Goal: Book appointment/travel/reservation

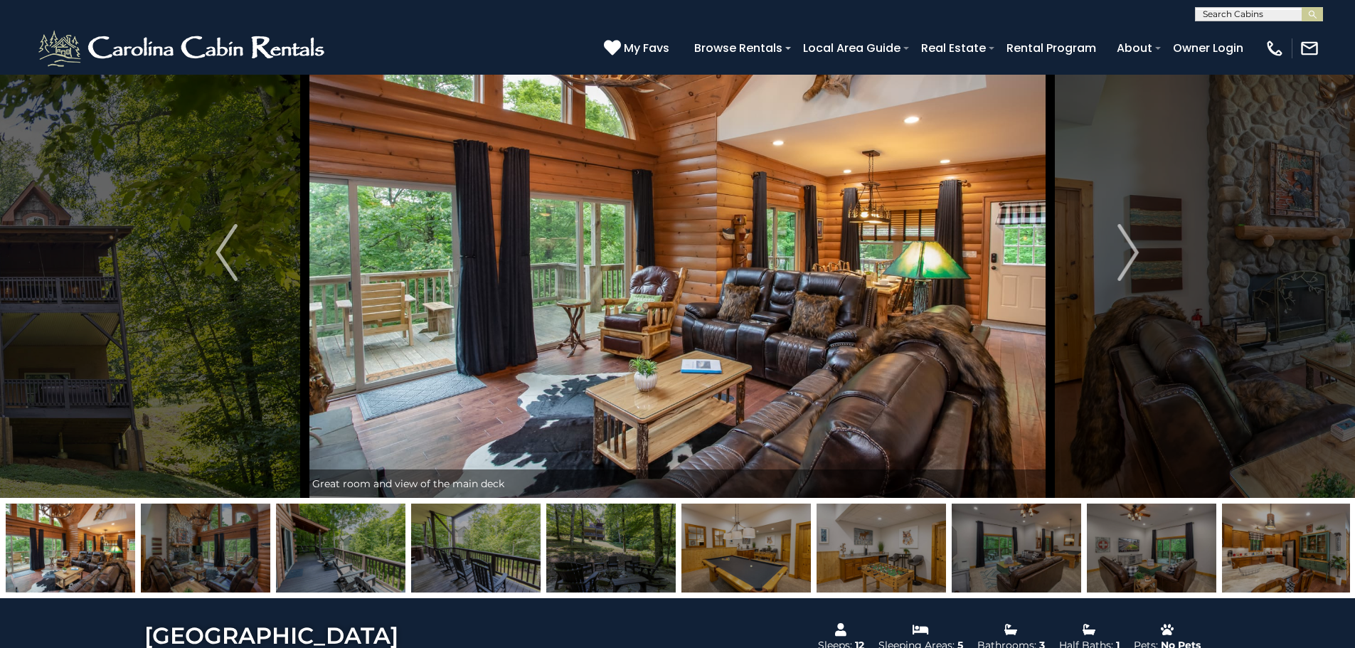
scroll to position [65, 0]
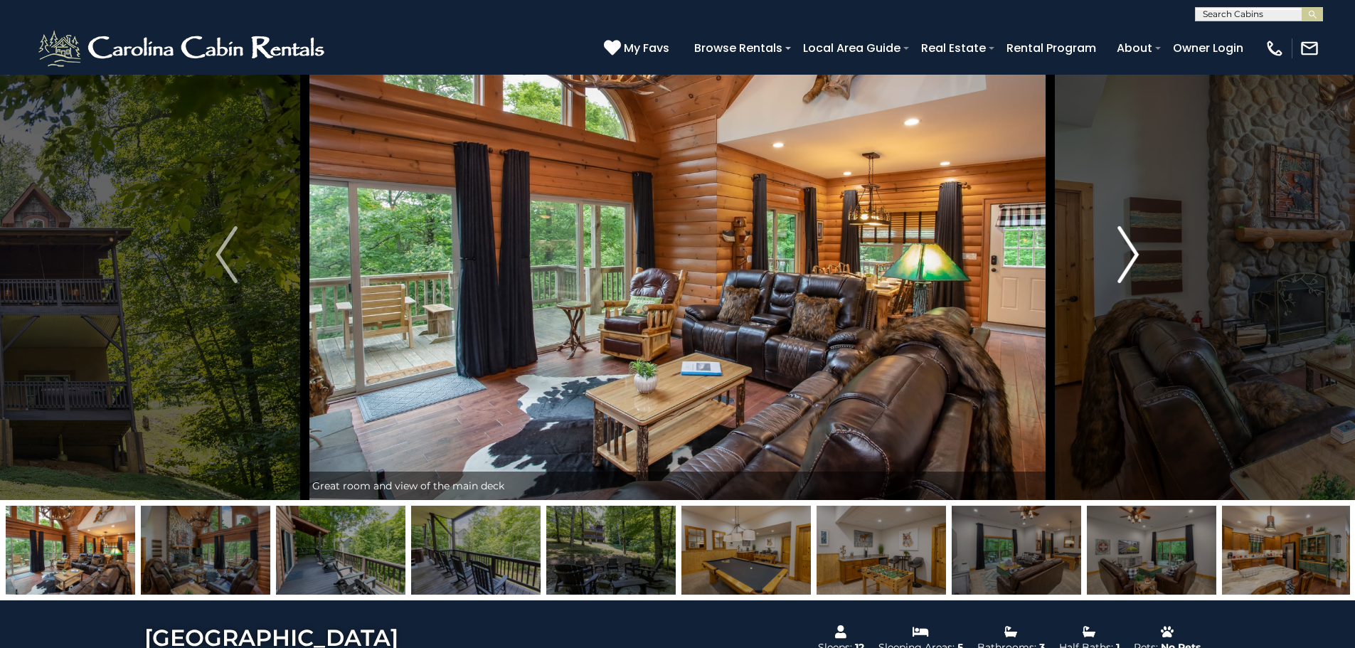
click at [1132, 245] on img "Next" at bounding box center [1128, 254] width 21 height 57
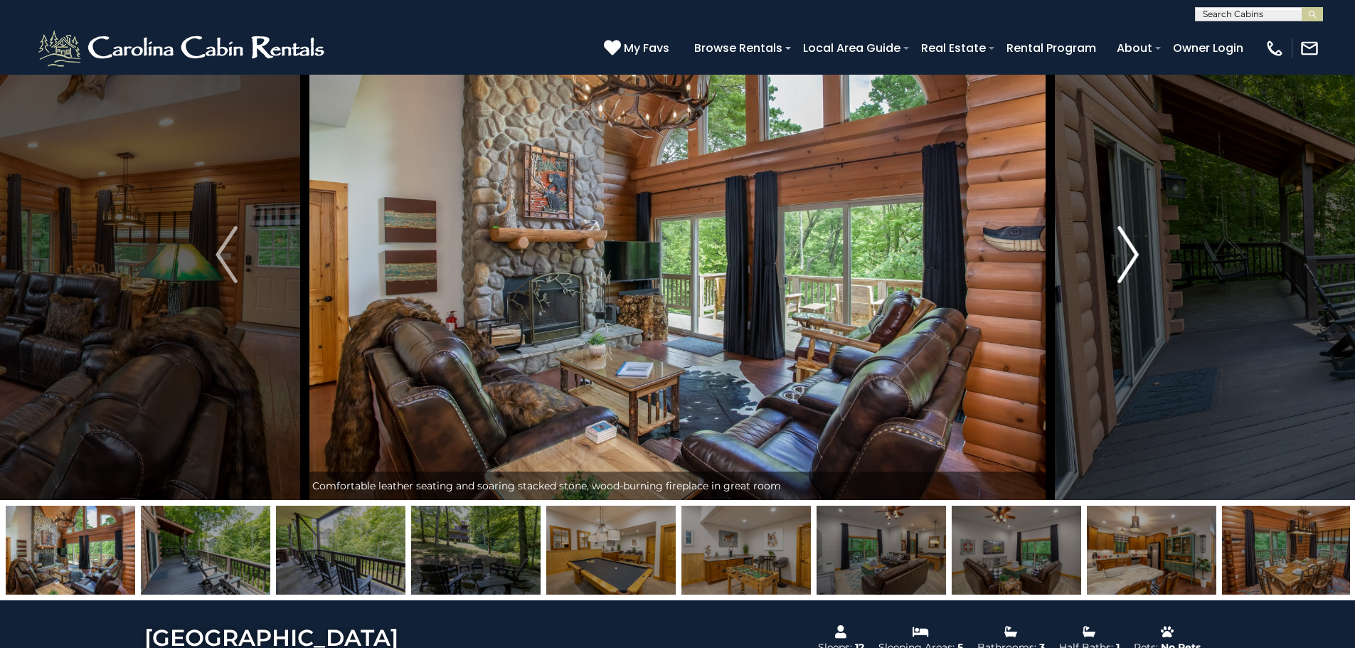
click at [1131, 245] on img "Next" at bounding box center [1128, 254] width 21 height 57
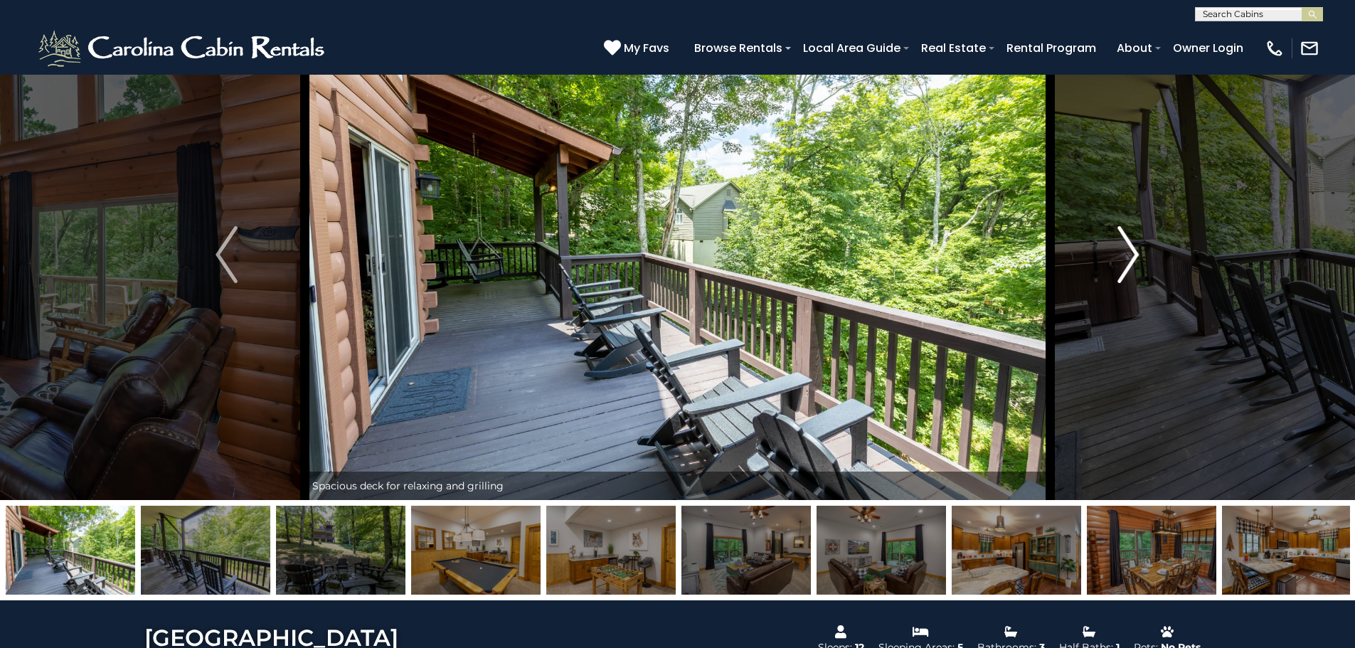
click at [1131, 245] on img "Next" at bounding box center [1128, 254] width 21 height 57
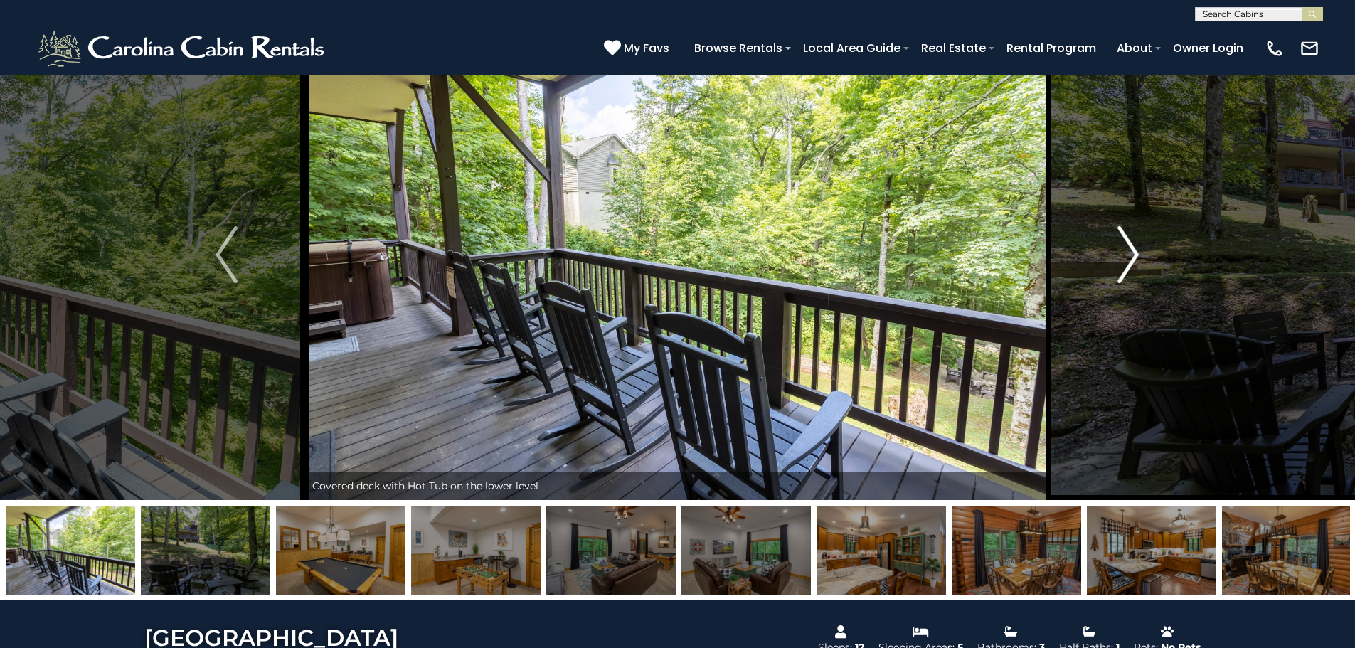
click at [1131, 245] on img "Next" at bounding box center [1128, 254] width 21 height 57
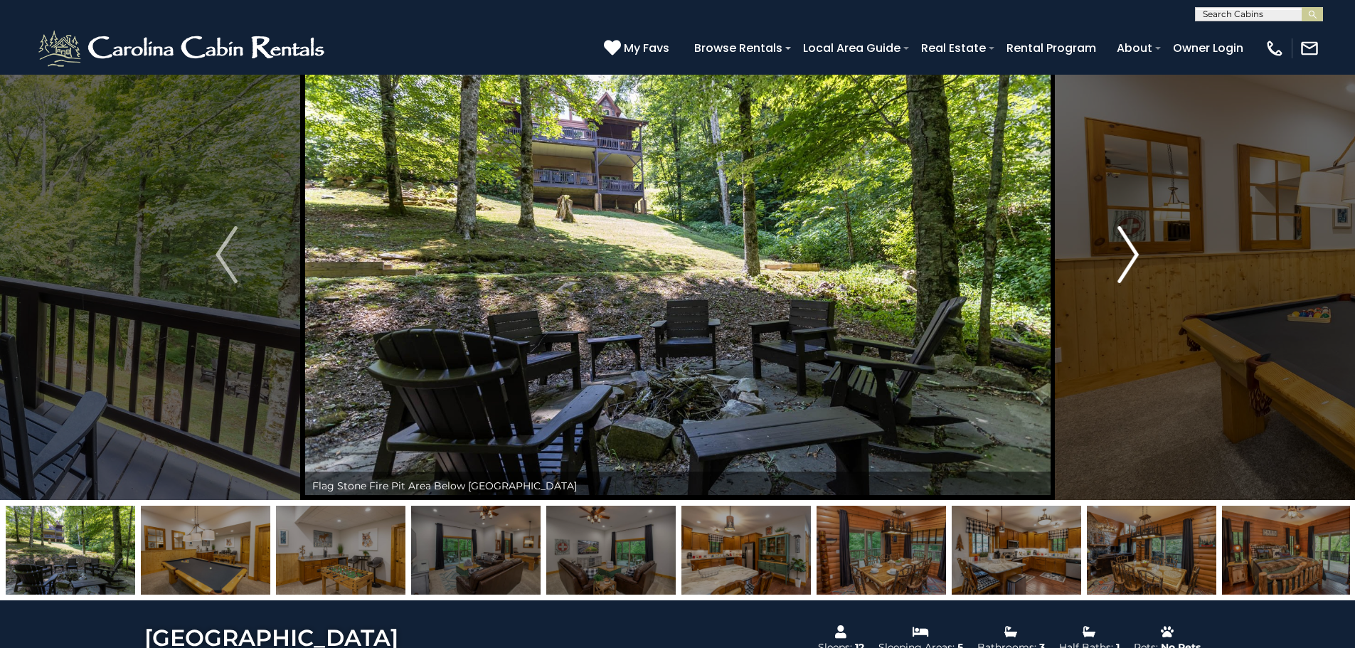
click at [1131, 245] on img "Next" at bounding box center [1128, 254] width 21 height 57
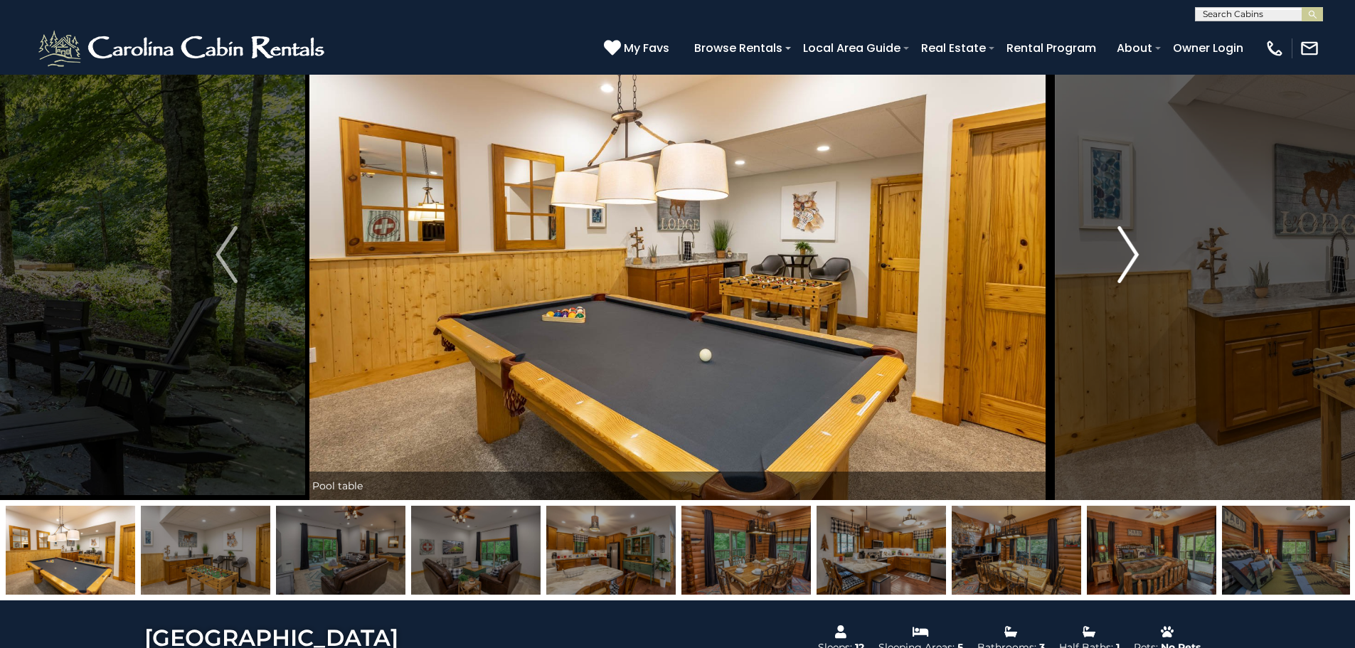
click at [1131, 245] on img "Next" at bounding box center [1128, 254] width 21 height 57
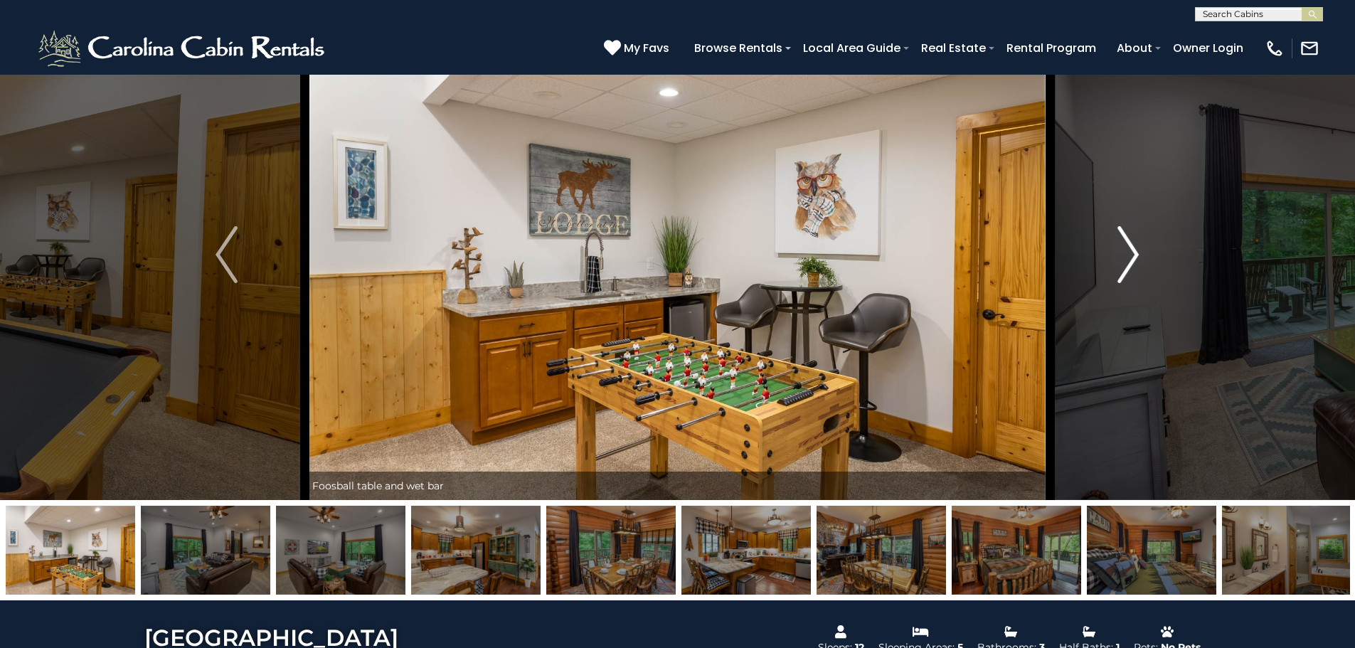
click at [1131, 245] on img "Next" at bounding box center [1128, 254] width 21 height 57
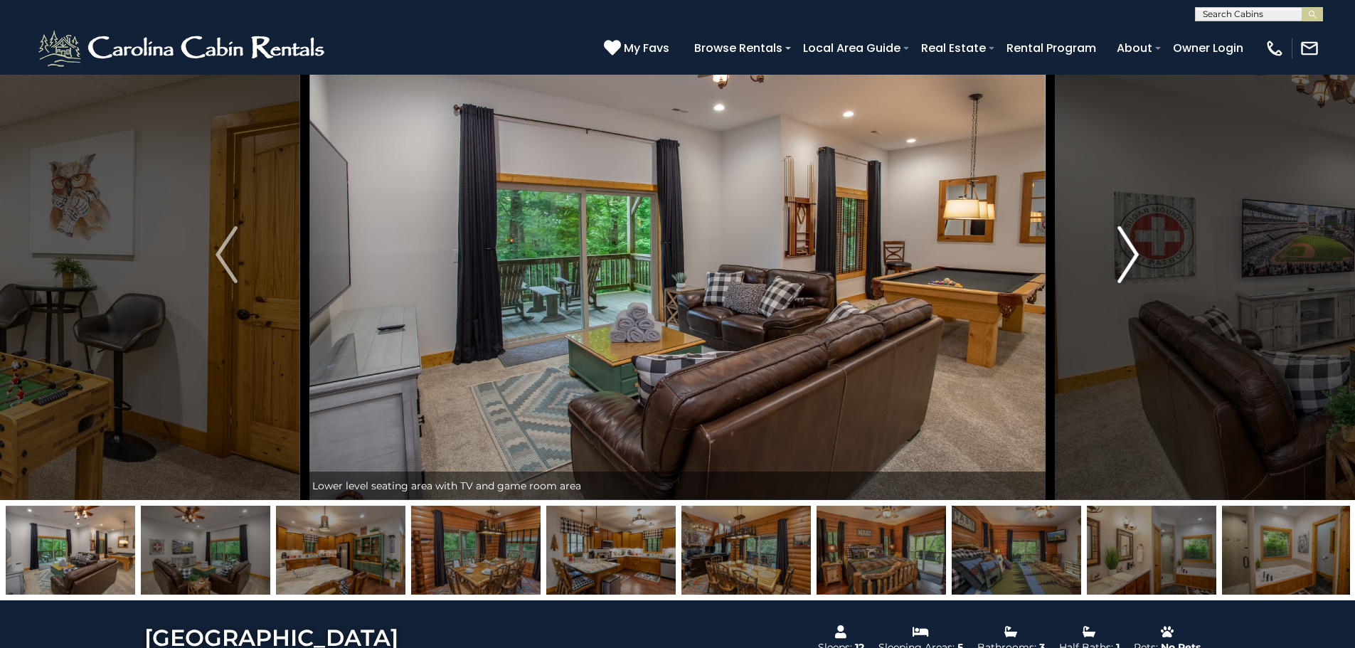
click at [1131, 245] on img "Next" at bounding box center [1128, 254] width 21 height 57
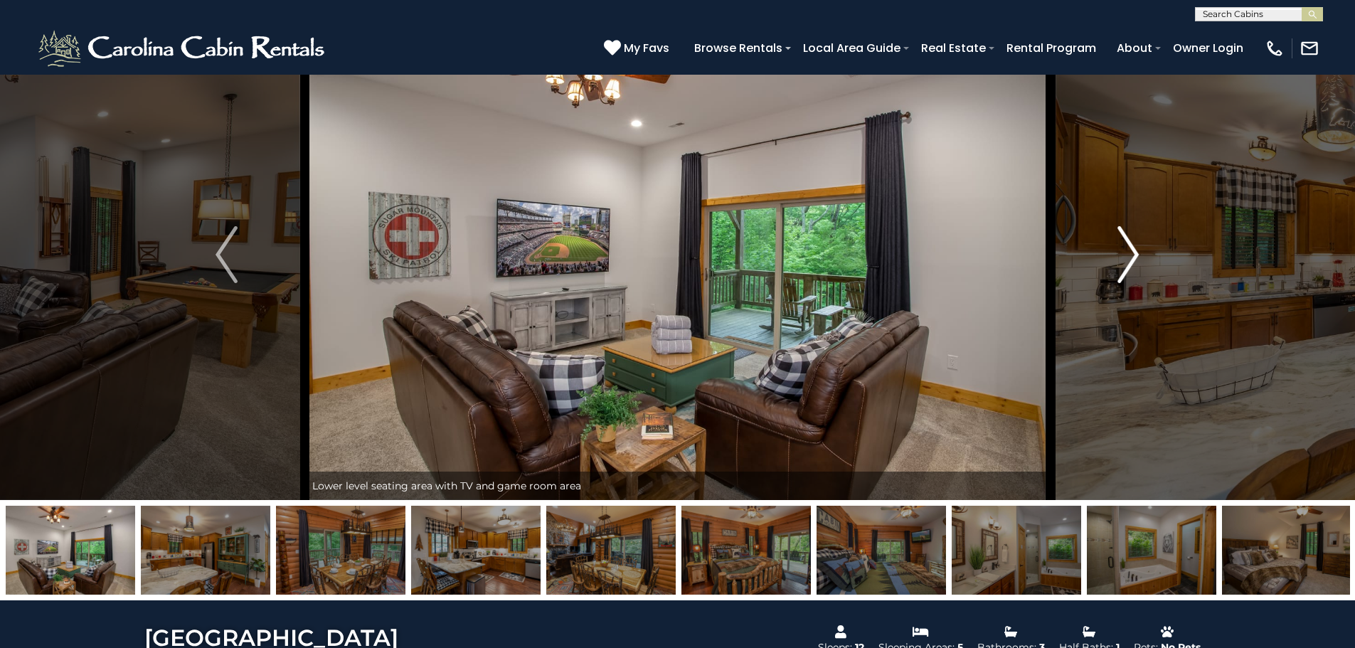
click at [1135, 256] on img "Next" at bounding box center [1128, 254] width 21 height 57
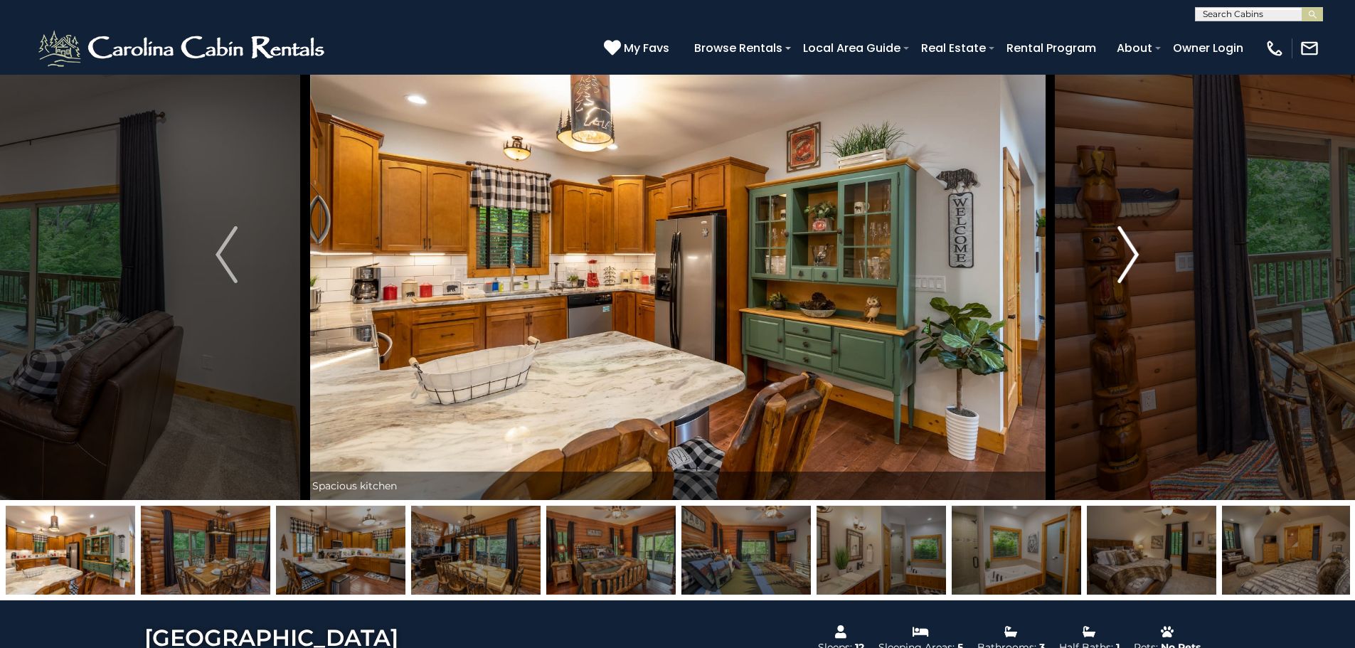
click at [1135, 256] on img "Next" at bounding box center [1128, 254] width 21 height 57
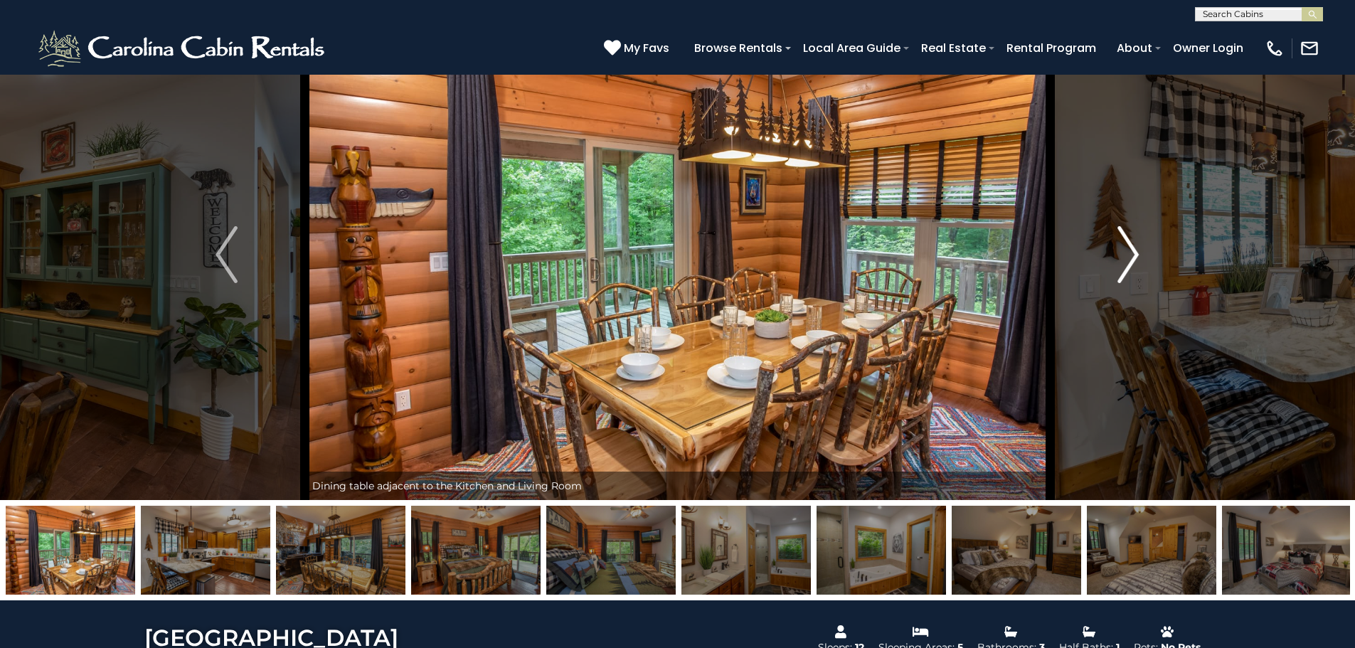
click at [1135, 256] on img "Next" at bounding box center [1128, 254] width 21 height 57
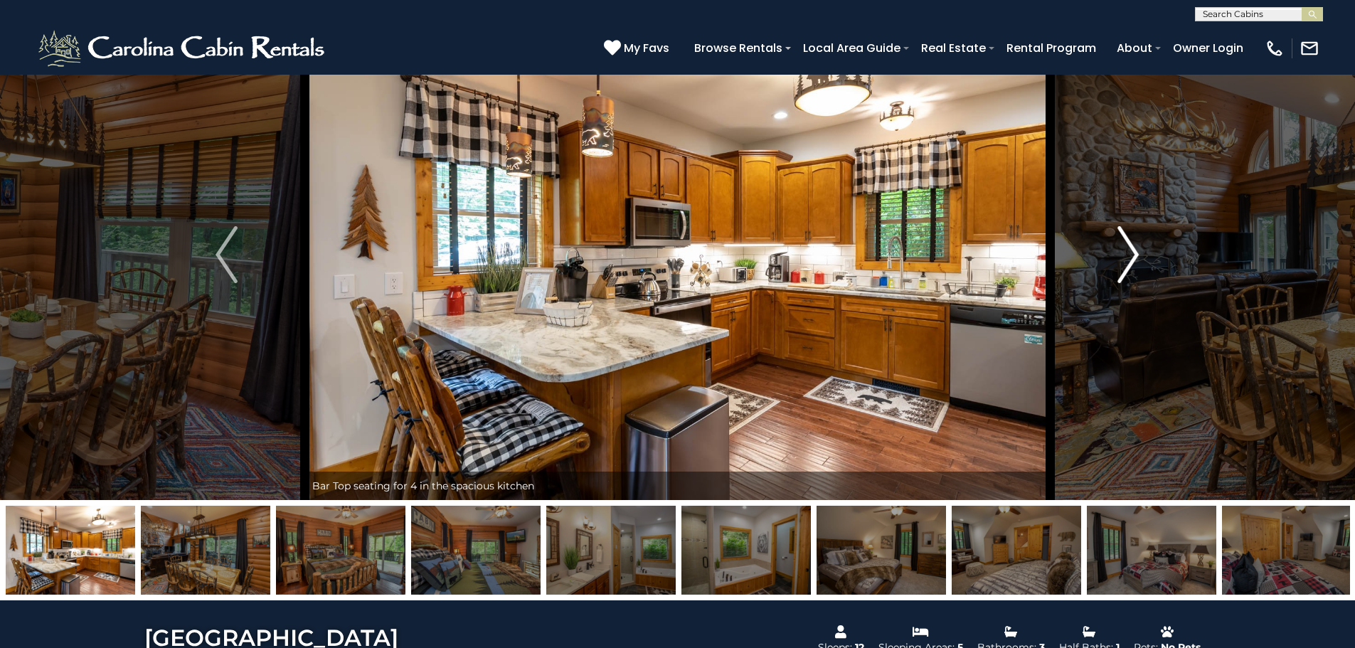
click at [1135, 256] on img "Next" at bounding box center [1128, 254] width 21 height 57
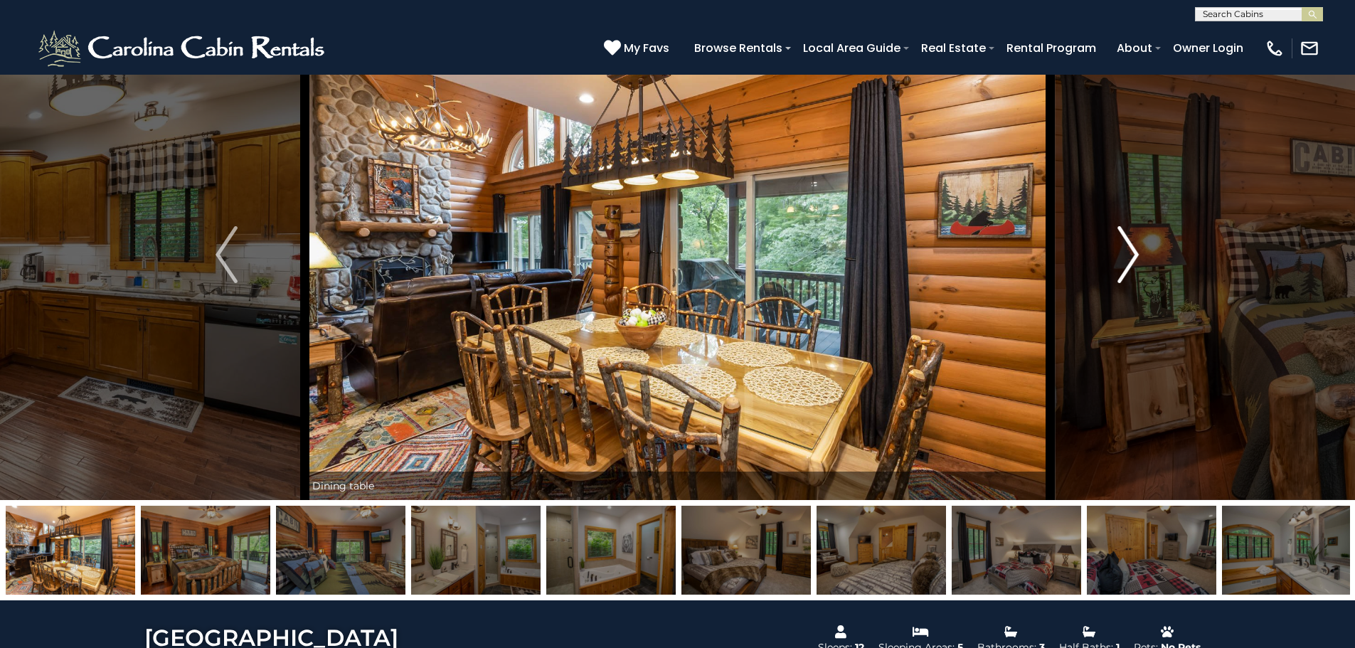
click at [1135, 256] on img "Next" at bounding box center [1128, 254] width 21 height 57
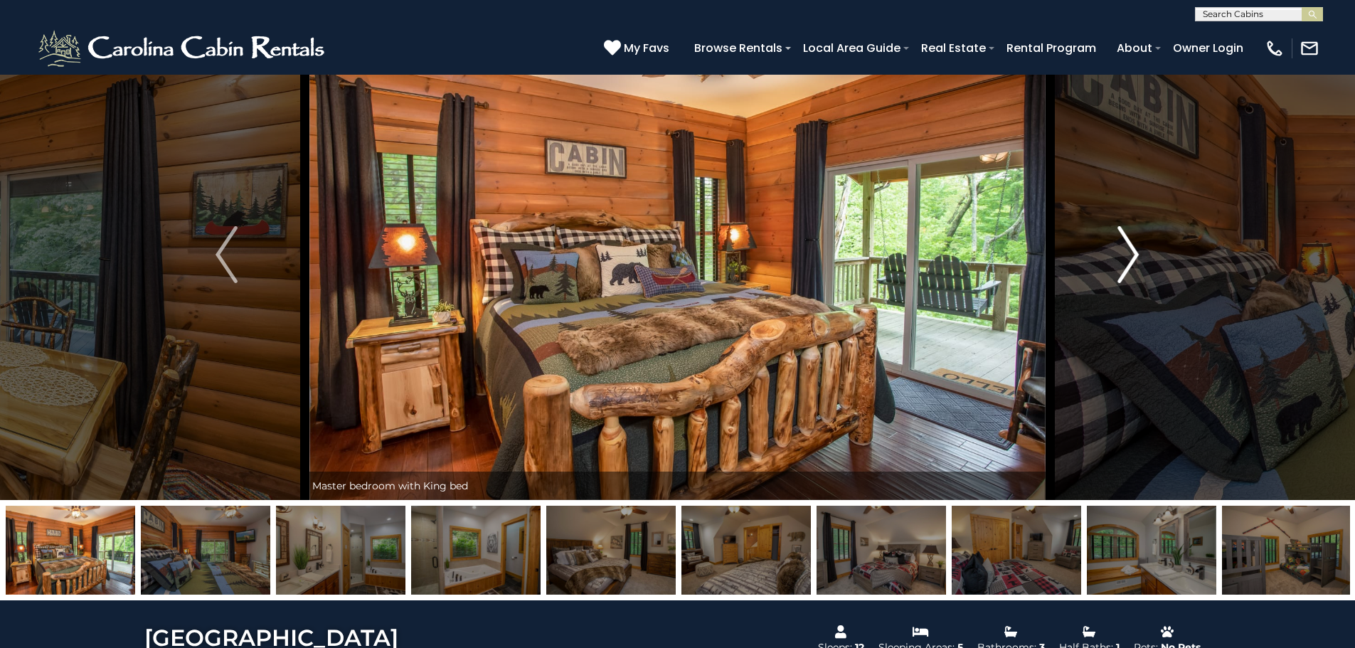
click at [1135, 256] on img "Next" at bounding box center [1128, 254] width 21 height 57
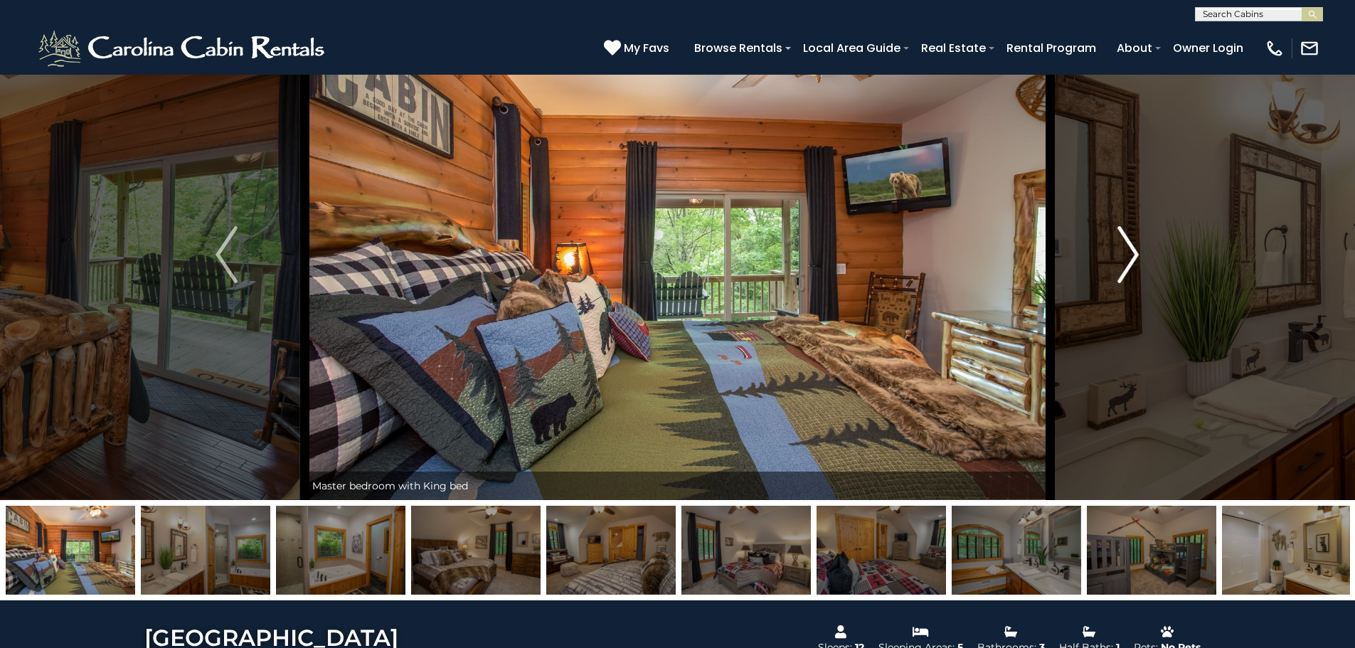
click at [1135, 256] on img "Next" at bounding box center [1128, 254] width 21 height 57
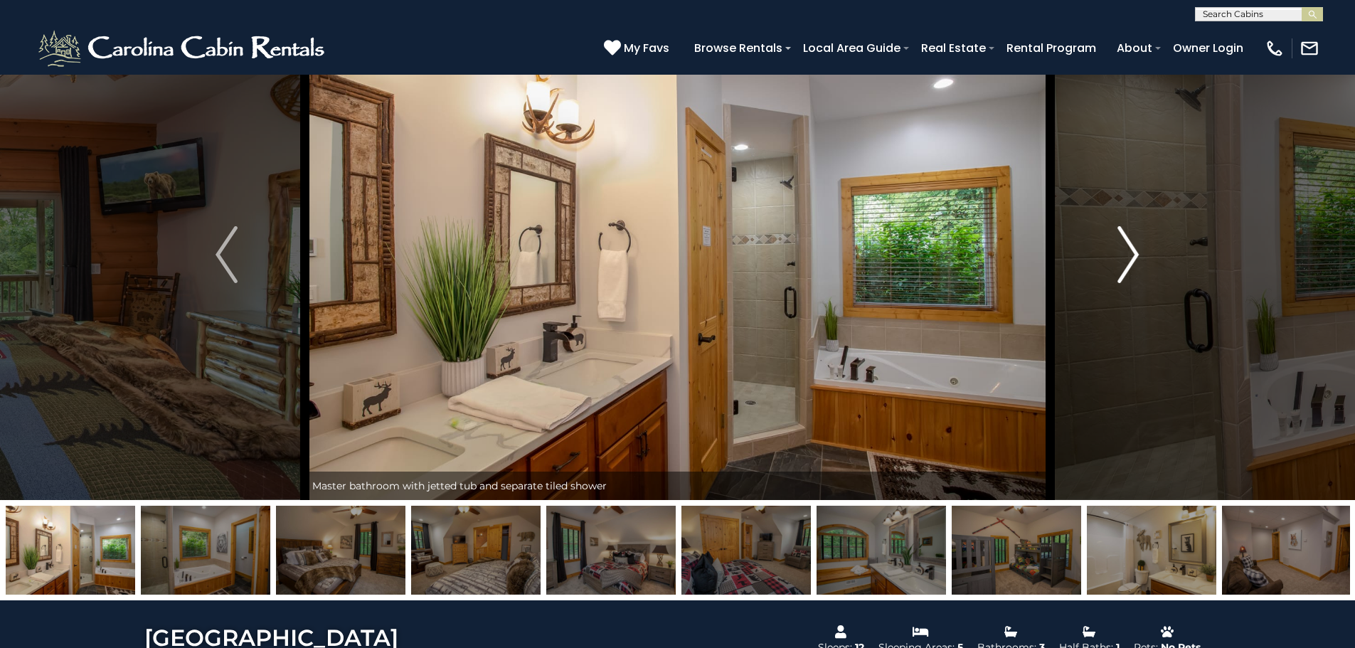
click at [1135, 256] on img "Next" at bounding box center [1128, 254] width 21 height 57
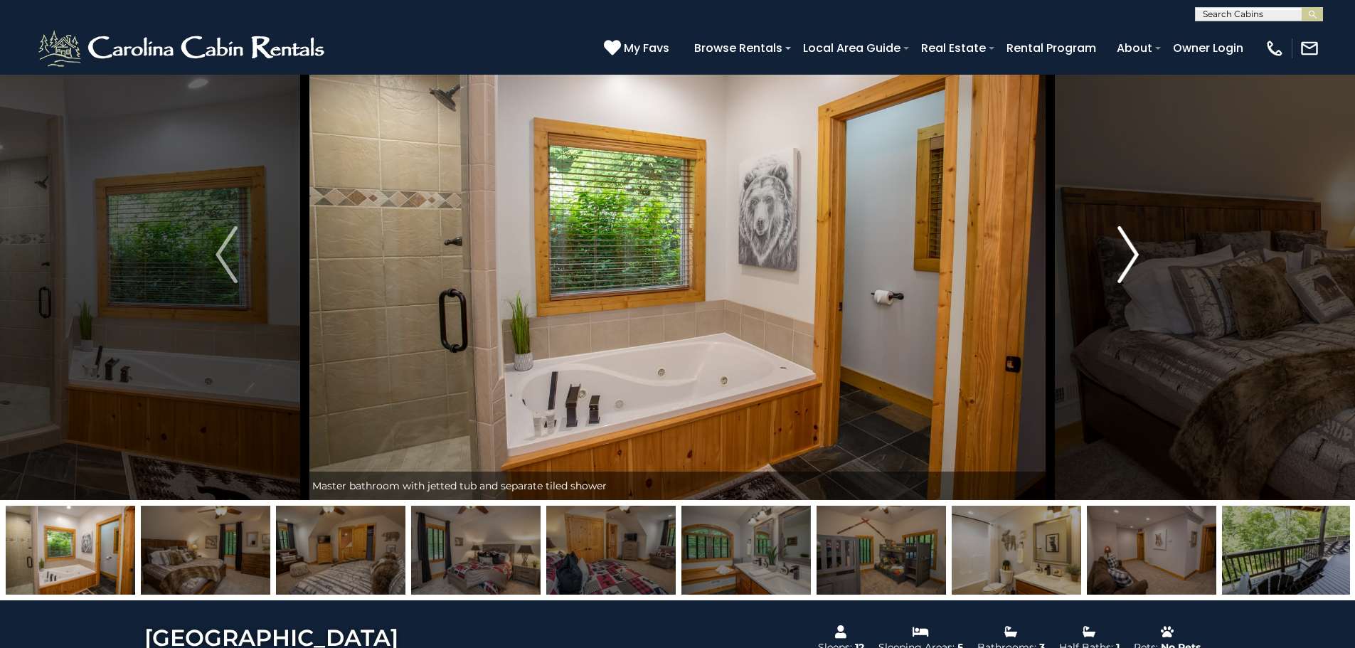
click at [1135, 256] on img "Next" at bounding box center [1128, 254] width 21 height 57
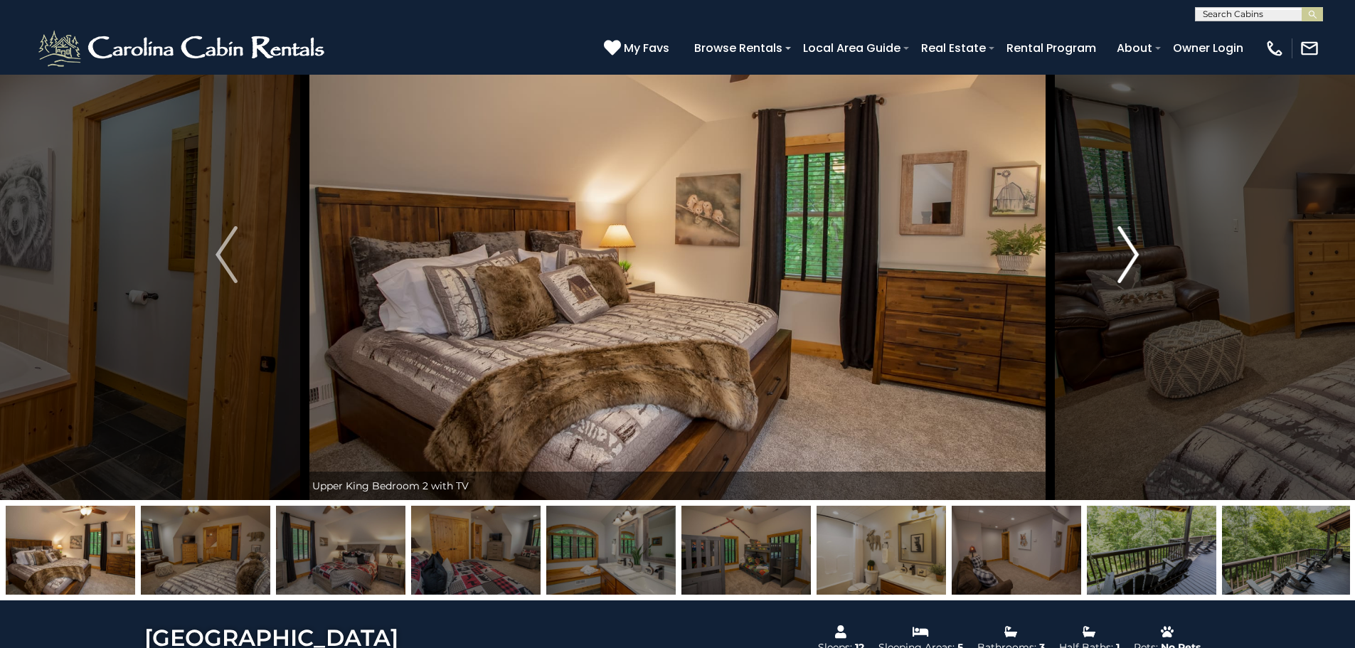
click at [1134, 255] on img "Next" at bounding box center [1128, 254] width 21 height 57
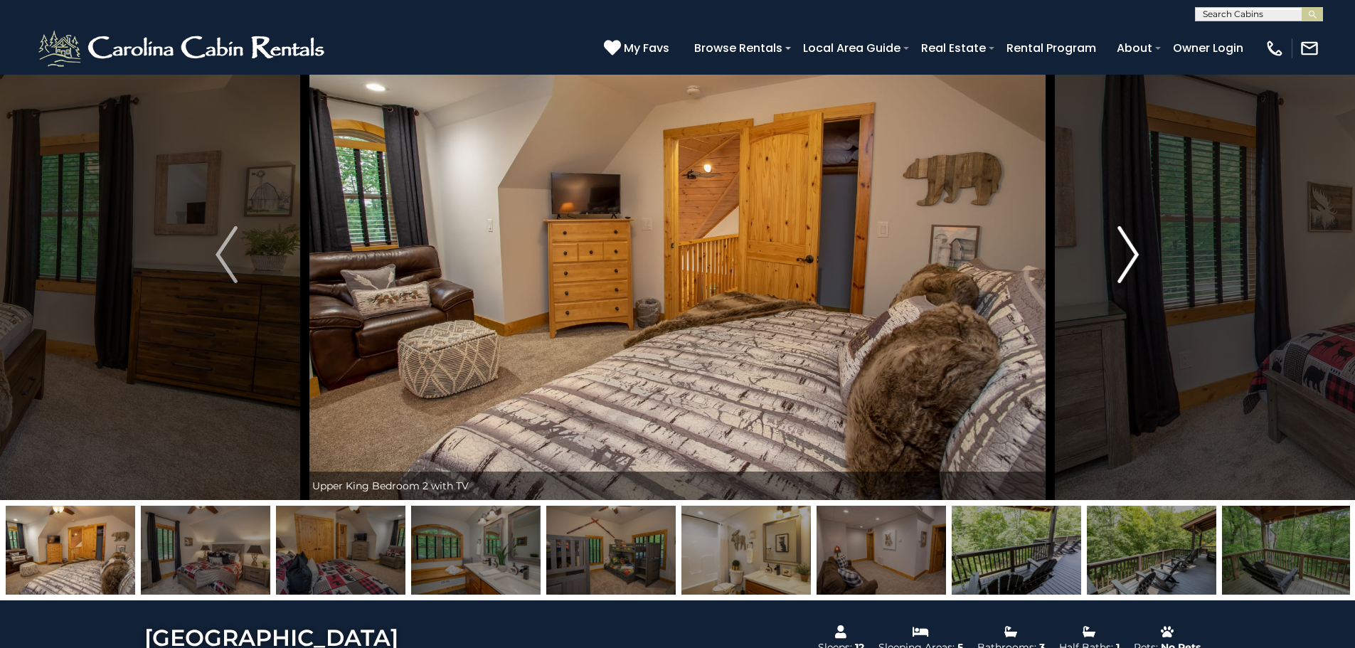
click at [1135, 254] on img "Next" at bounding box center [1128, 254] width 21 height 57
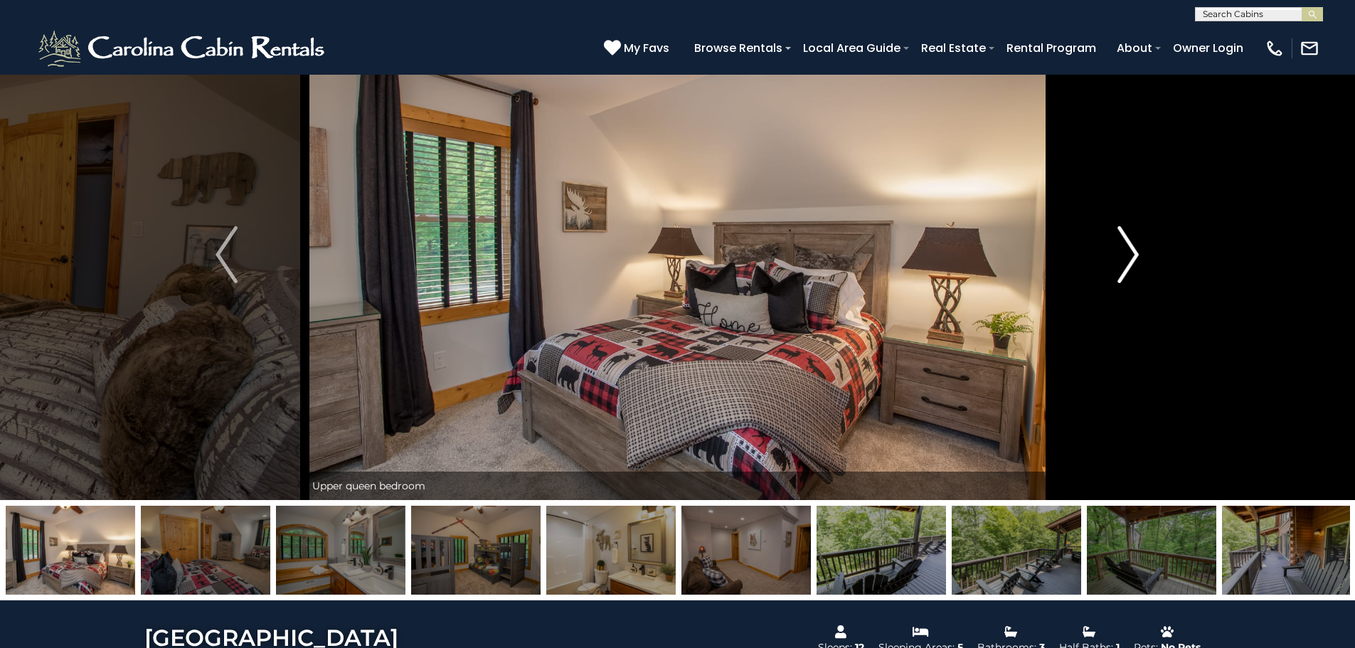
click at [1136, 254] on img "Next" at bounding box center [1128, 254] width 21 height 57
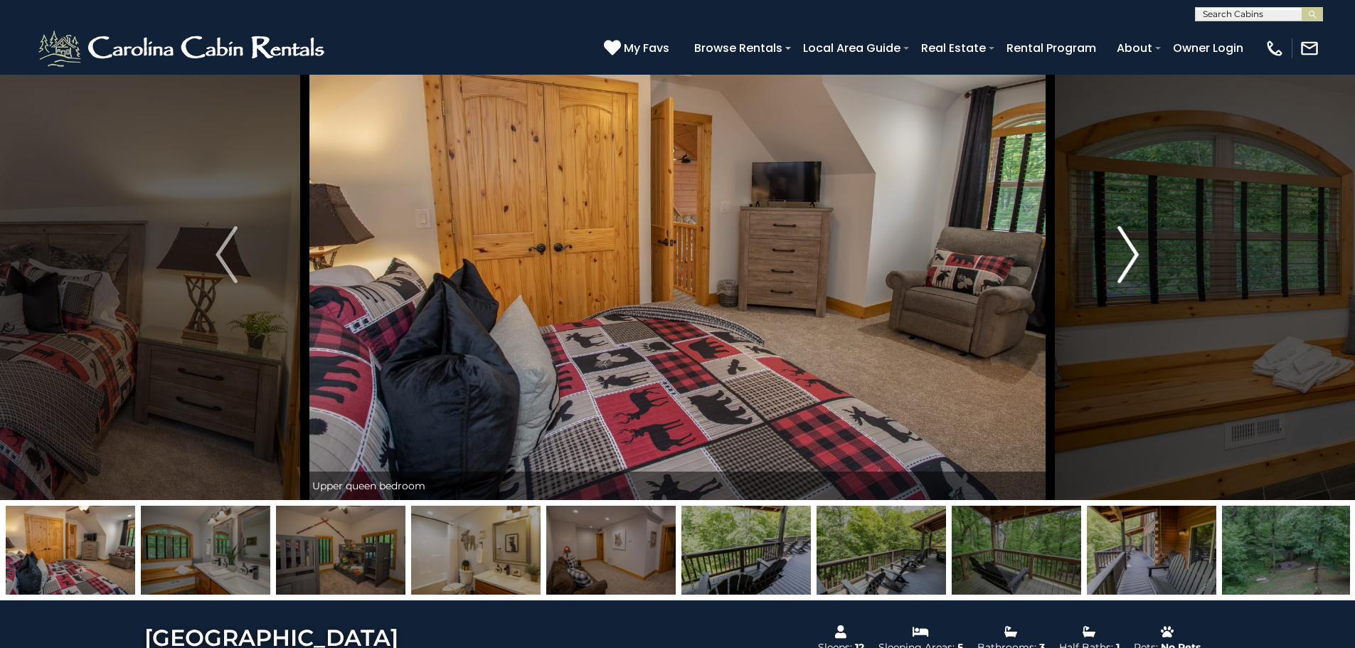
click at [1136, 253] on img "Next" at bounding box center [1128, 254] width 21 height 57
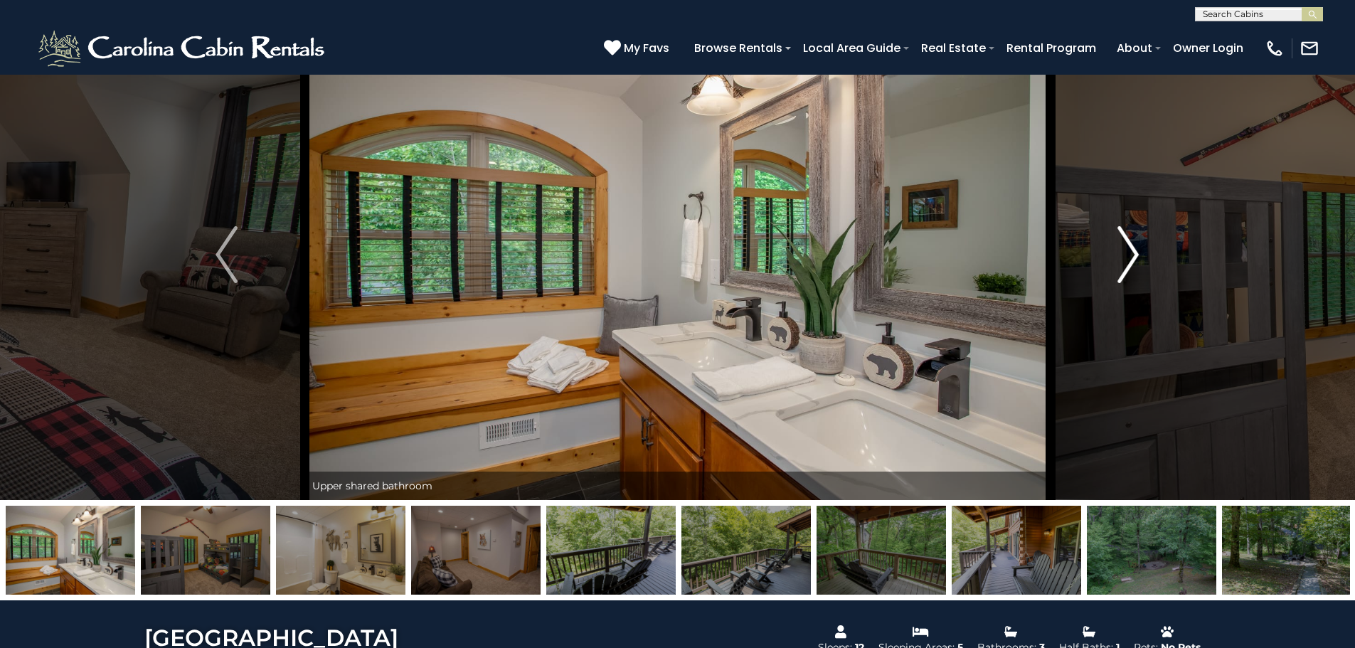
click at [1136, 253] on img "Next" at bounding box center [1128, 254] width 21 height 57
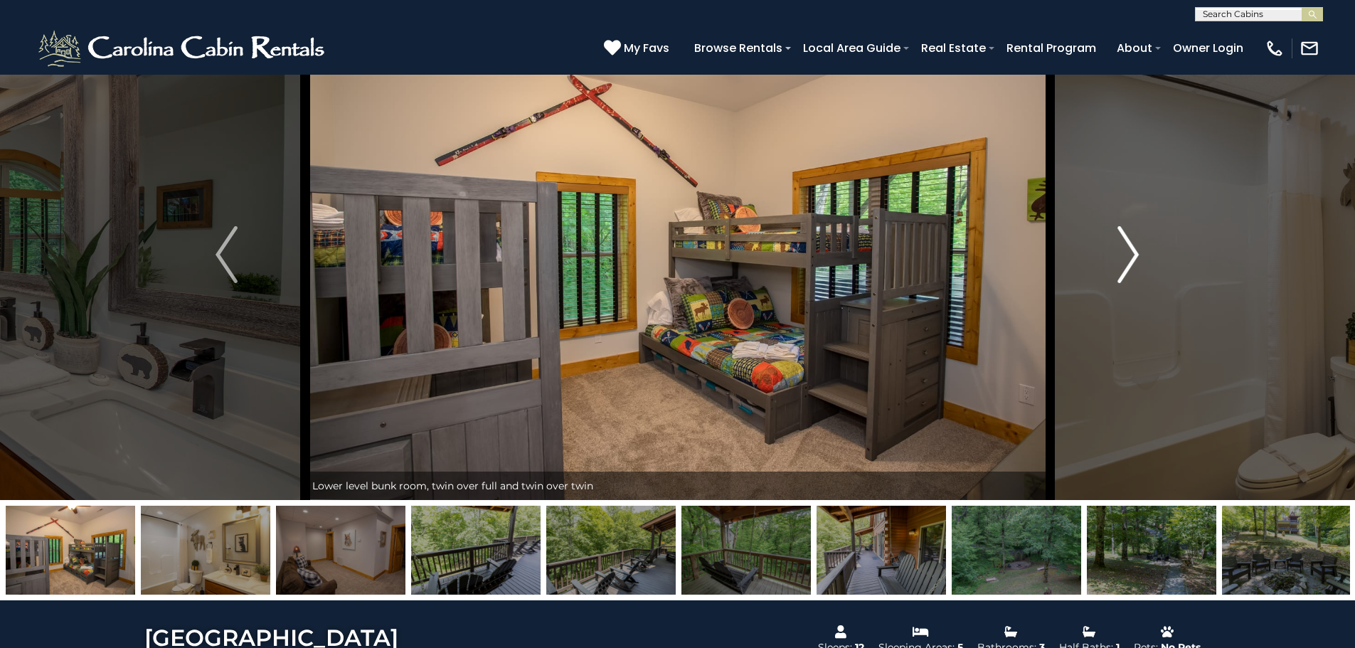
click at [1136, 253] on img "Next" at bounding box center [1128, 254] width 21 height 57
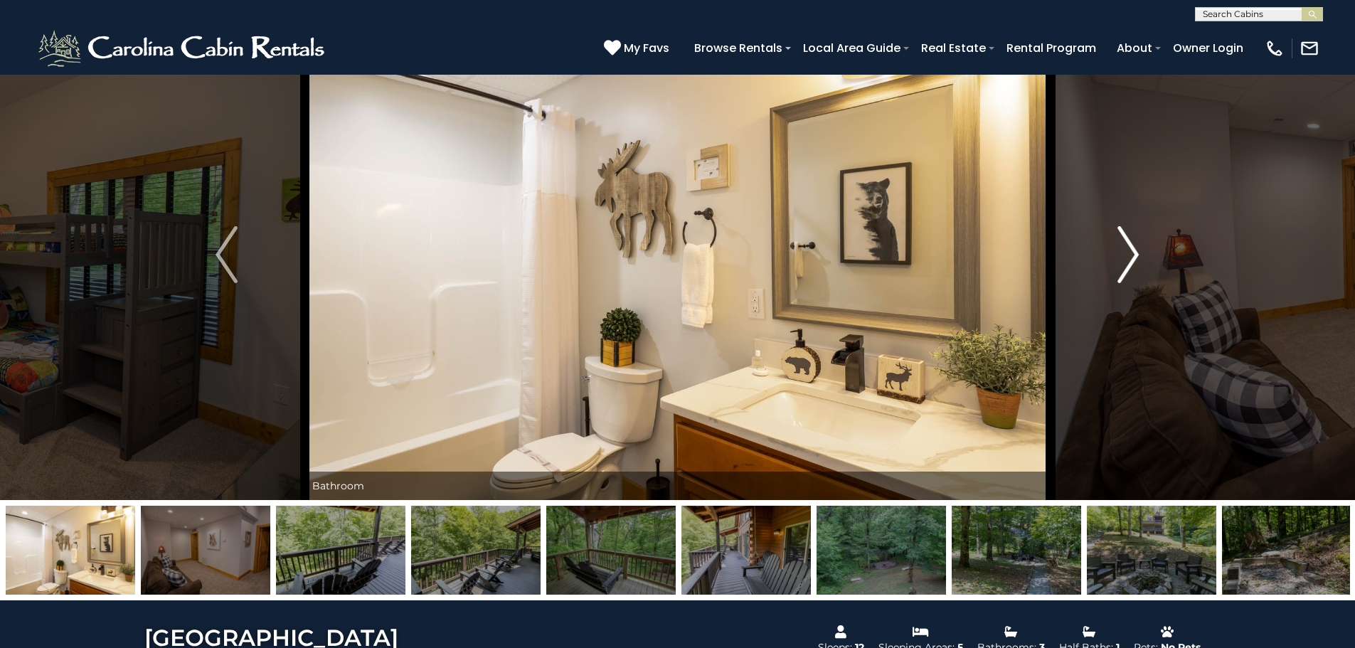
click at [1136, 253] on img "Next" at bounding box center [1128, 254] width 21 height 57
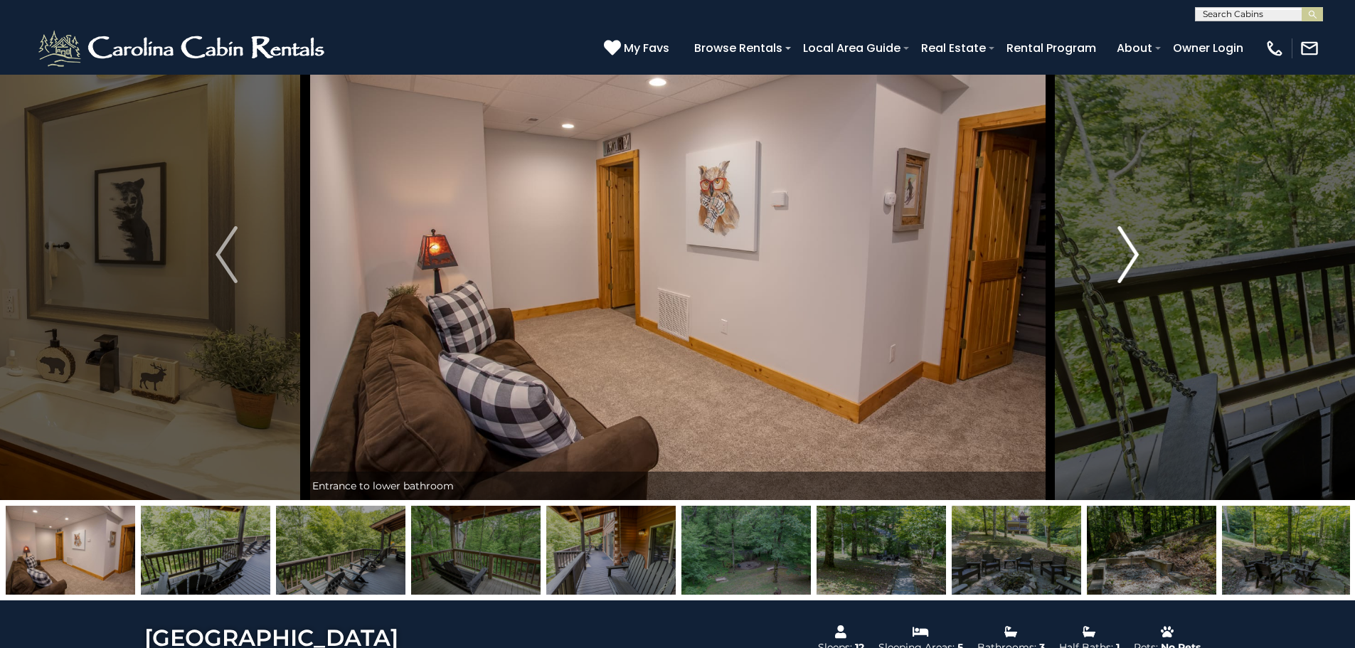
click at [1136, 253] on img "Next" at bounding box center [1128, 254] width 21 height 57
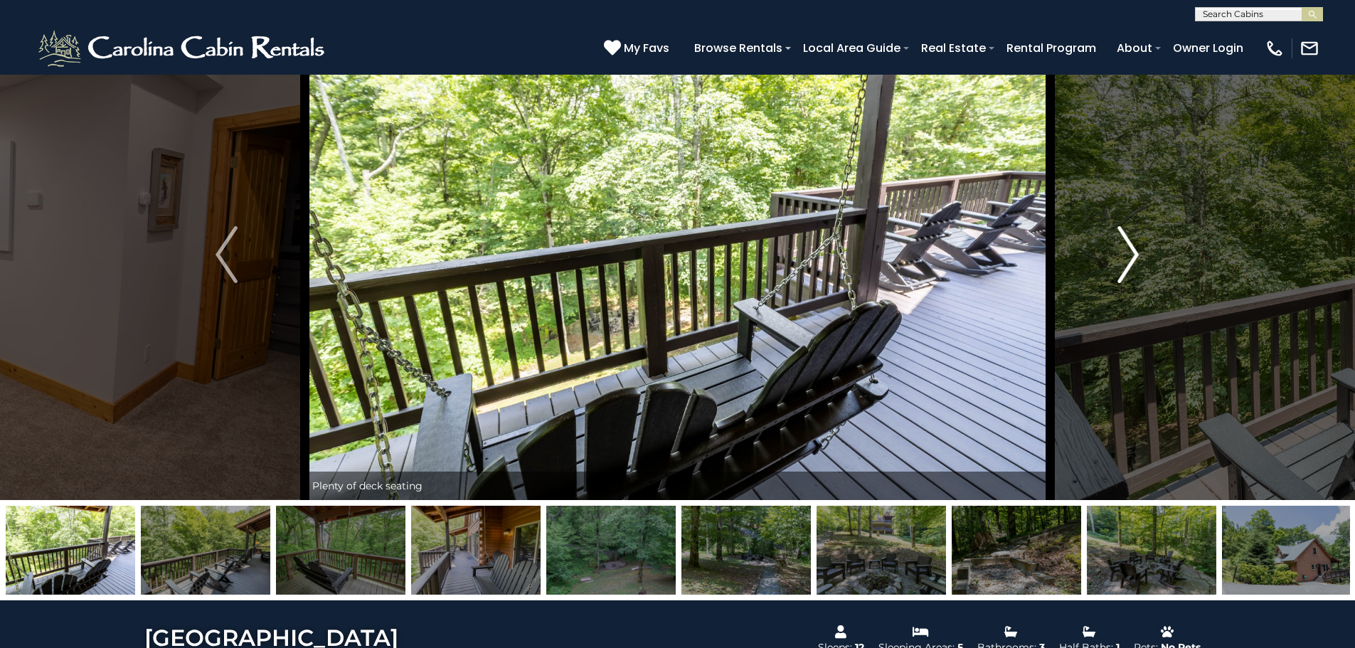
click at [1136, 253] on img "Next" at bounding box center [1128, 254] width 21 height 57
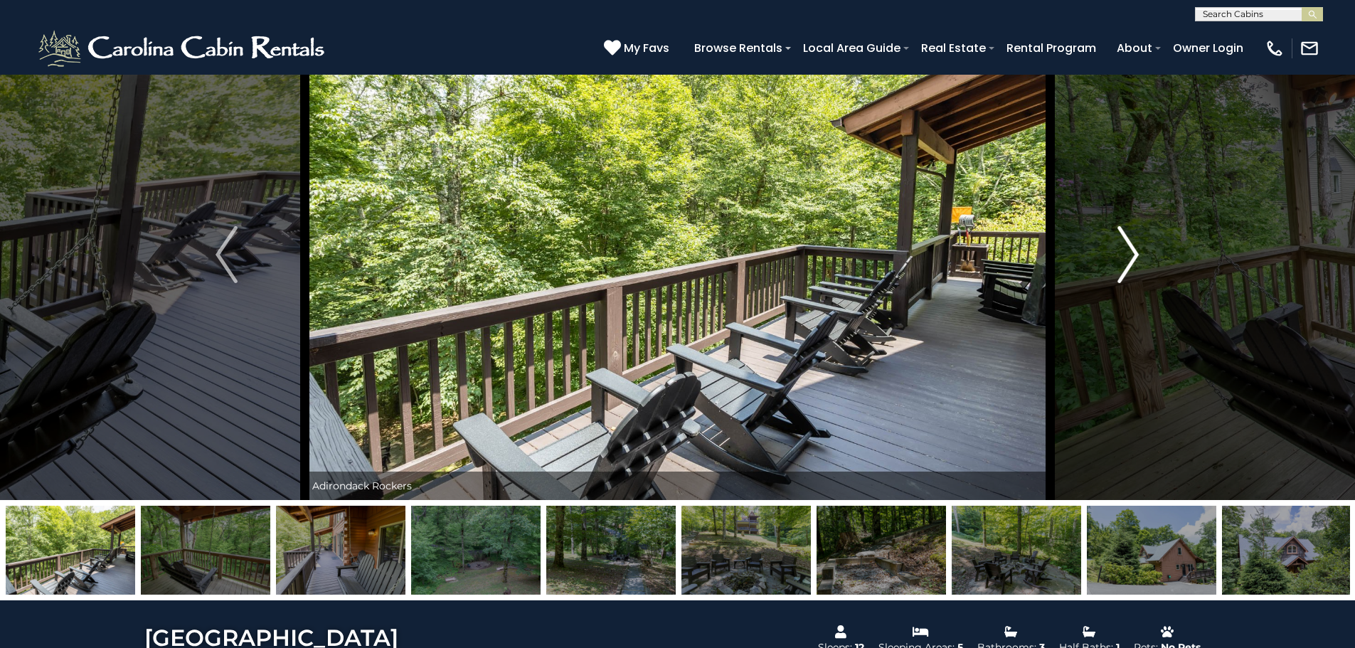
click at [1136, 253] on img "Next" at bounding box center [1128, 254] width 21 height 57
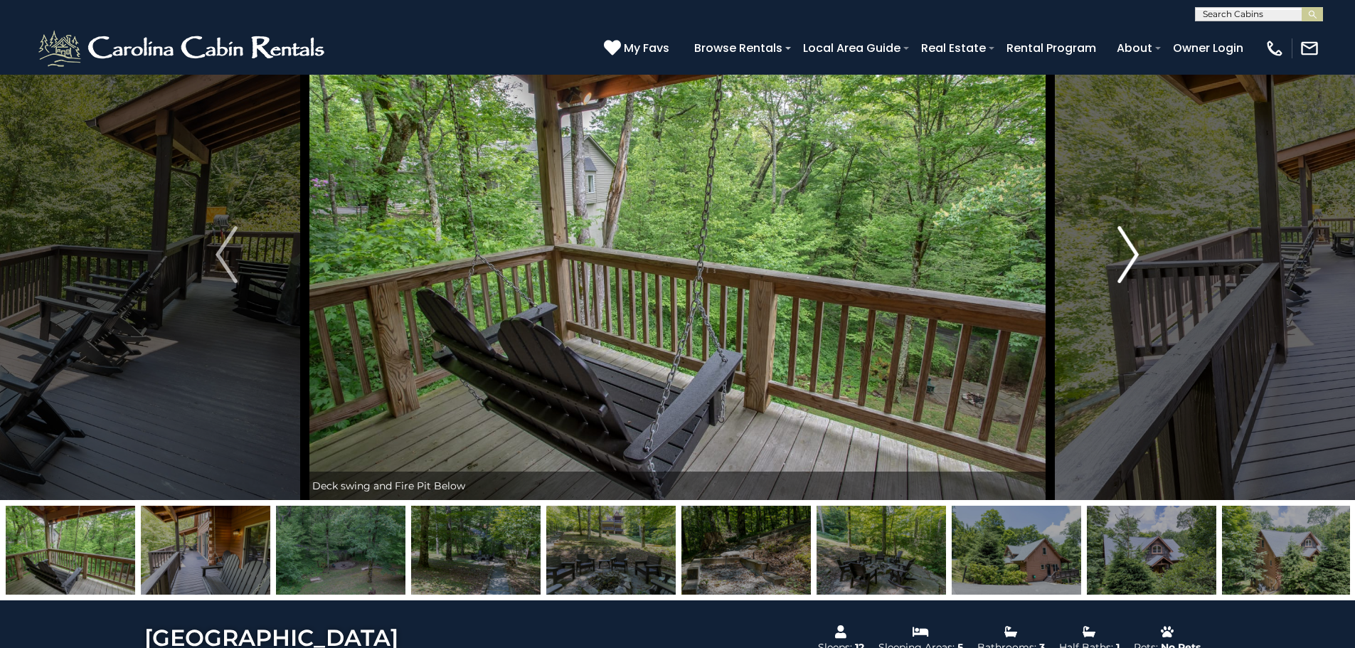
click at [1136, 253] on img "Next" at bounding box center [1128, 254] width 21 height 57
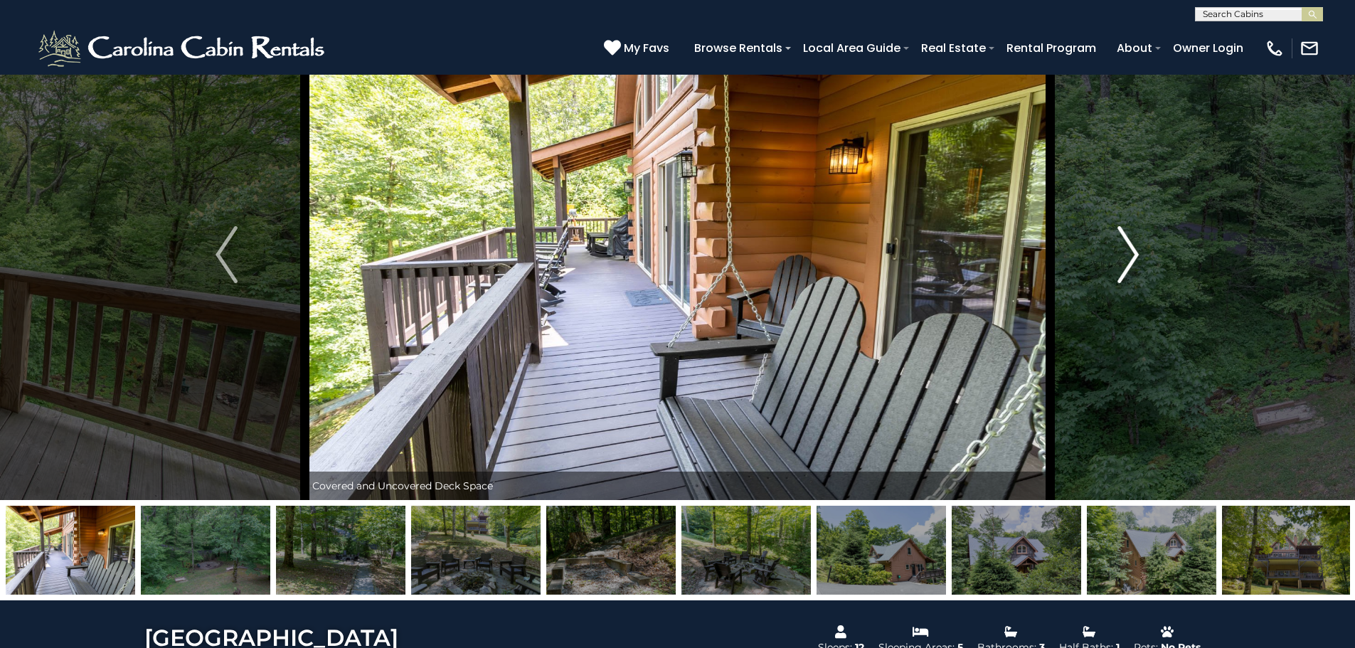
click at [1136, 253] on img "Next" at bounding box center [1128, 254] width 21 height 57
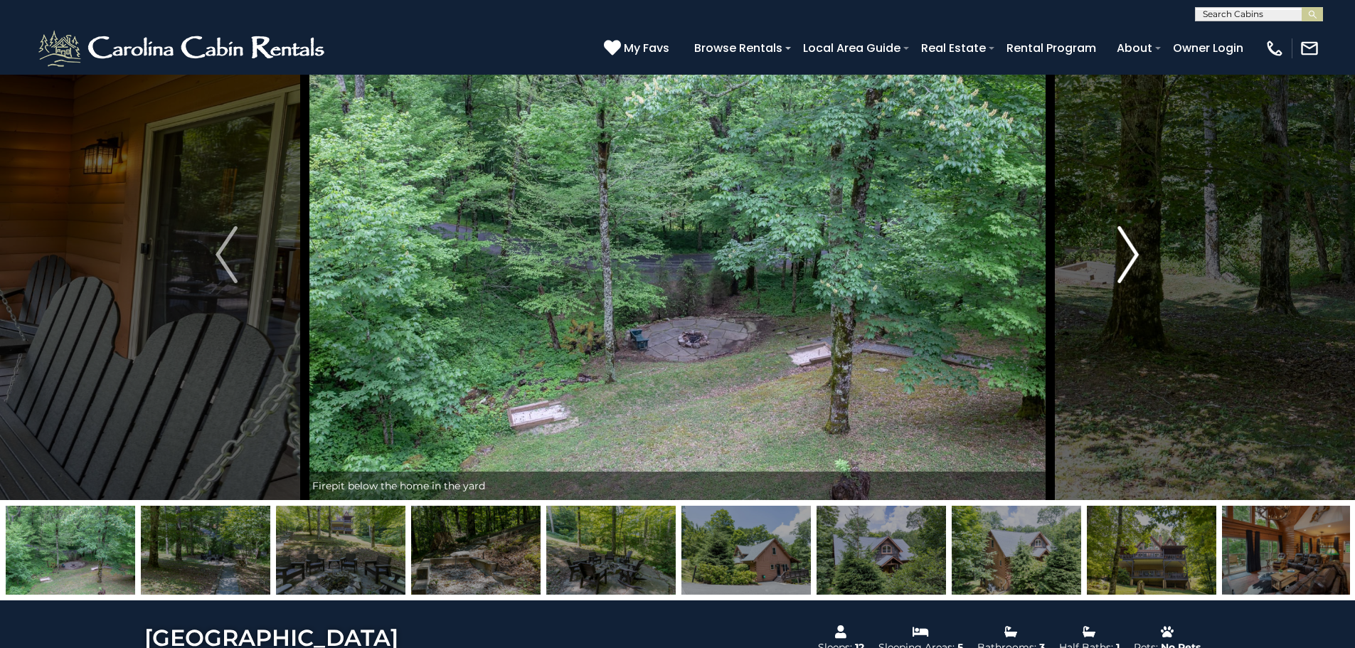
click at [1136, 253] on img "Next" at bounding box center [1128, 254] width 21 height 57
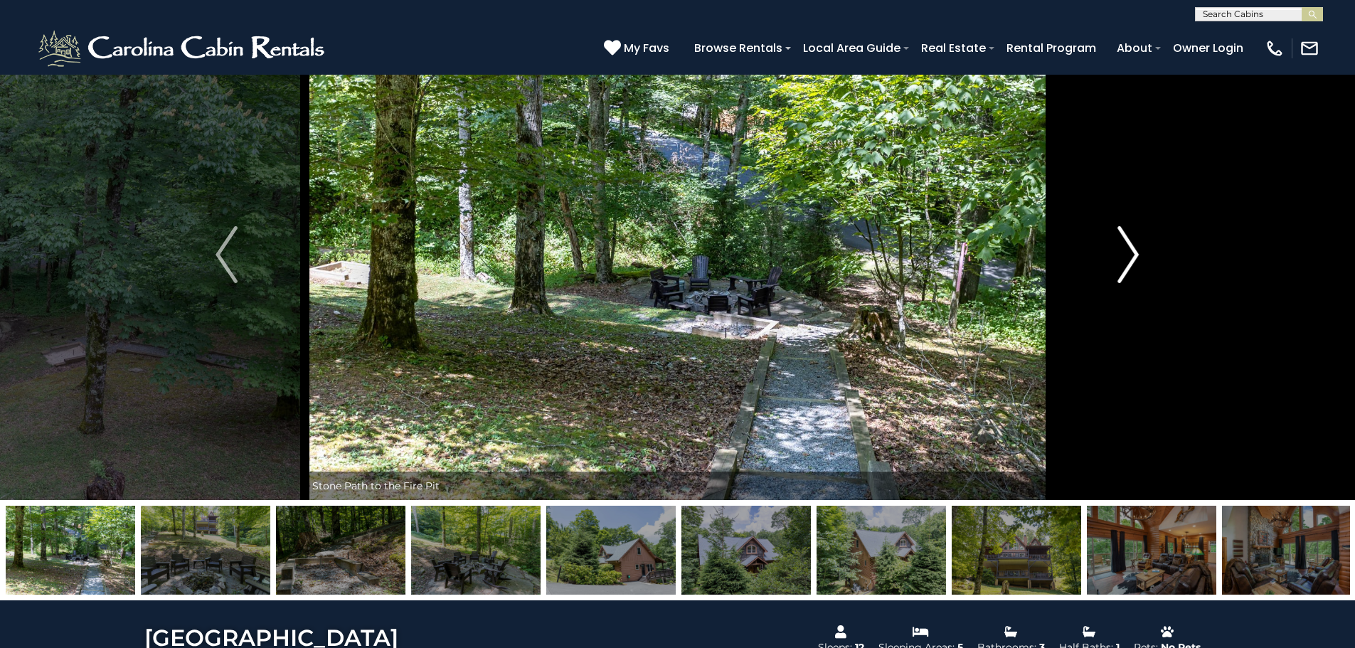
click at [1136, 253] on img "Next" at bounding box center [1128, 254] width 21 height 57
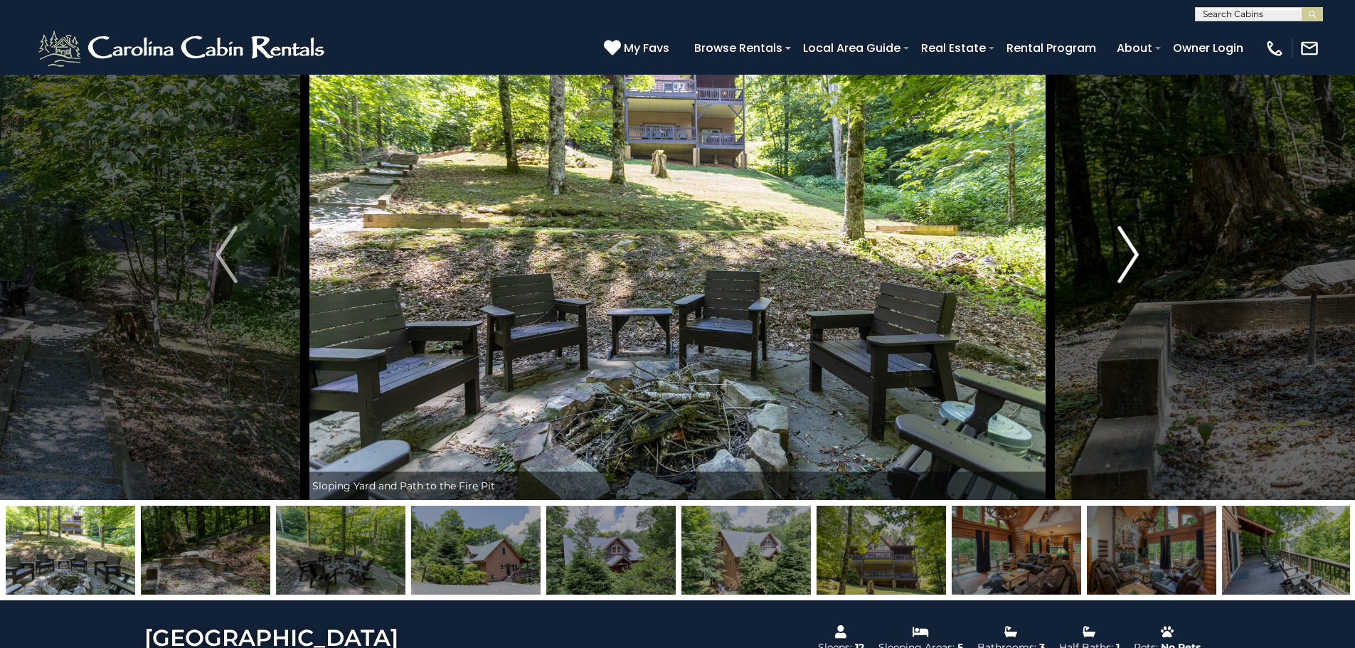
click at [1136, 253] on img "Next" at bounding box center [1128, 254] width 21 height 57
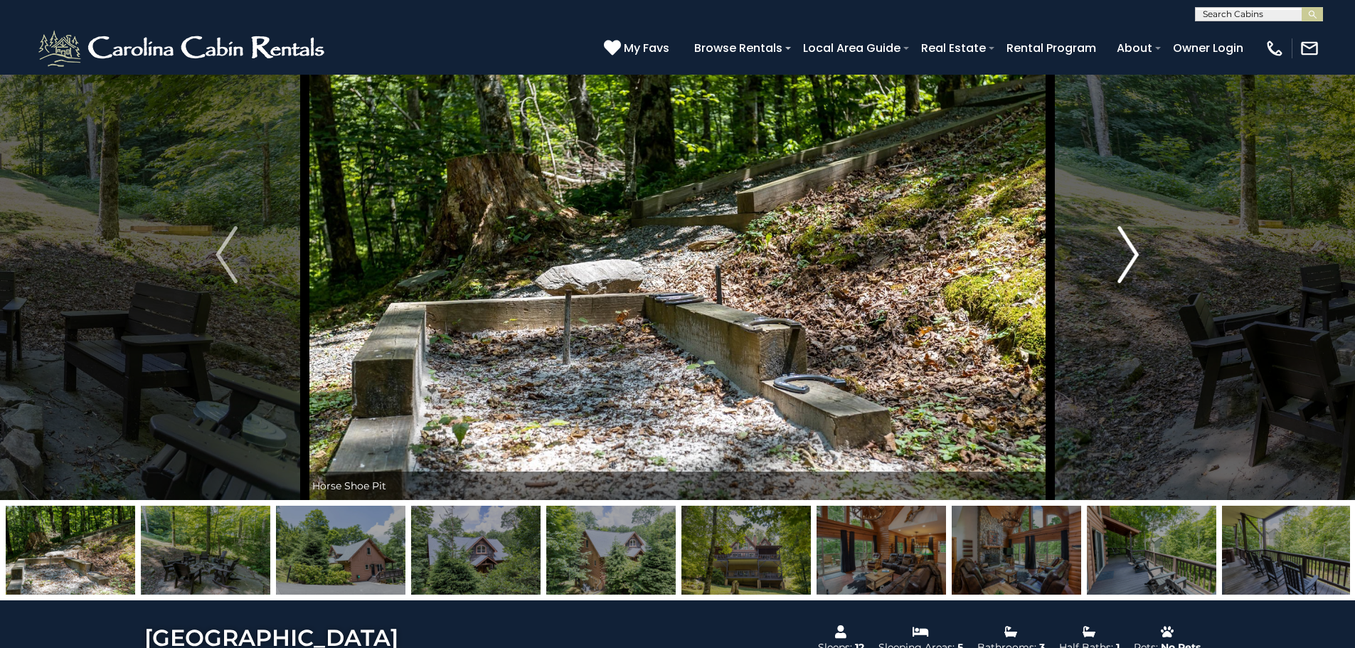
click at [1136, 253] on img "Next" at bounding box center [1128, 254] width 21 height 57
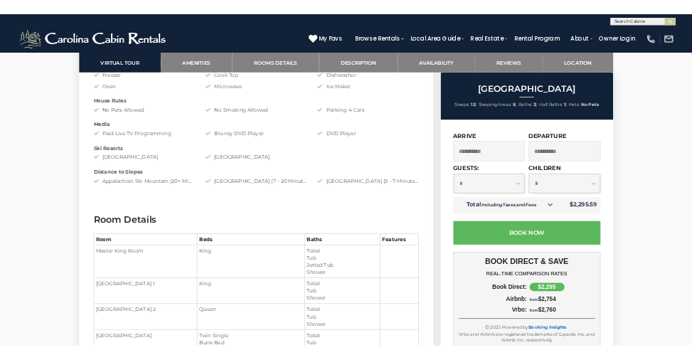
scroll to position [1474, 0]
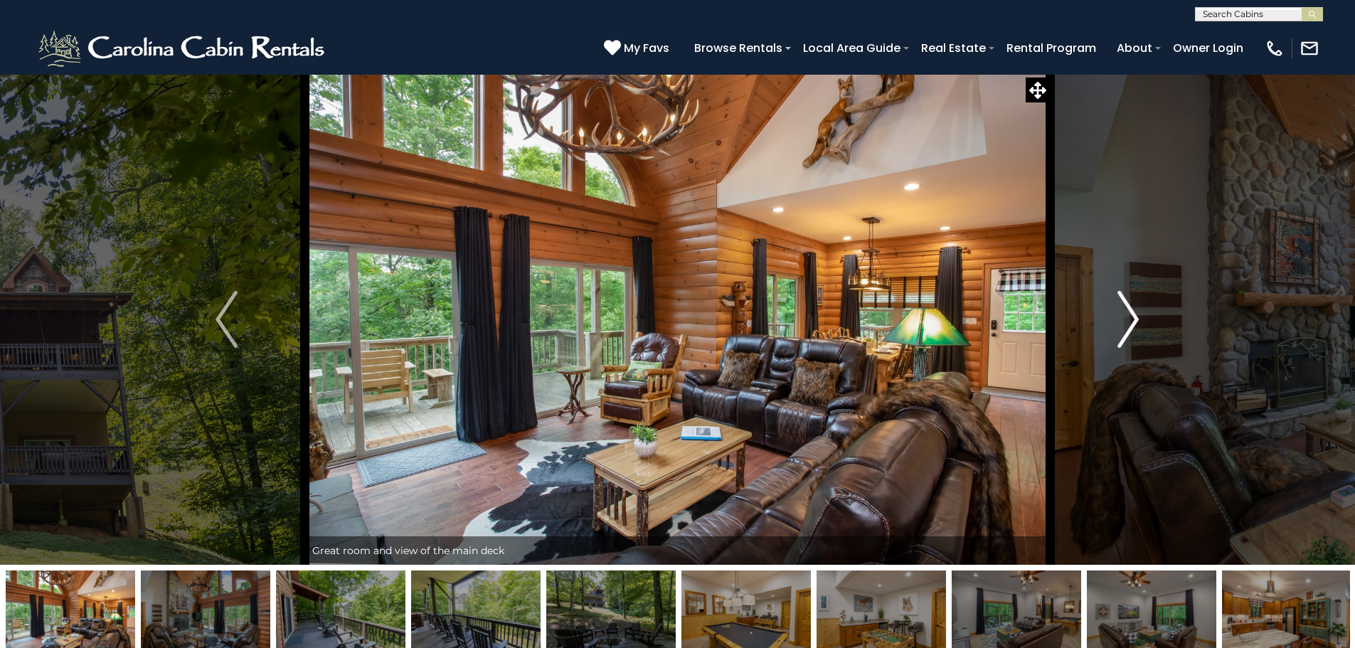
click at [1132, 322] on img "Next" at bounding box center [1128, 319] width 21 height 57
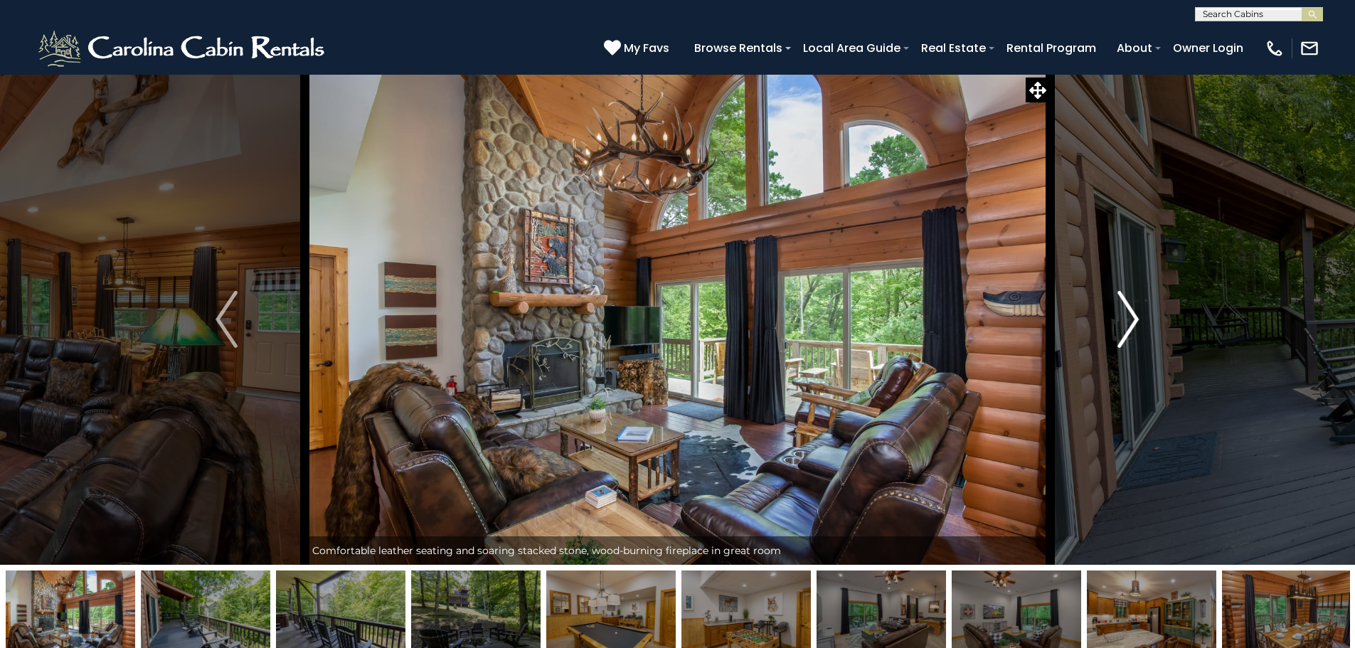
click at [1132, 322] on img "Next" at bounding box center [1128, 319] width 21 height 57
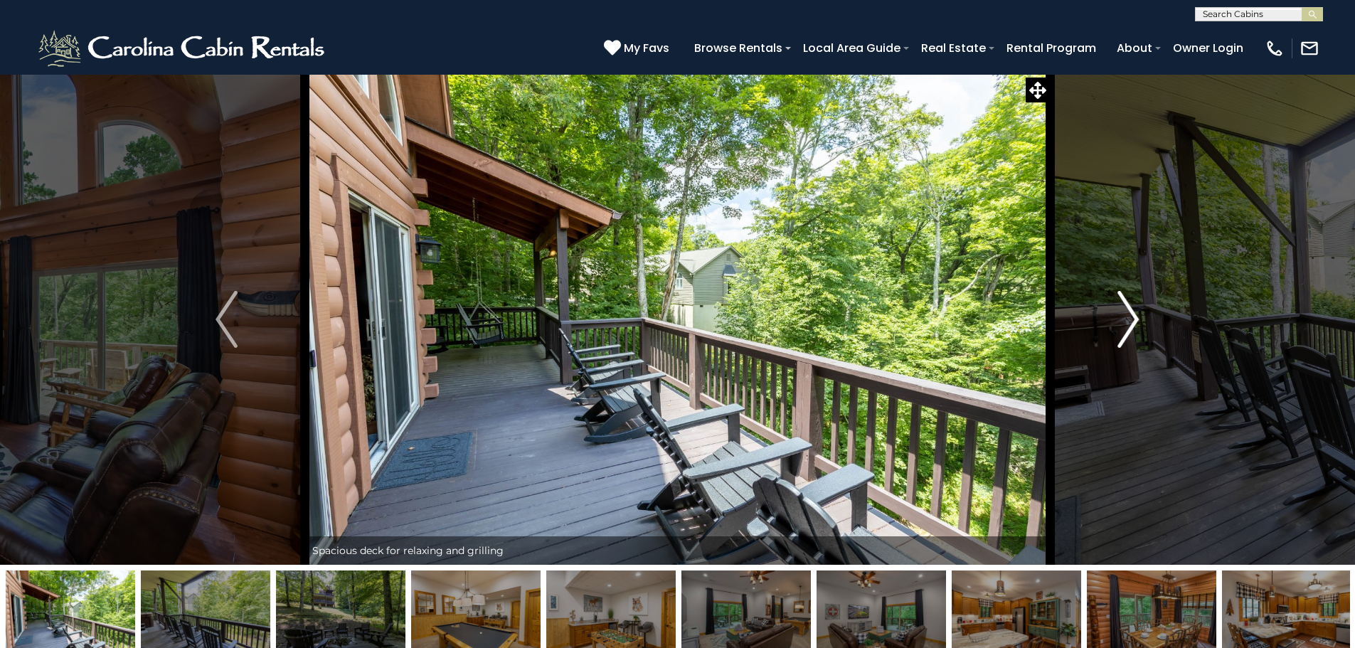
click at [1132, 322] on img "Next" at bounding box center [1128, 319] width 21 height 57
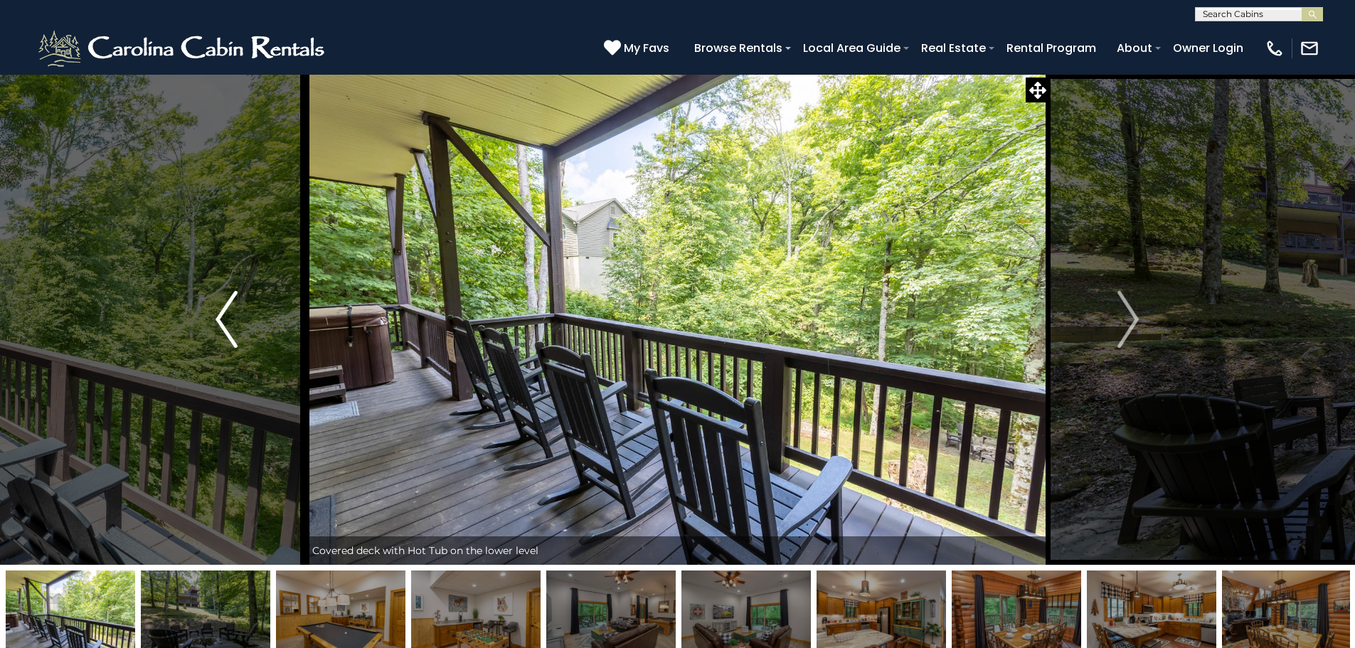
click at [218, 322] on img "Previous" at bounding box center [226, 319] width 21 height 57
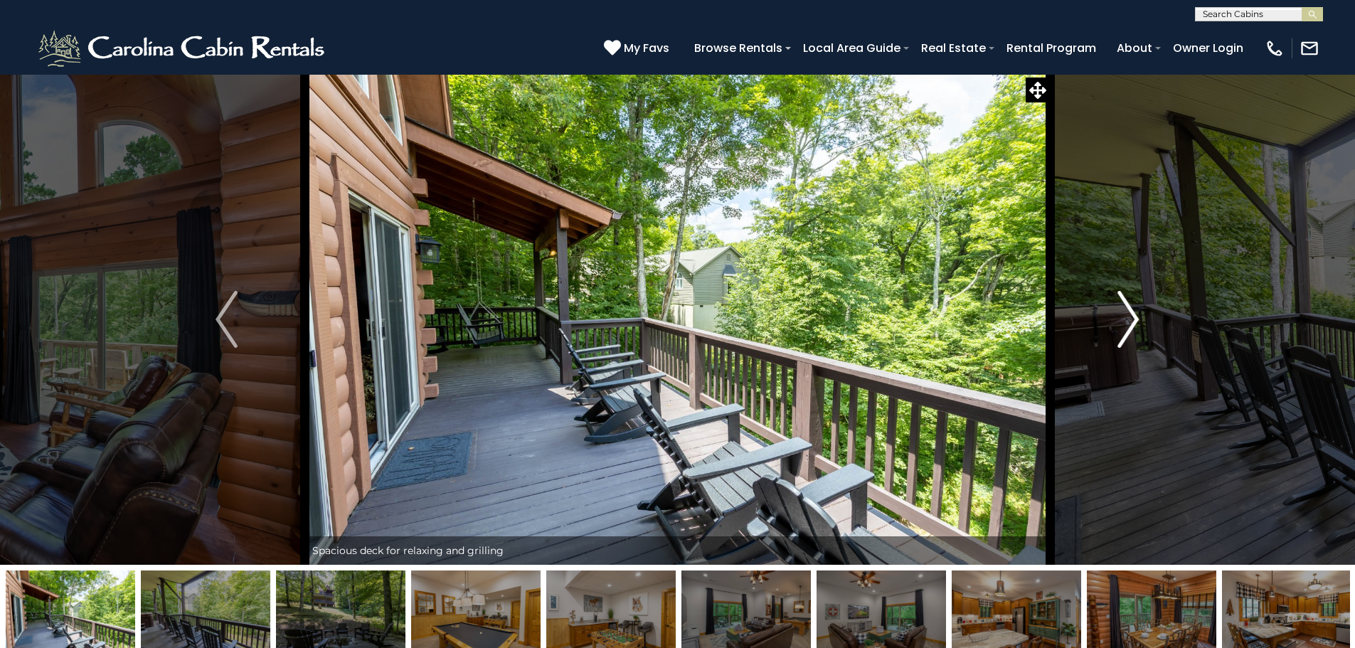
click at [1134, 317] on img "Next" at bounding box center [1128, 319] width 21 height 57
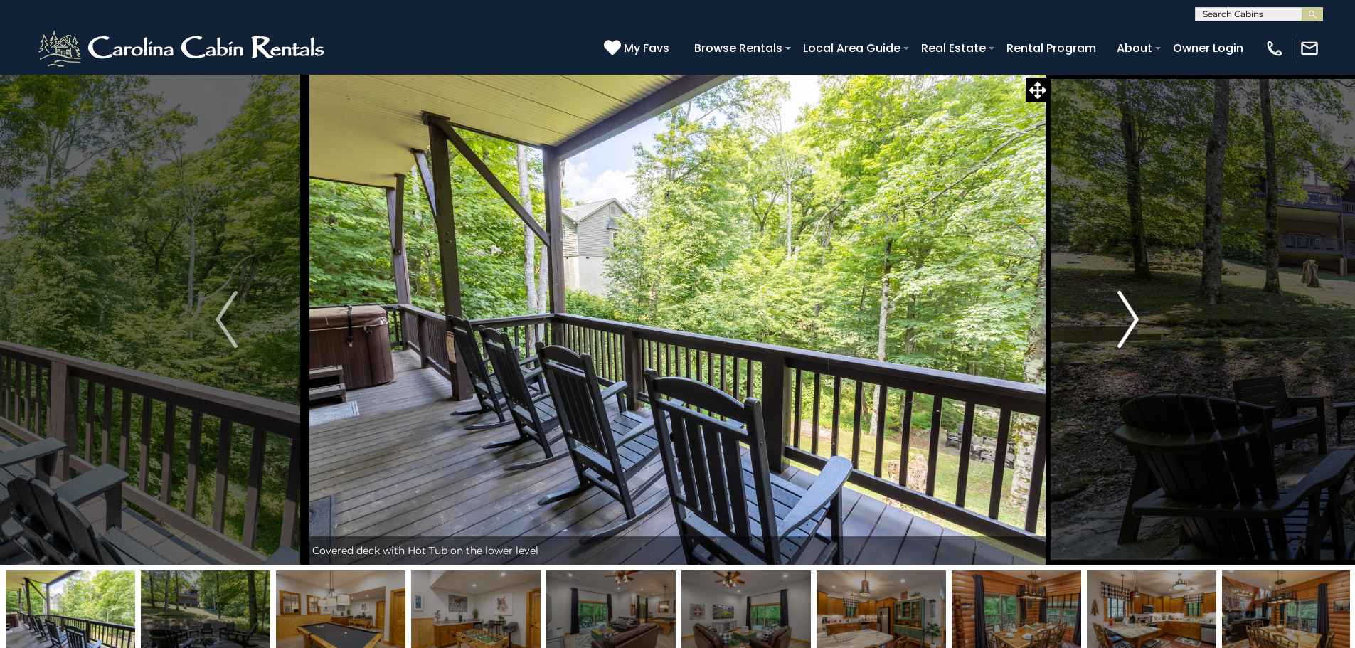
click at [1134, 317] on img "Next" at bounding box center [1128, 319] width 21 height 57
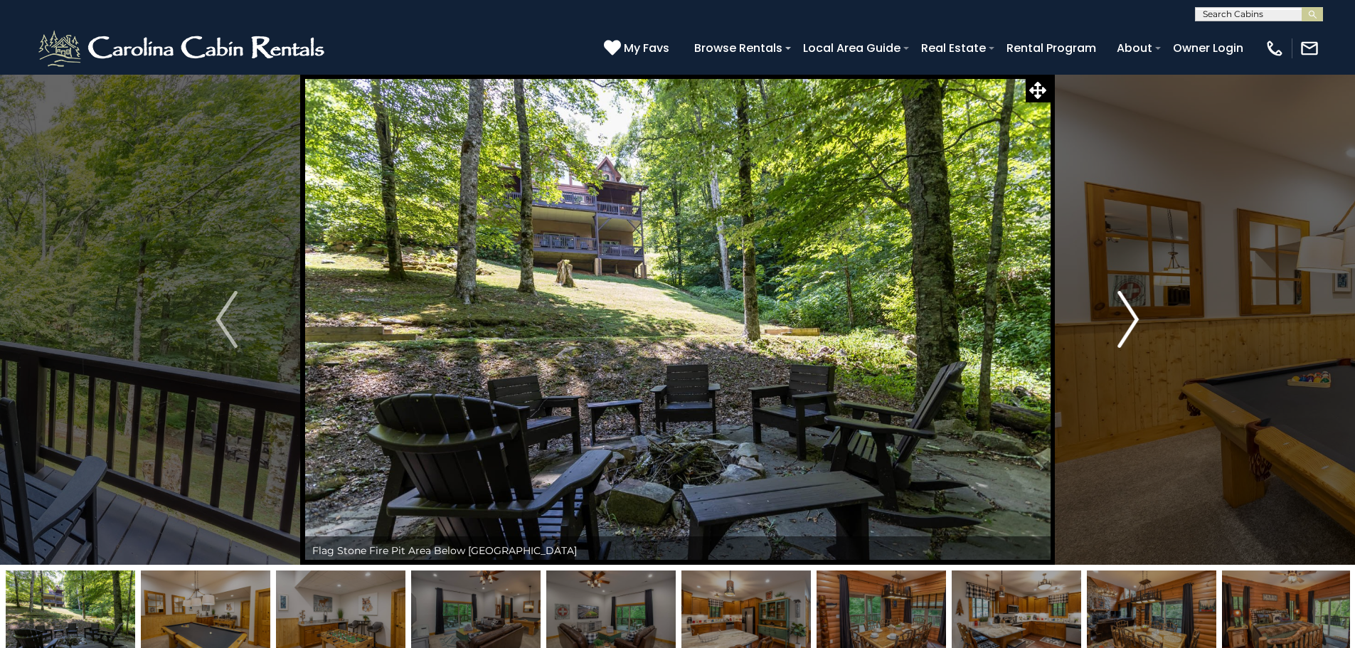
click at [1134, 317] on img "Next" at bounding box center [1128, 319] width 21 height 57
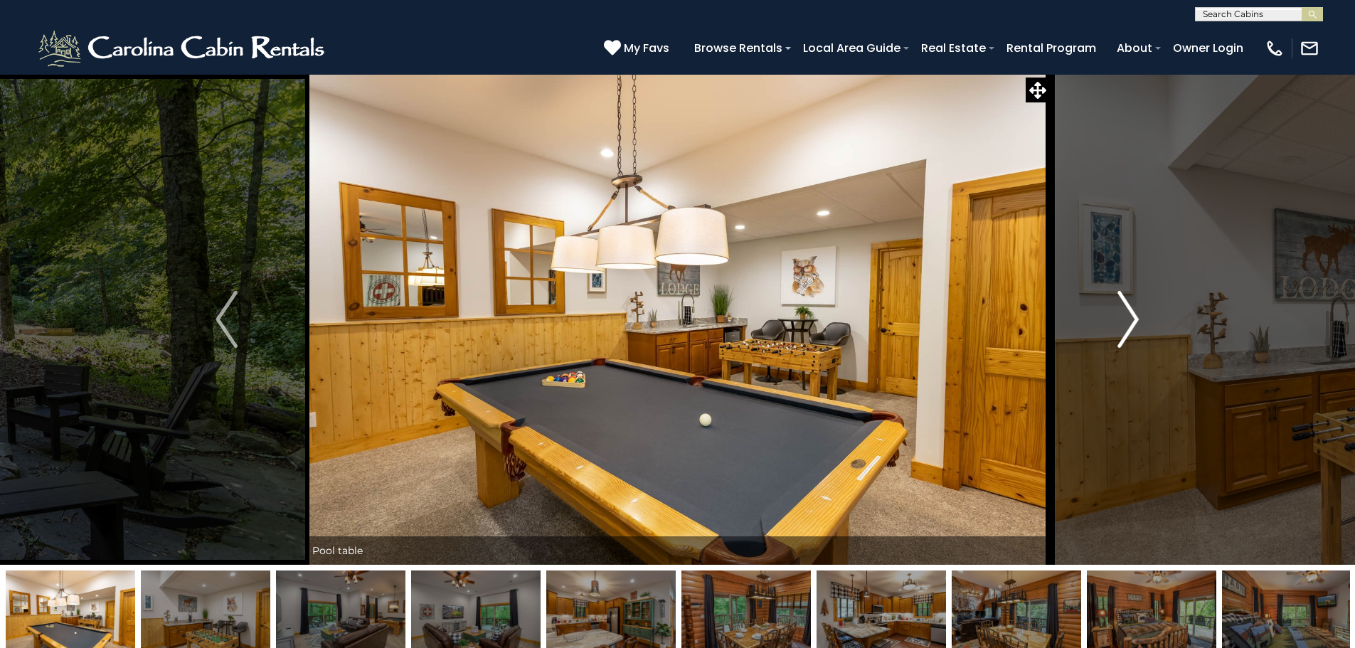
click at [1134, 317] on img "Next" at bounding box center [1128, 319] width 21 height 57
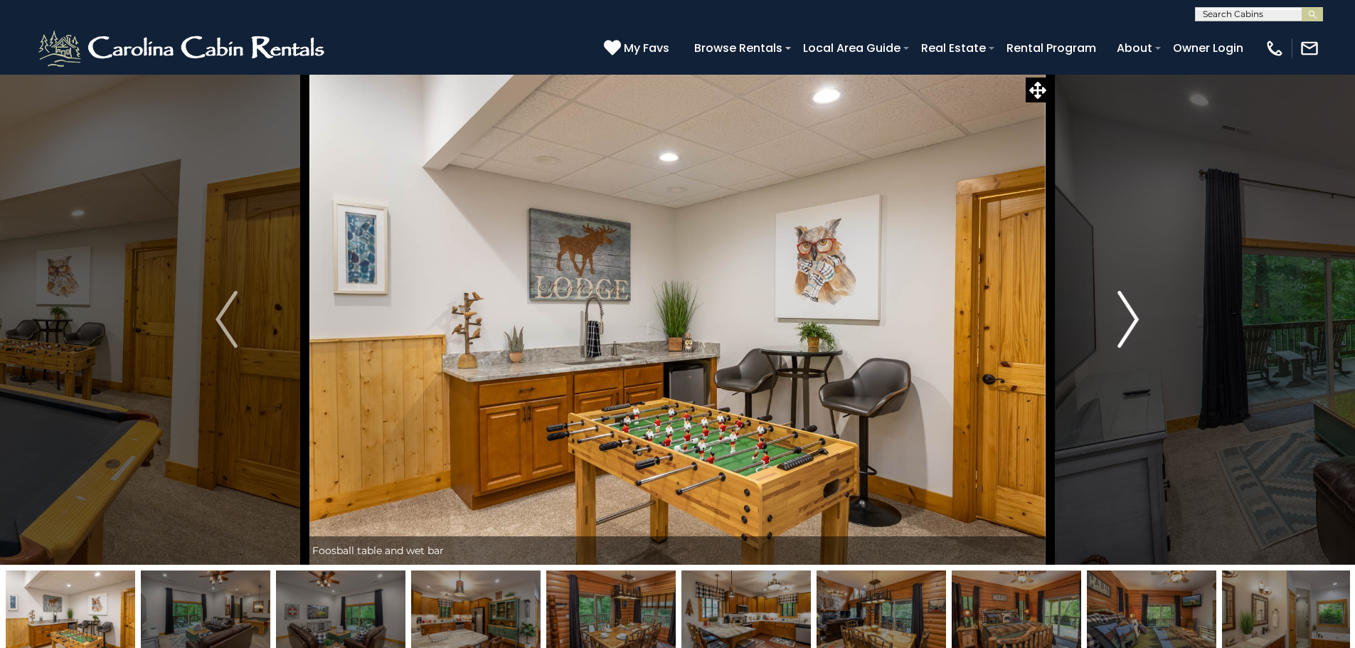
click at [1134, 317] on img "Next" at bounding box center [1128, 319] width 21 height 57
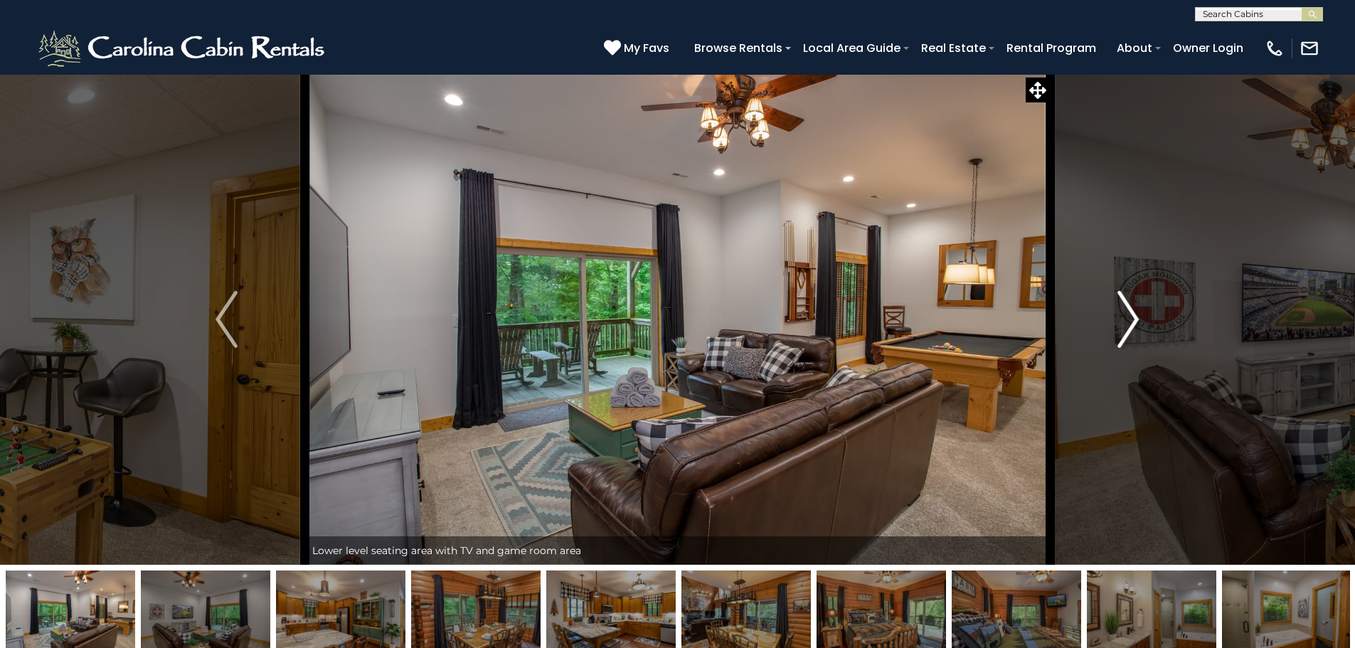
click at [1134, 317] on img "Next" at bounding box center [1128, 319] width 21 height 57
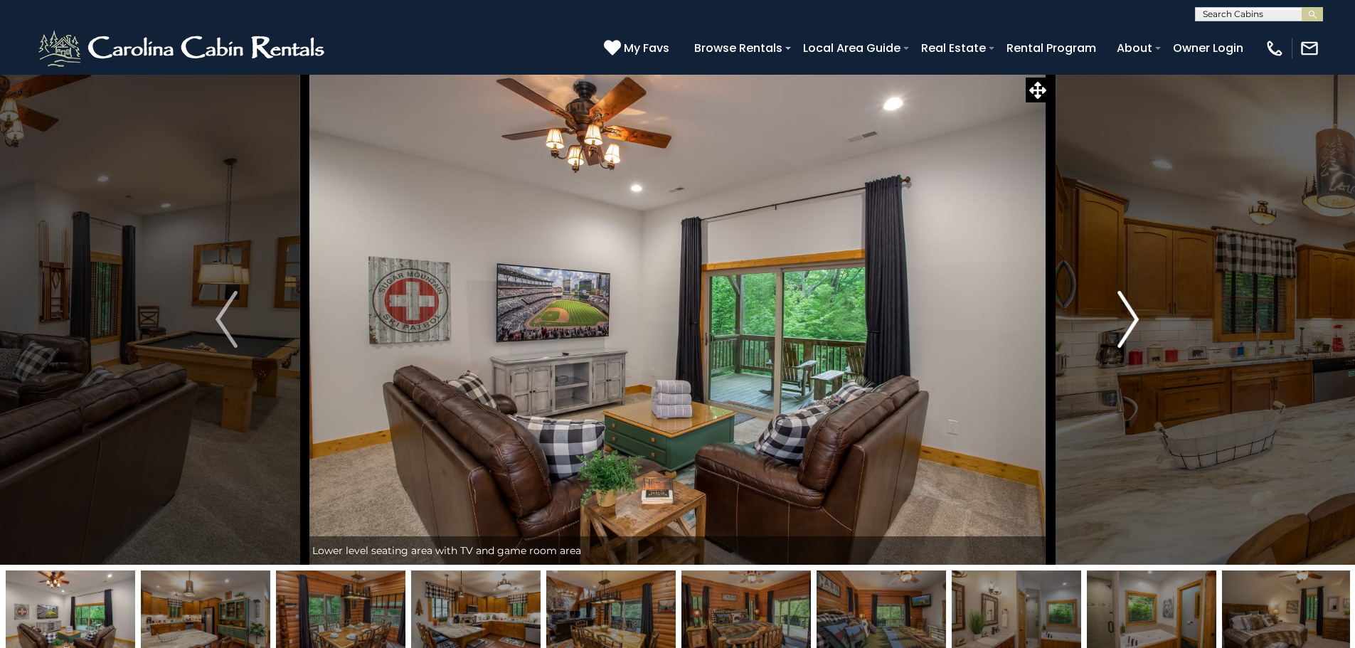
click at [1134, 317] on img "Next" at bounding box center [1128, 319] width 21 height 57
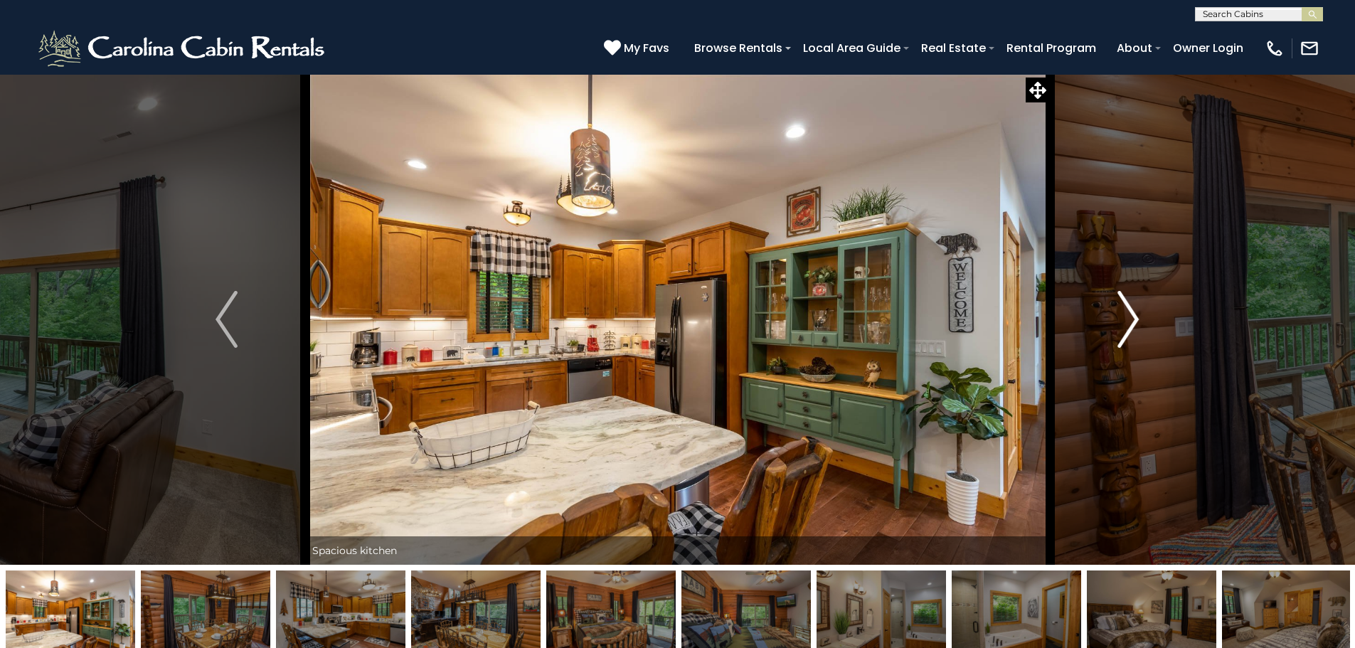
click at [1134, 317] on img "Next" at bounding box center [1128, 319] width 21 height 57
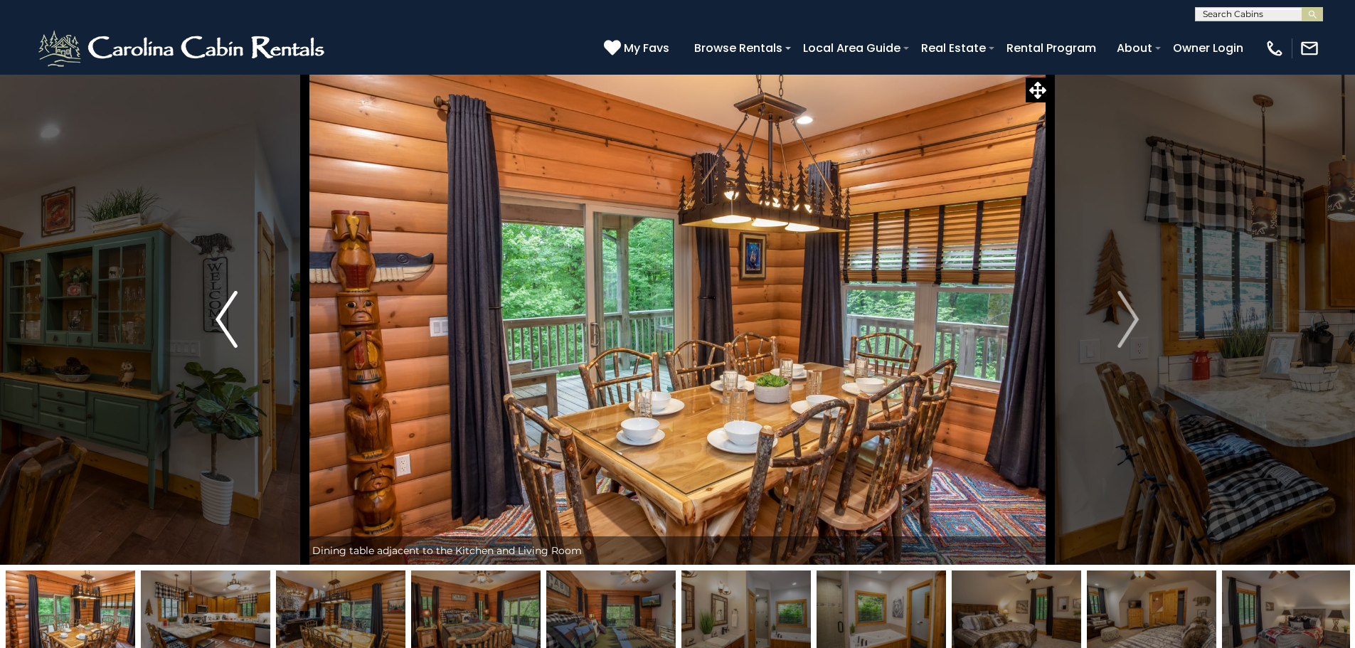
click at [216, 322] on img "Previous" at bounding box center [226, 319] width 21 height 57
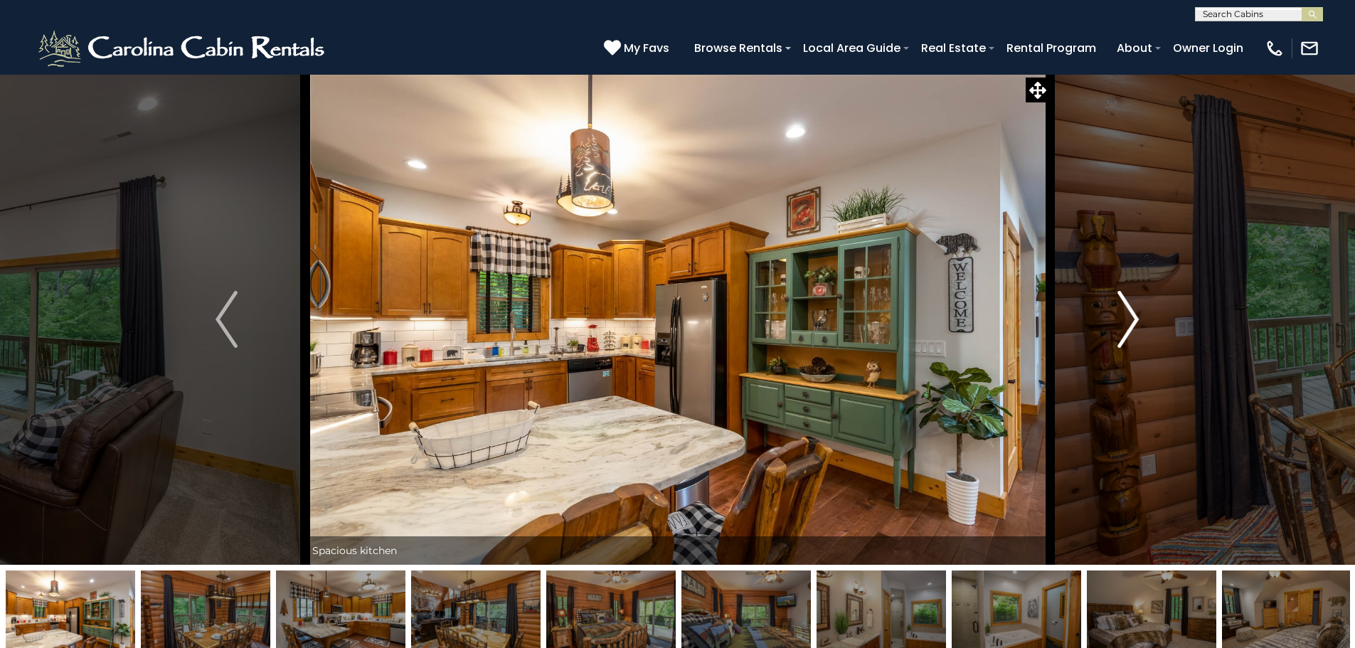
click at [1134, 327] on img "Next" at bounding box center [1128, 319] width 21 height 57
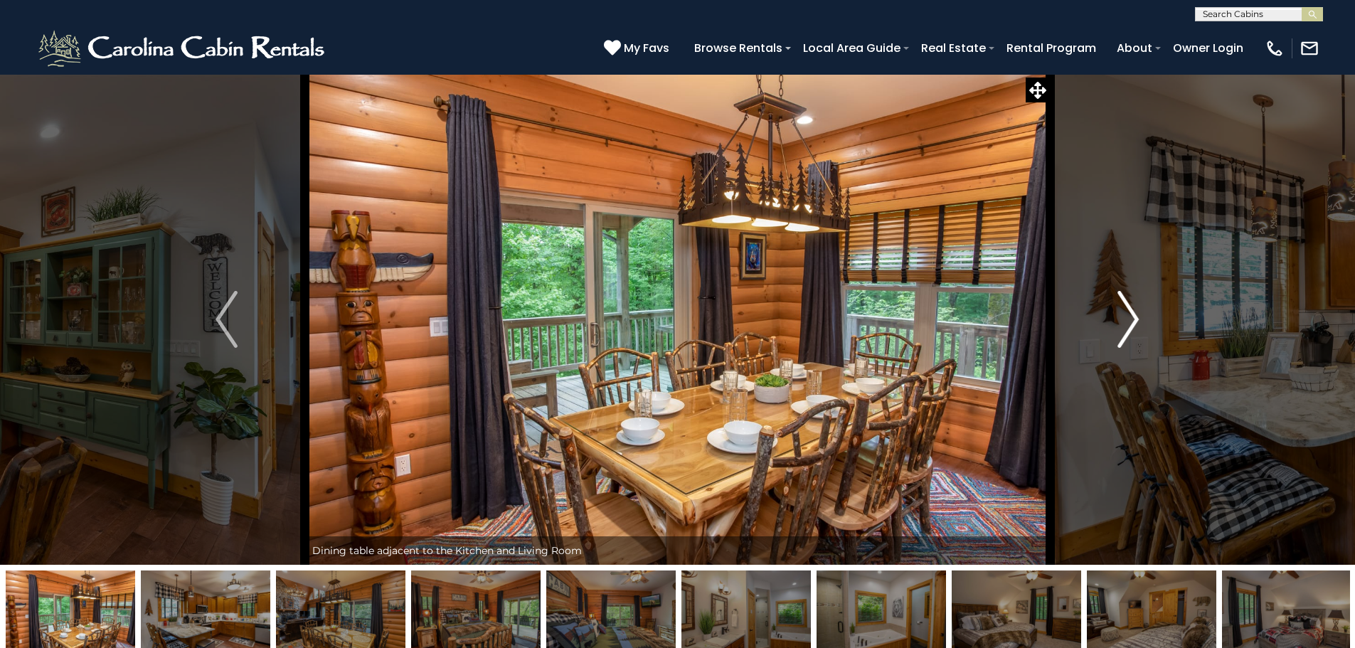
click at [1134, 327] on img "Next" at bounding box center [1128, 319] width 21 height 57
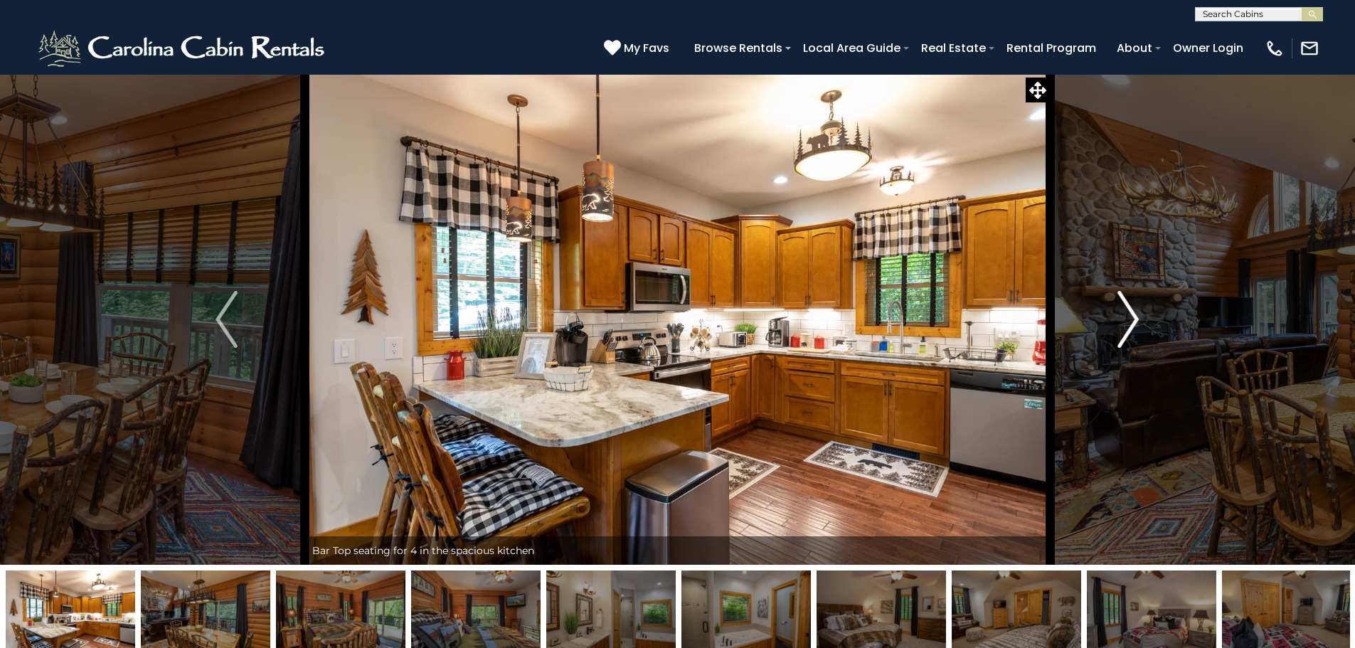
click at [1134, 327] on img "Next" at bounding box center [1128, 319] width 21 height 57
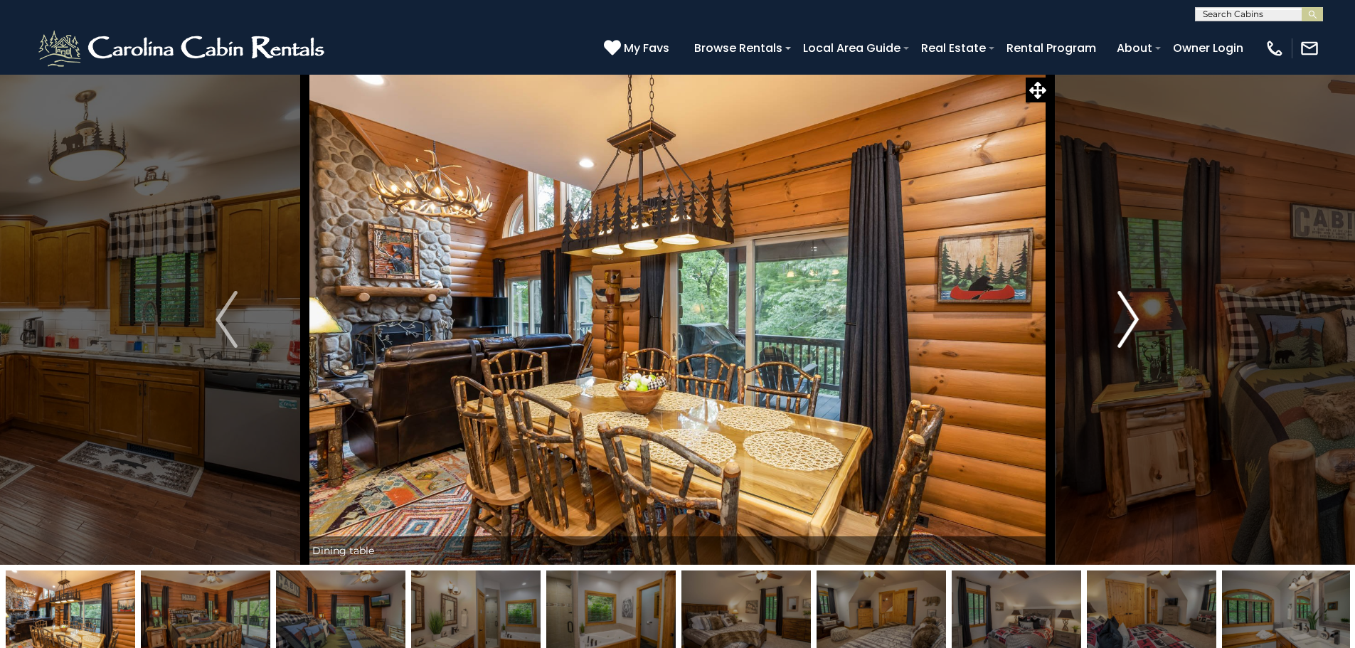
click at [1134, 327] on img "Next" at bounding box center [1128, 319] width 21 height 57
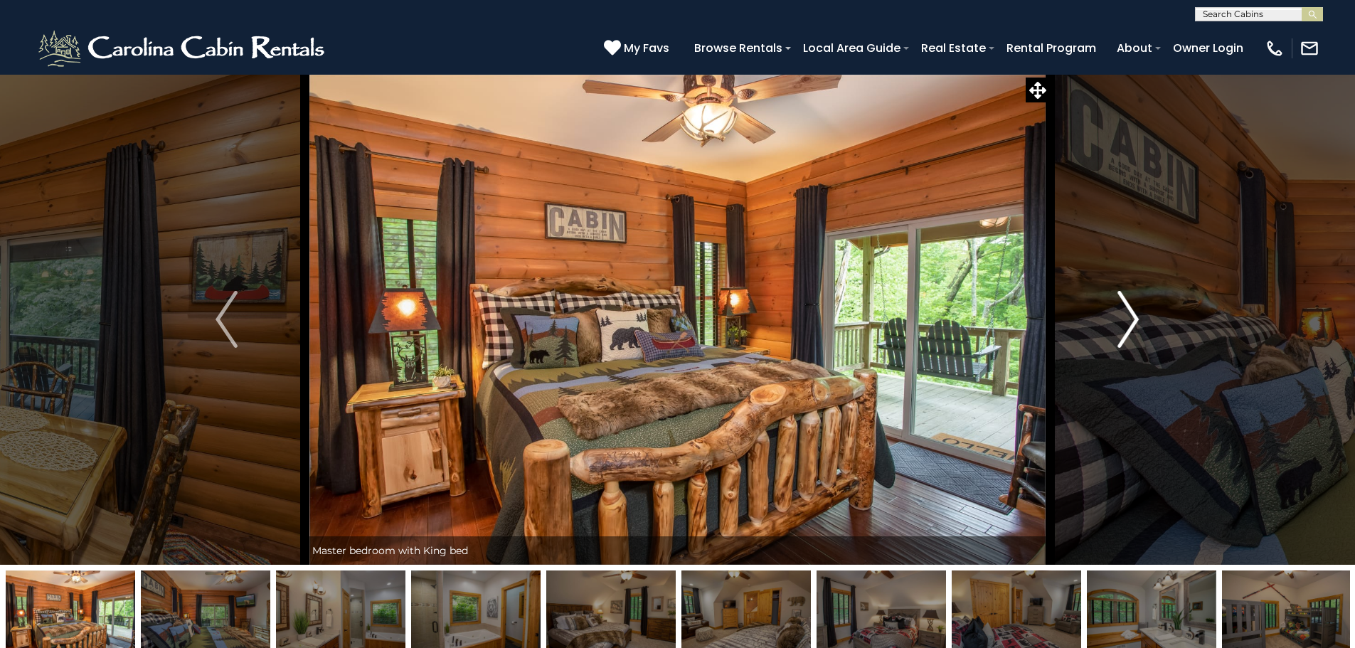
click at [1134, 327] on img "Next" at bounding box center [1128, 319] width 21 height 57
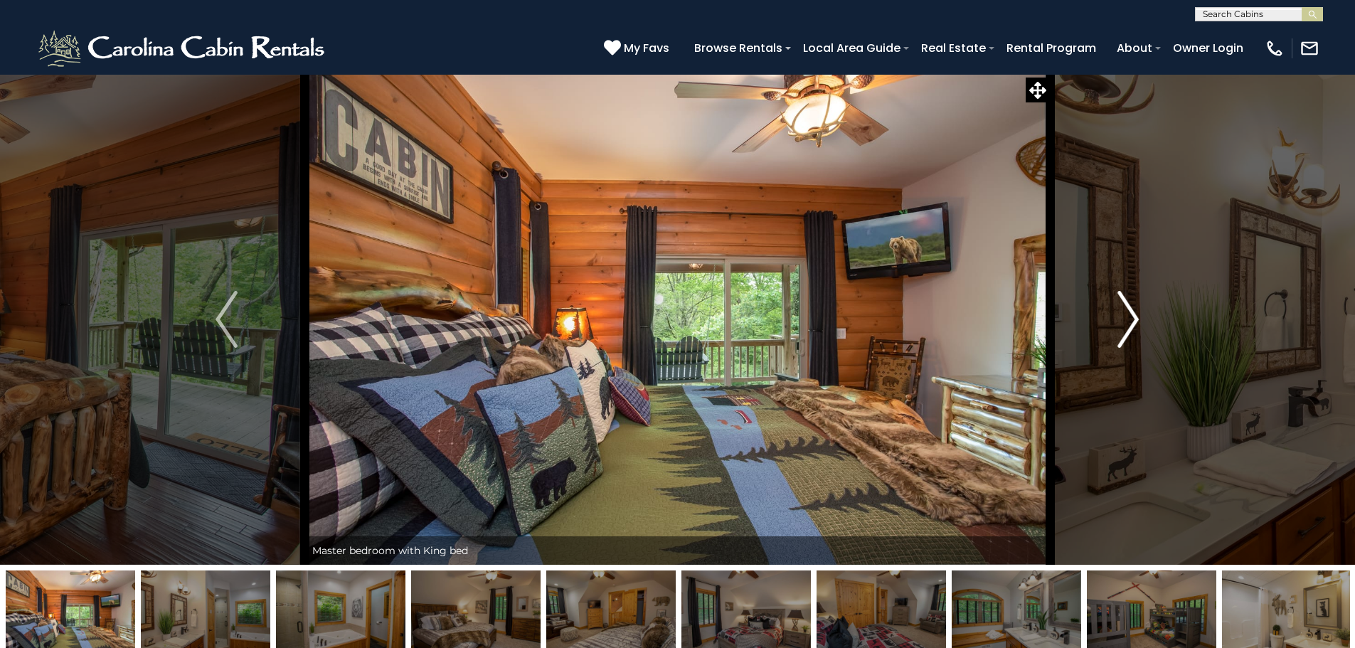
click at [1134, 327] on img "Next" at bounding box center [1128, 319] width 21 height 57
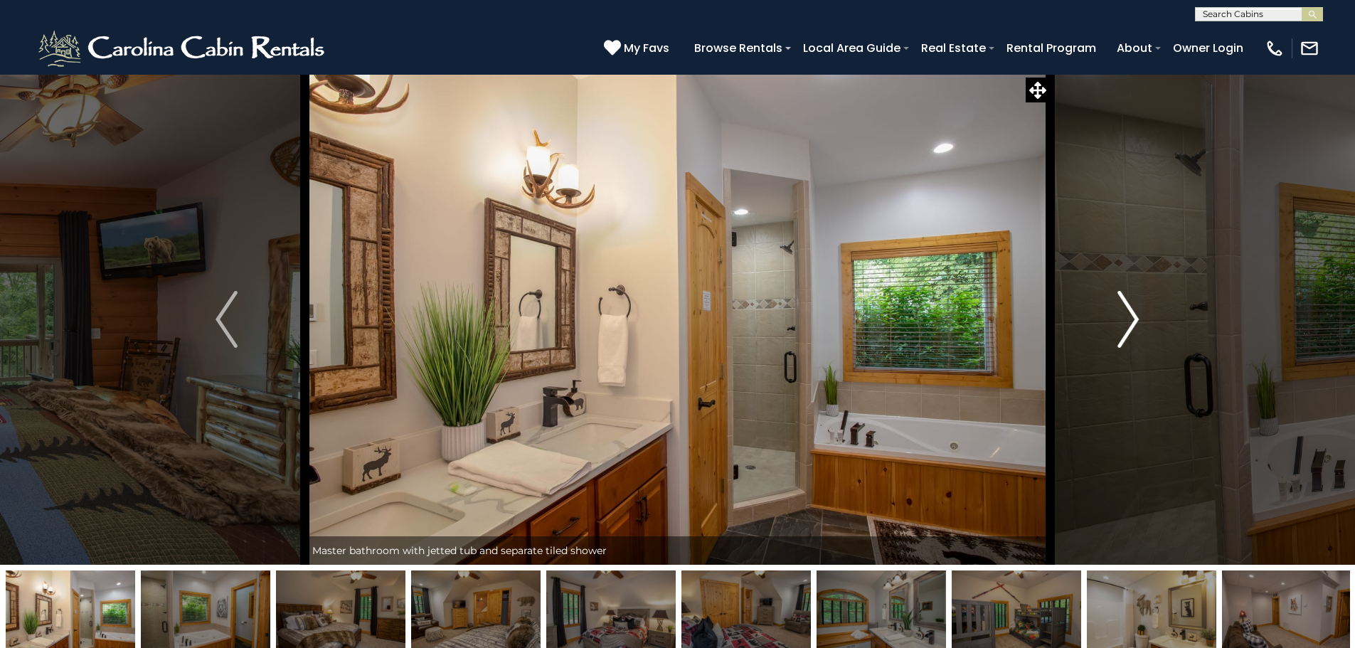
click at [1134, 327] on img "Next" at bounding box center [1128, 319] width 21 height 57
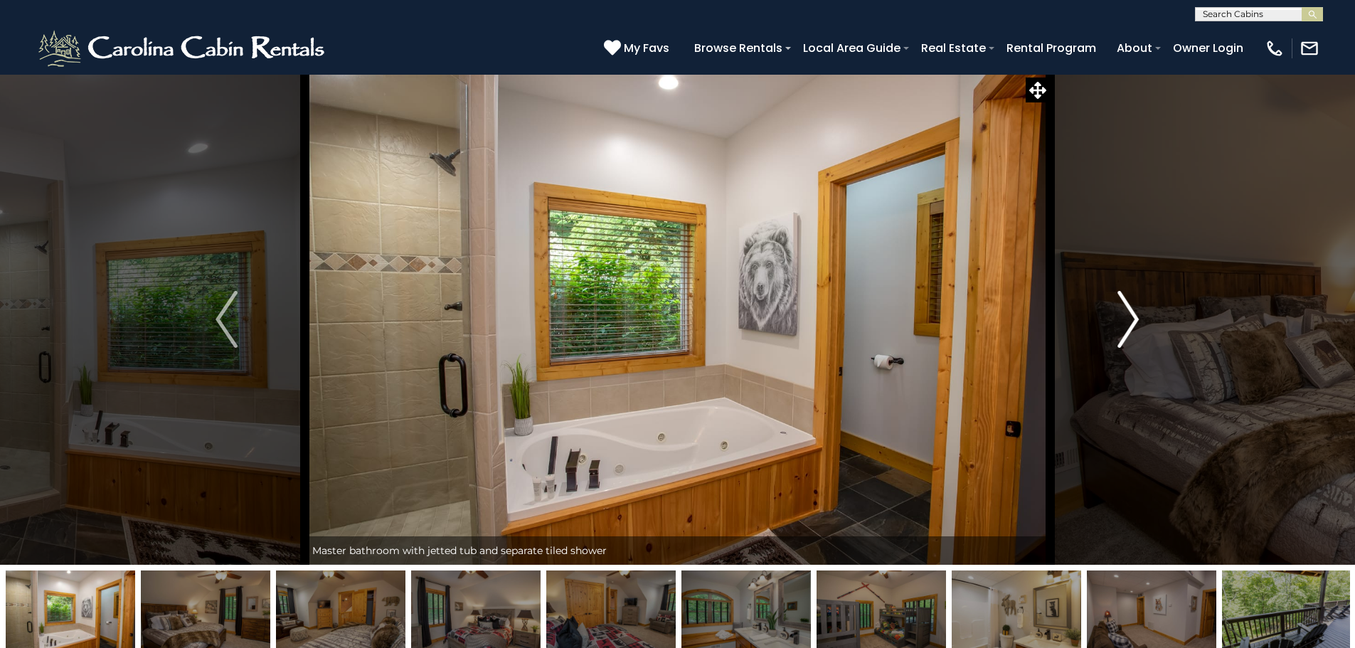
click at [1134, 327] on img "Next" at bounding box center [1128, 319] width 21 height 57
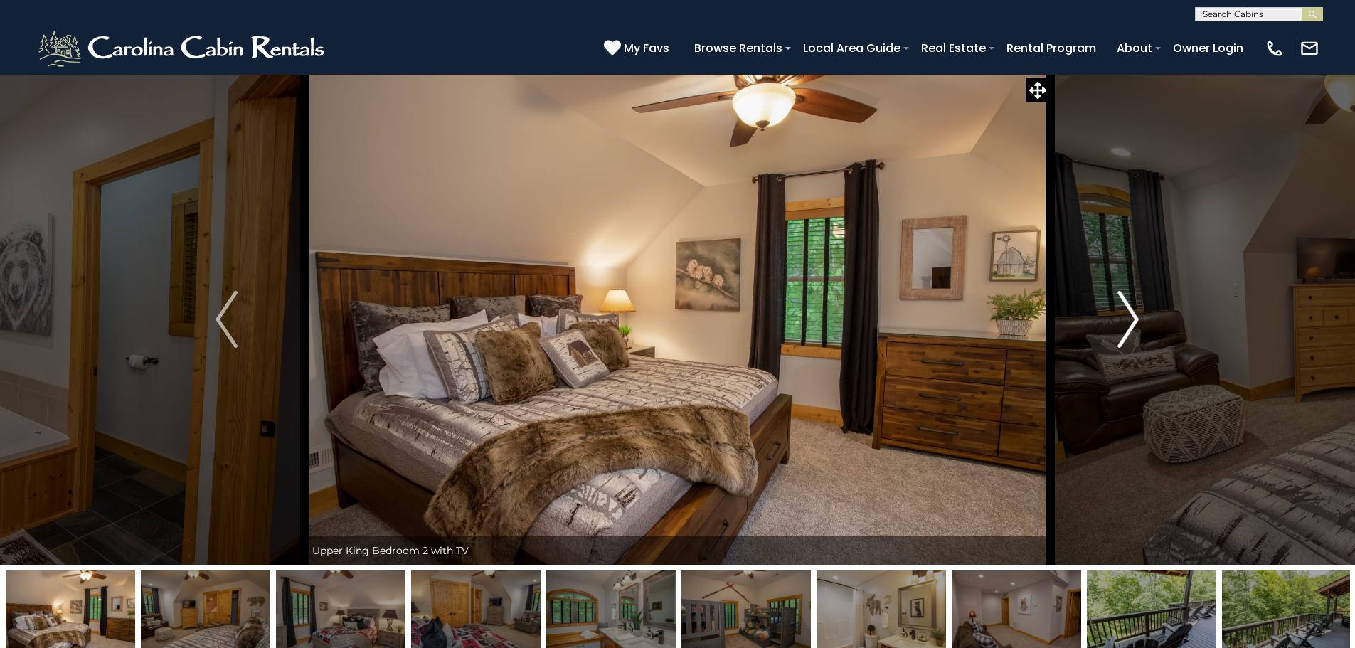
click at [1134, 327] on img "Next" at bounding box center [1128, 319] width 21 height 57
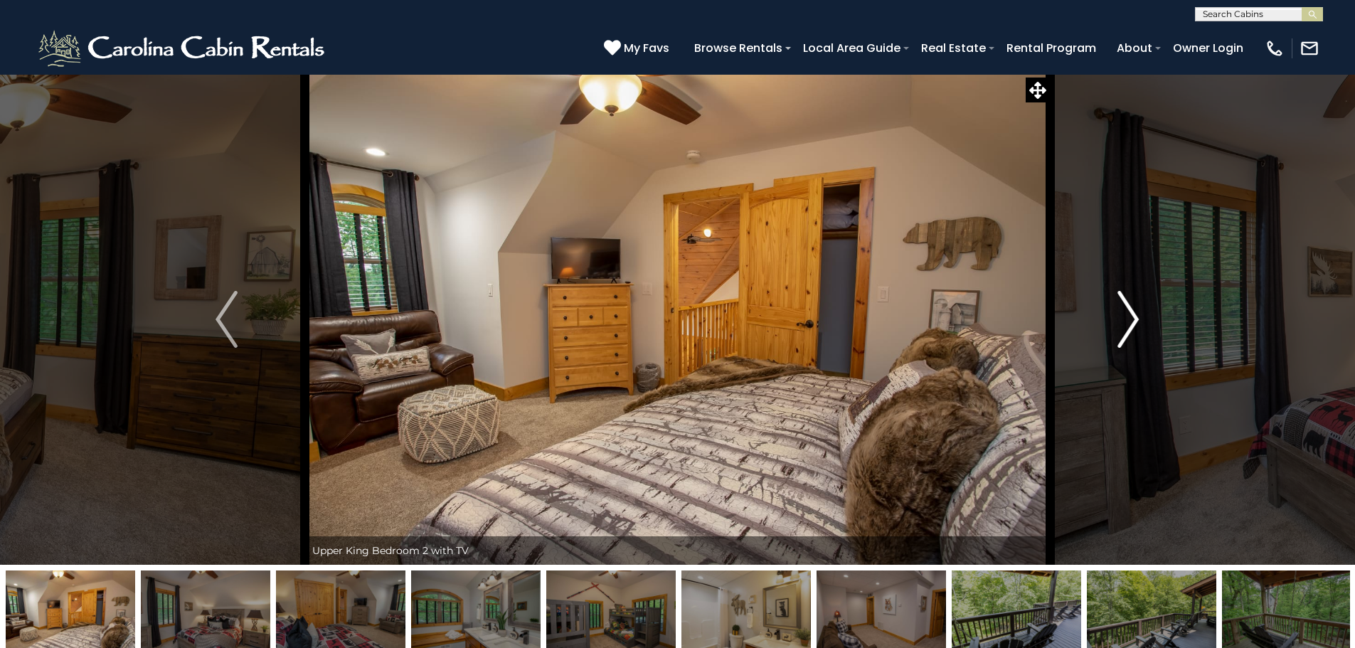
click at [1134, 327] on img "Next" at bounding box center [1128, 319] width 21 height 57
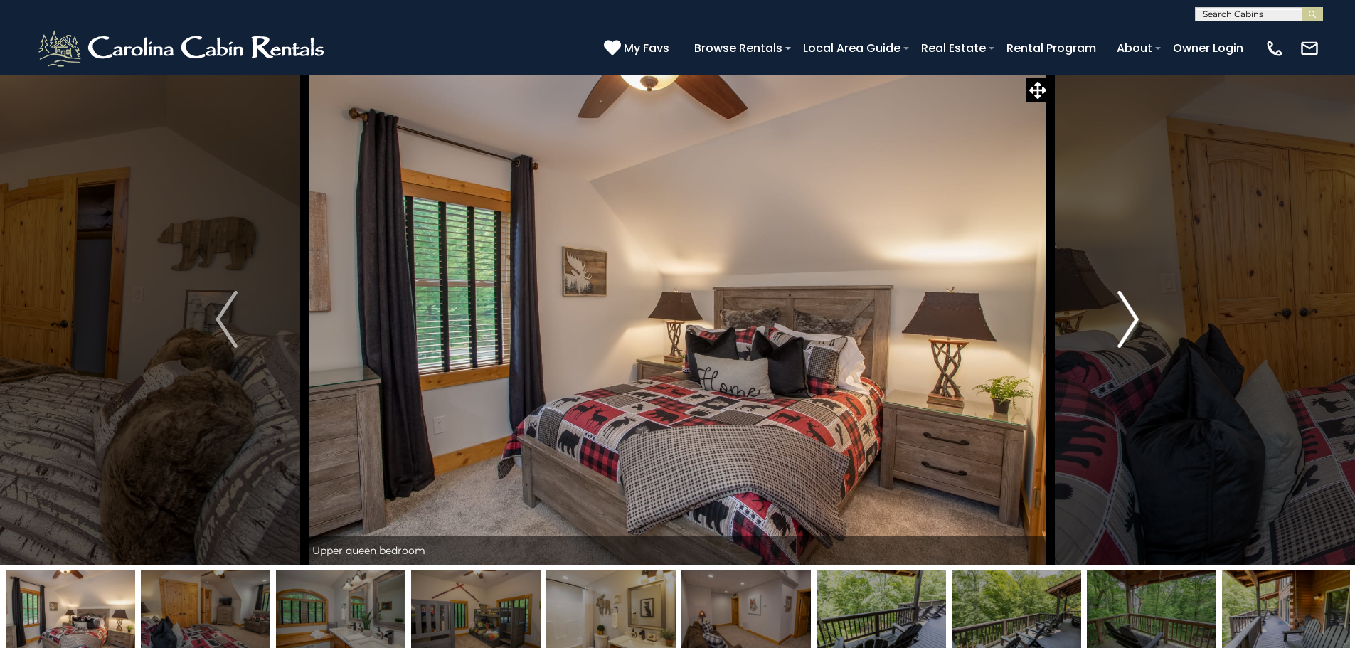
click at [1134, 327] on img "Next" at bounding box center [1128, 319] width 21 height 57
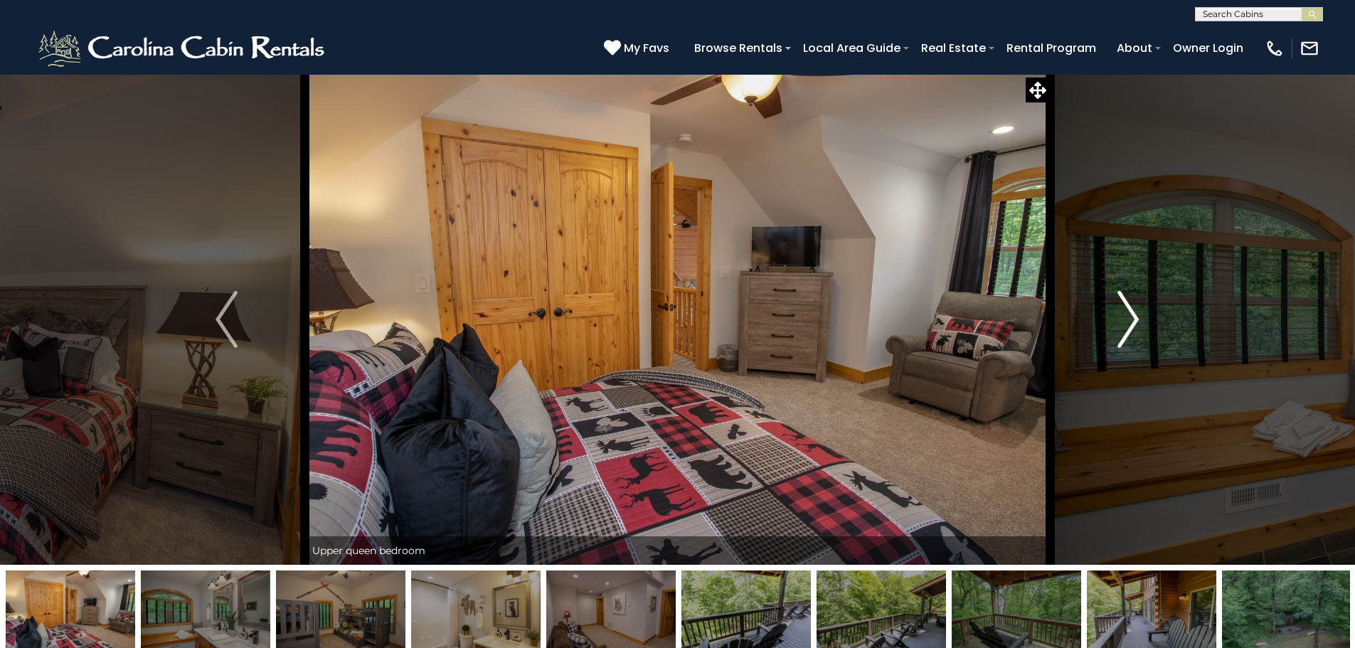
click at [1134, 327] on img "Next" at bounding box center [1128, 319] width 21 height 57
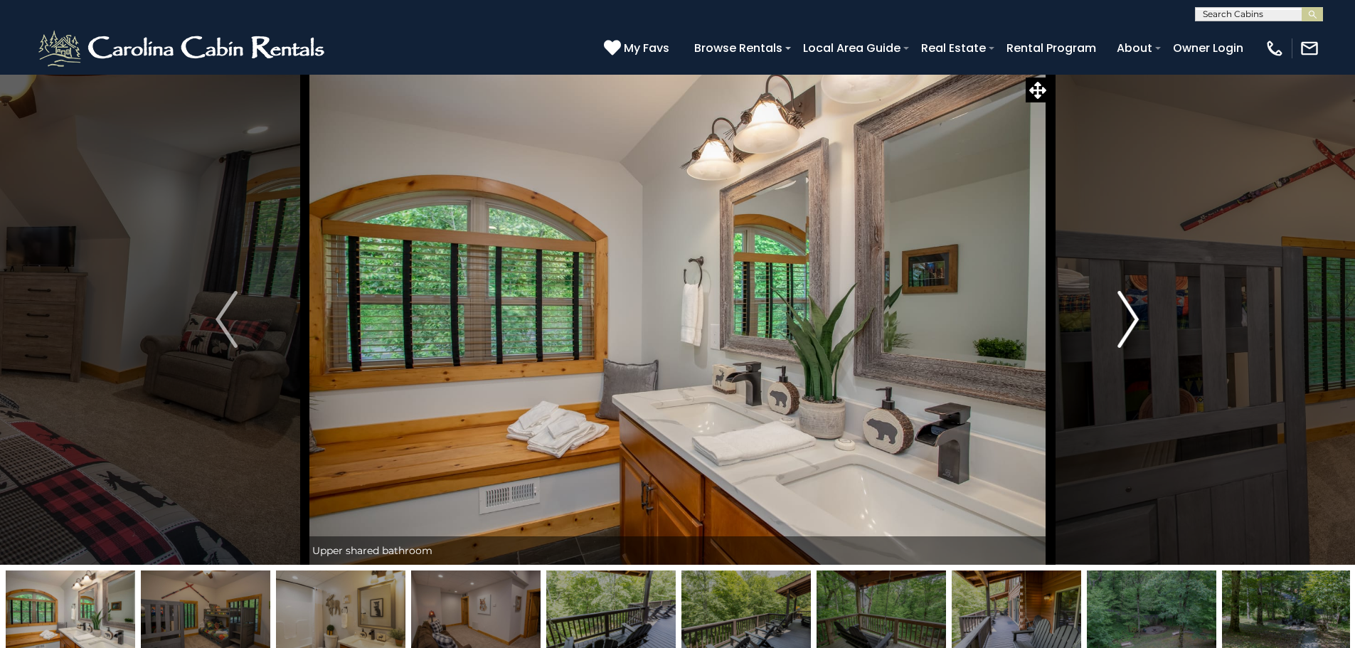
click at [1134, 327] on img "Next" at bounding box center [1128, 319] width 21 height 57
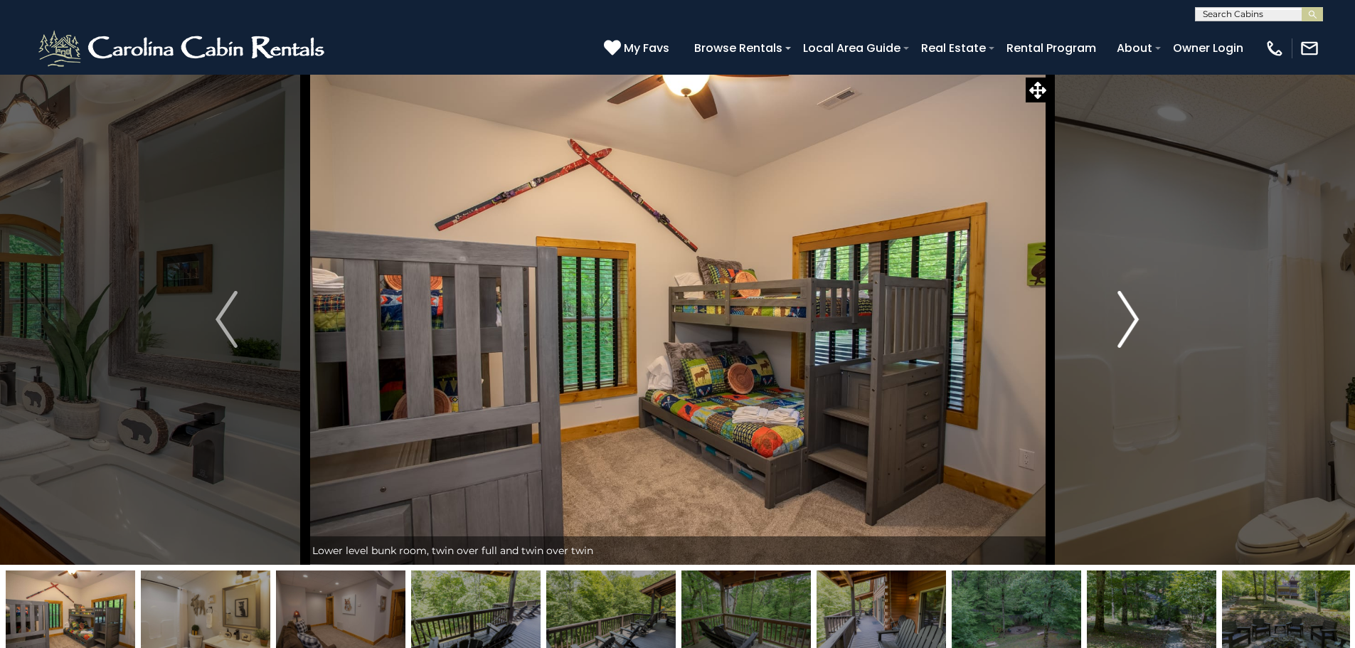
click at [1134, 327] on img "Next" at bounding box center [1128, 319] width 21 height 57
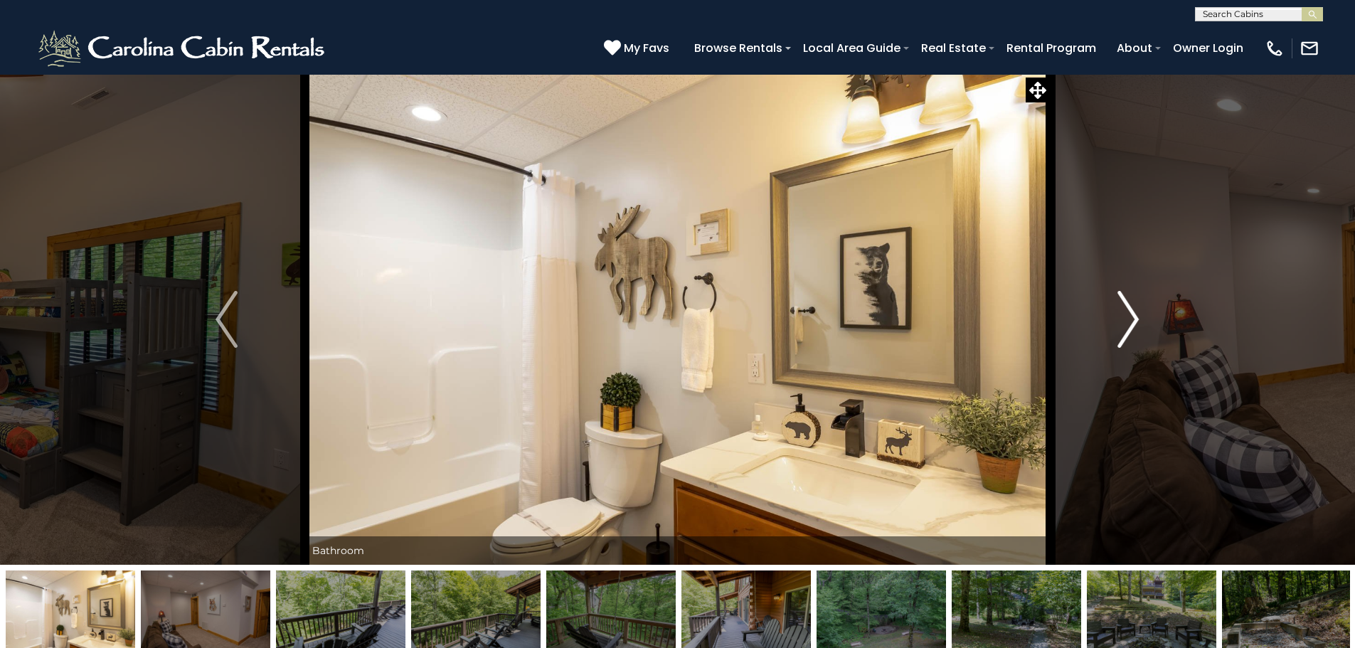
click at [1134, 327] on img "Next" at bounding box center [1128, 319] width 21 height 57
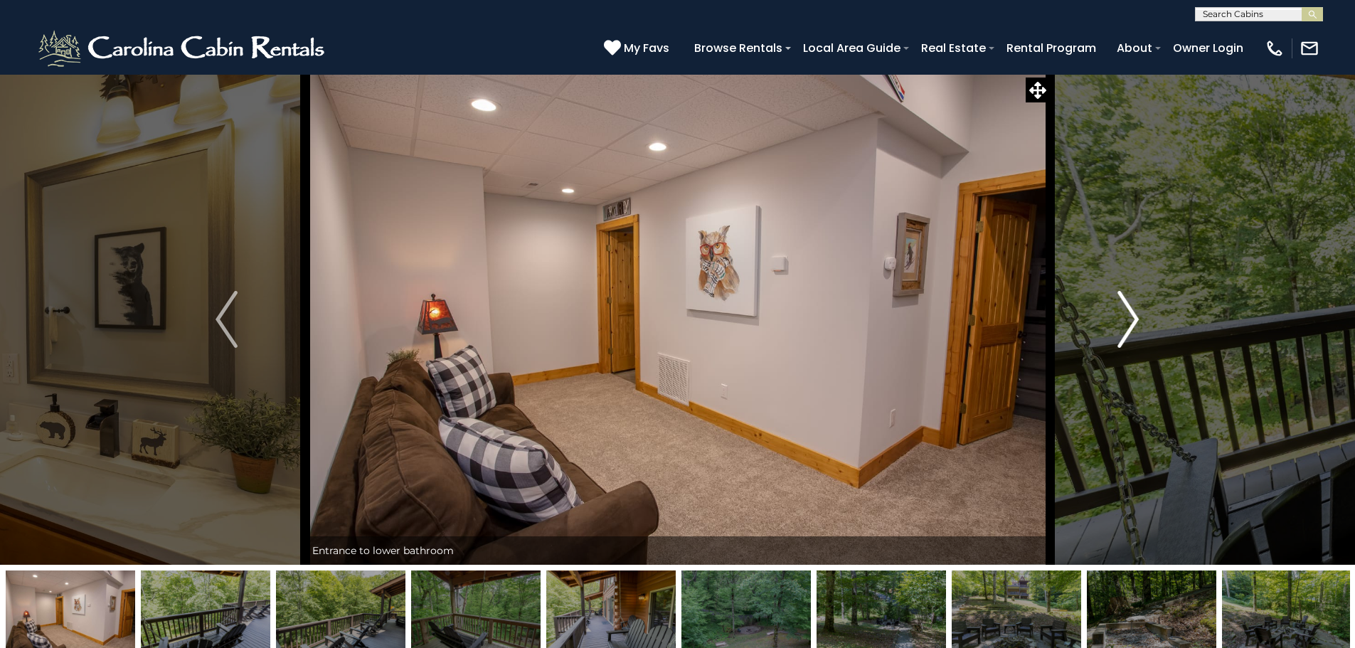
click at [1134, 327] on img "Next" at bounding box center [1128, 319] width 21 height 57
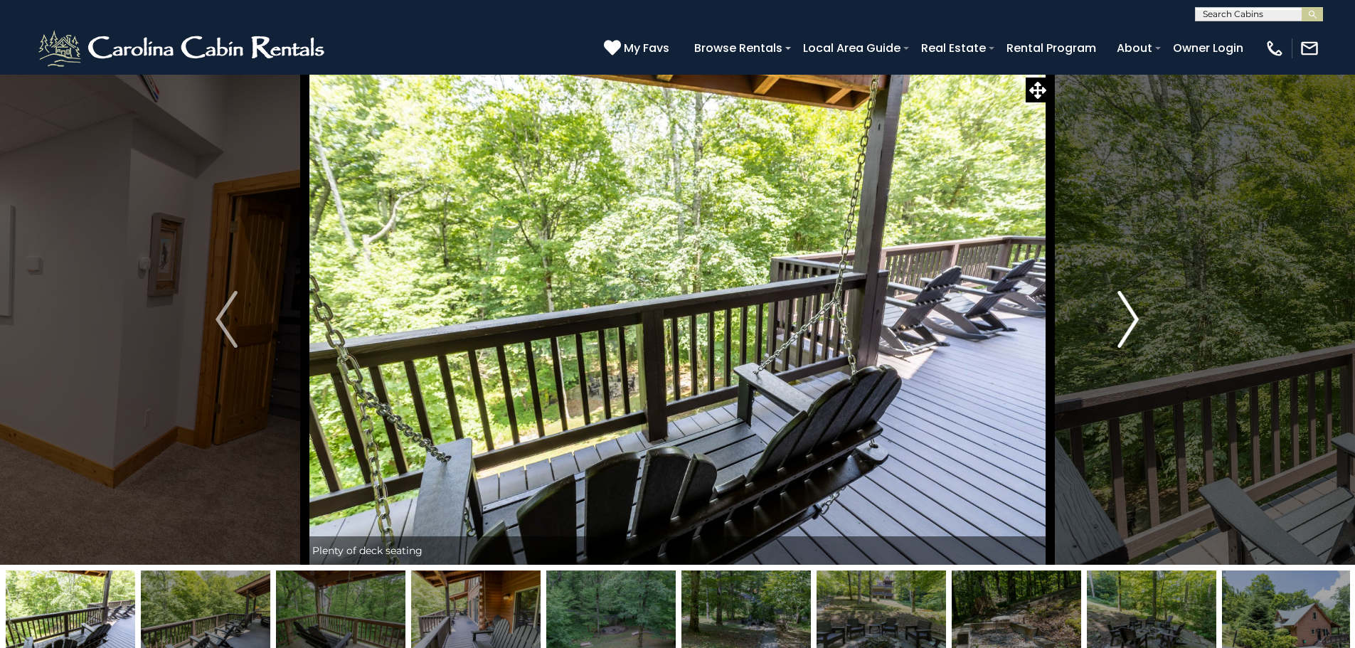
click at [1134, 327] on img "Next" at bounding box center [1128, 319] width 21 height 57
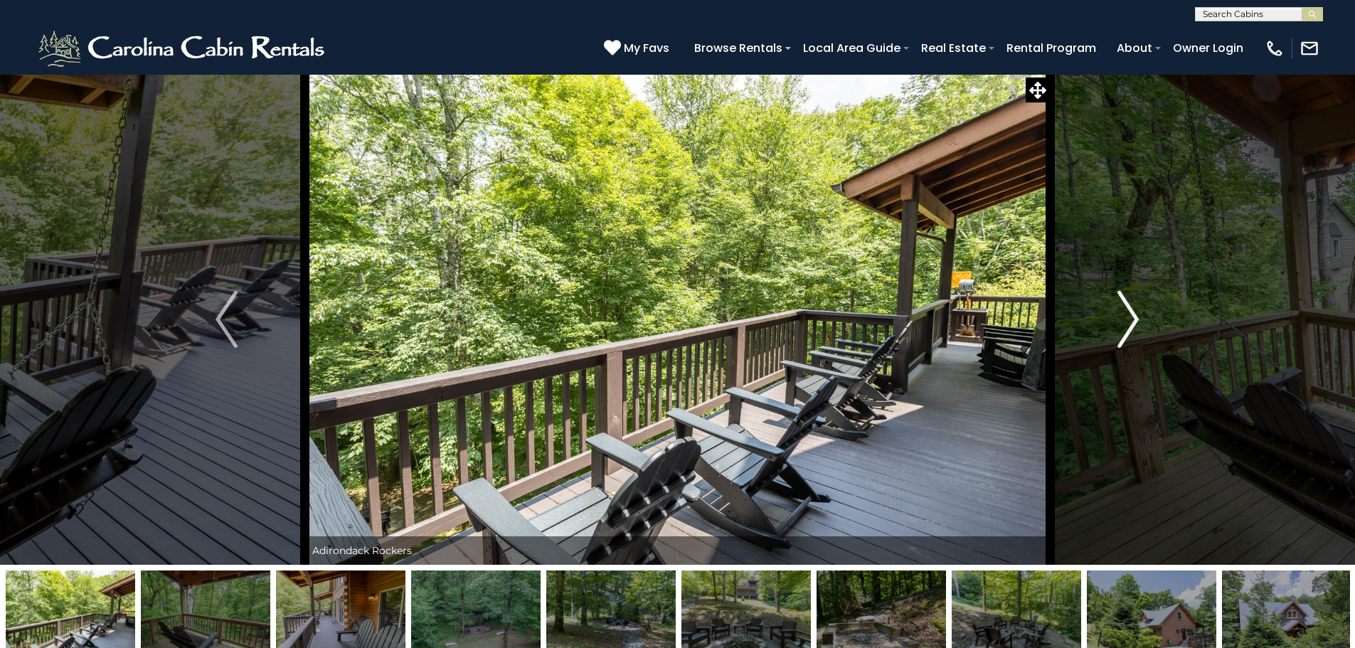
click at [1134, 327] on img "Next" at bounding box center [1128, 319] width 21 height 57
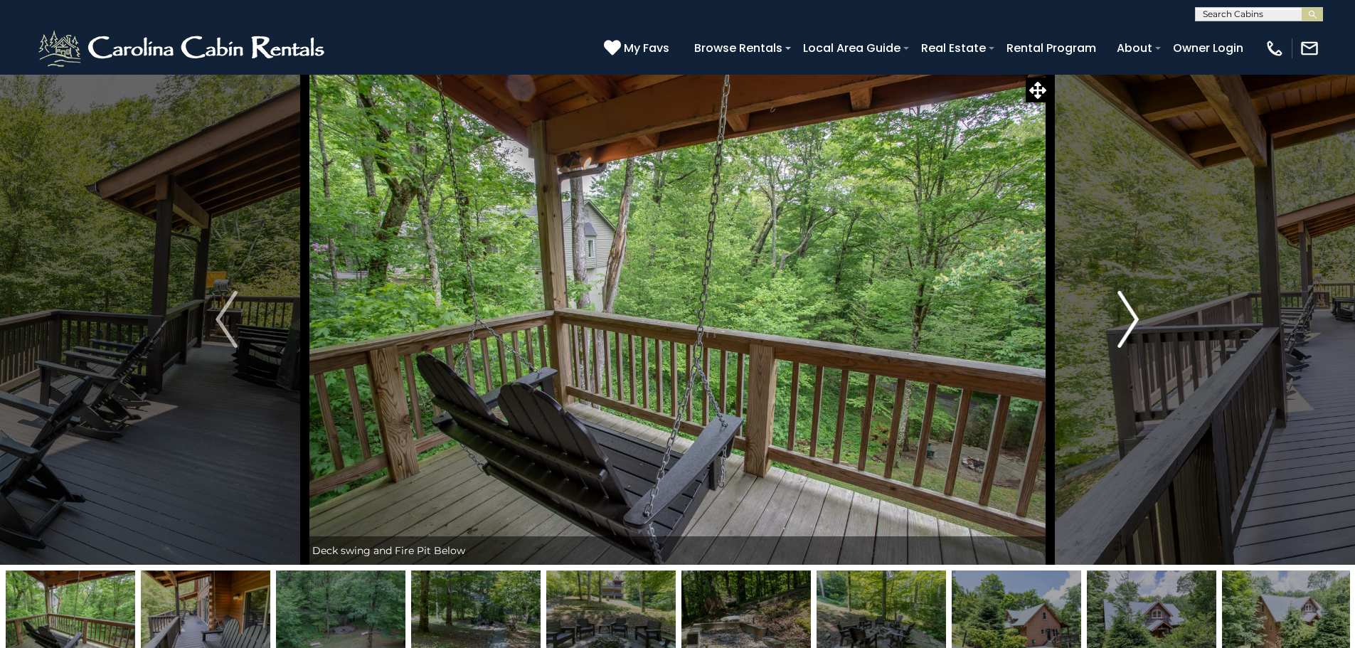
click at [1134, 327] on img "Next" at bounding box center [1128, 319] width 21 height 57
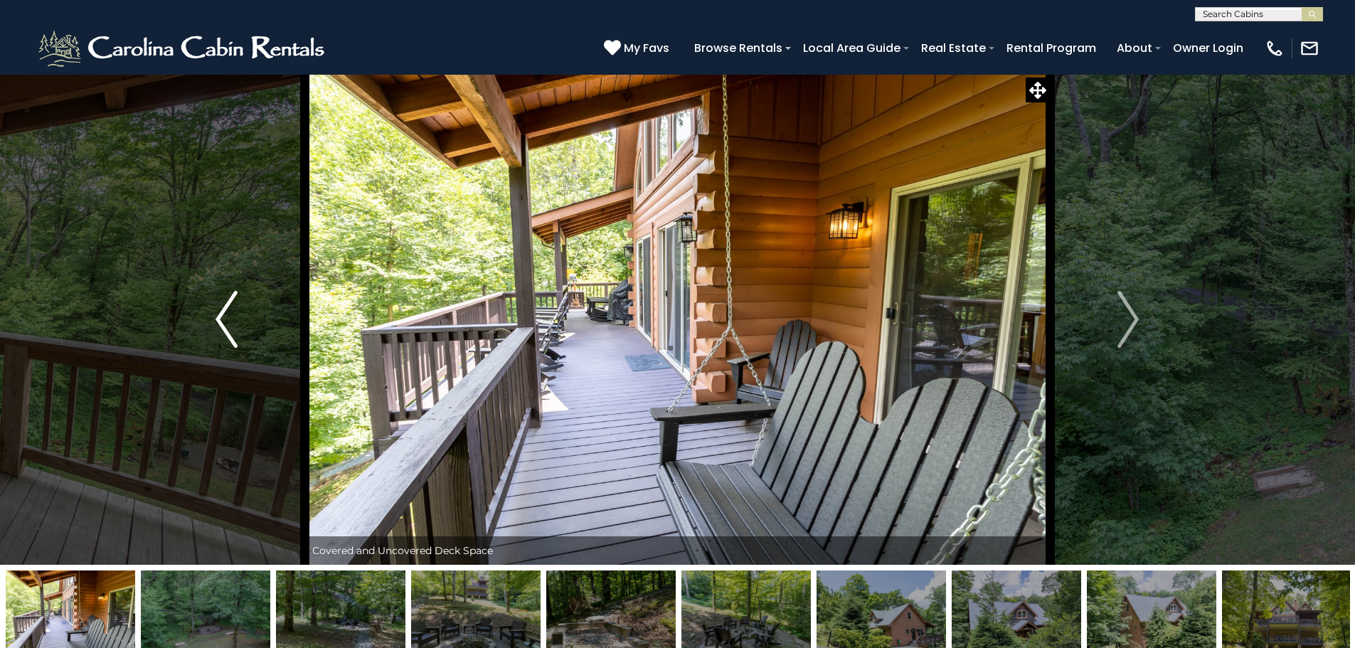
click at [221, 314] on img "Previous" at bounding box center [226, 319] width 21 height 57
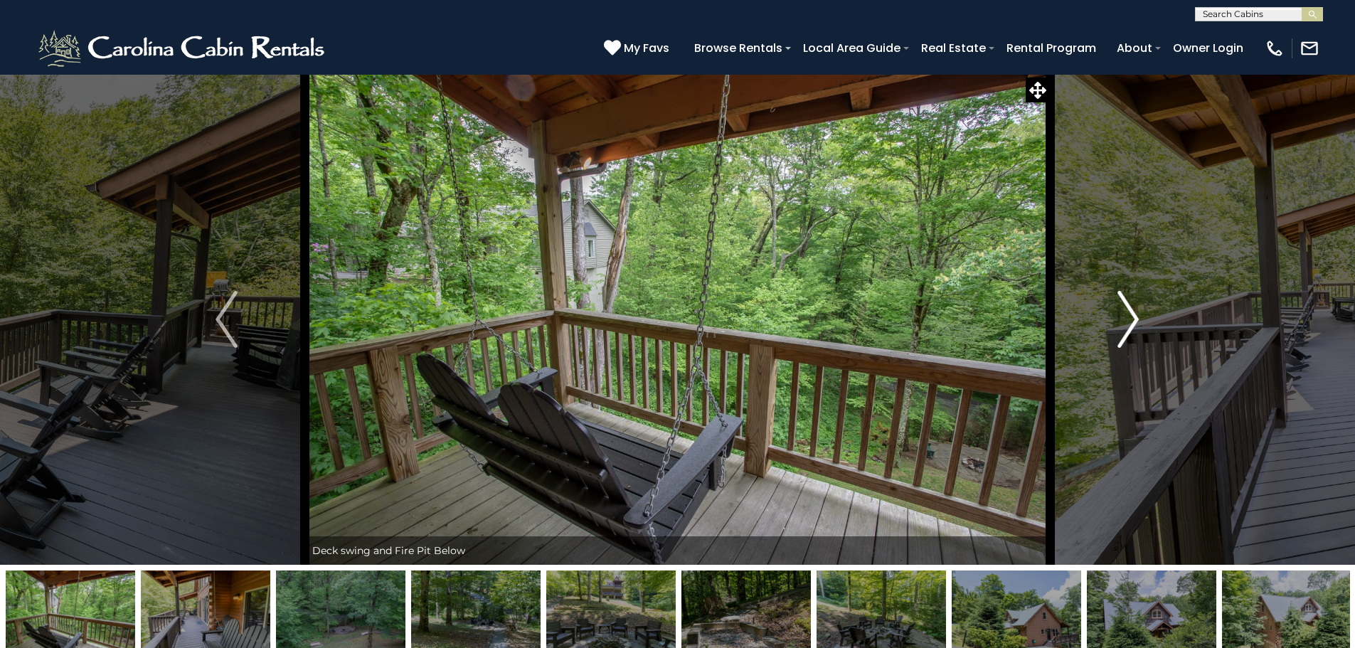
click at [1131, 321] on img "Next" at bounding box center [1128, 319] width 21 height 57
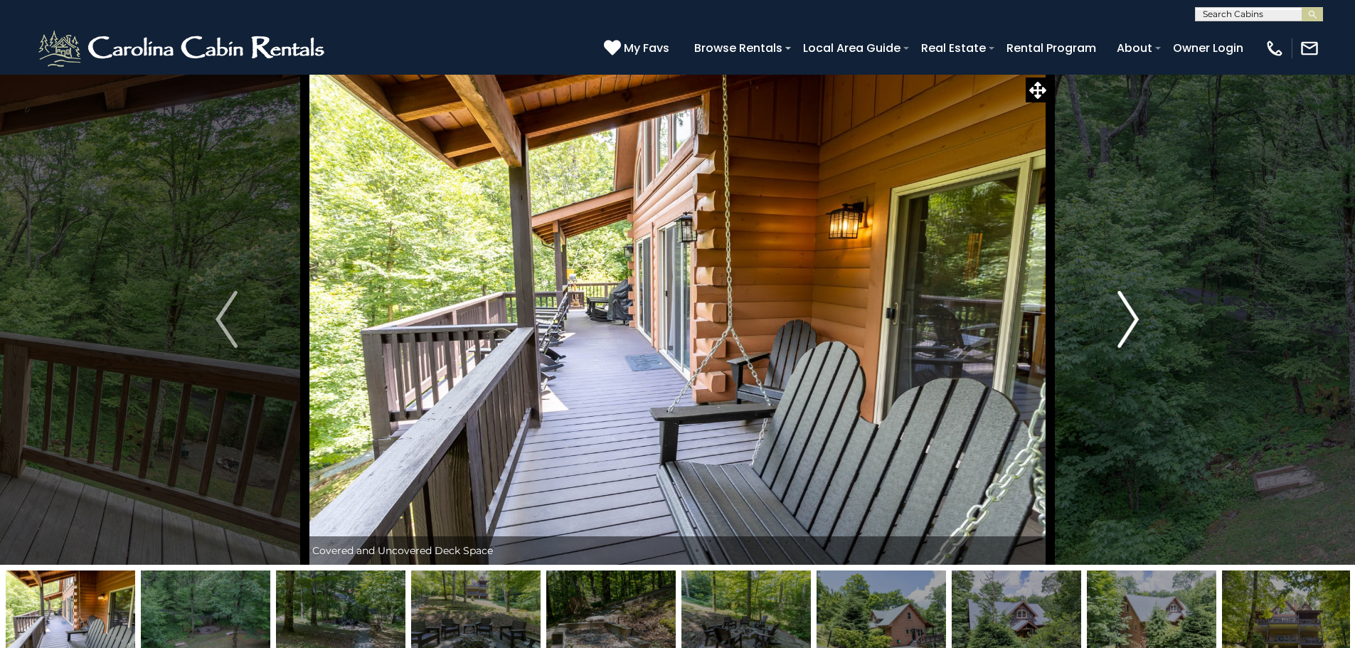
click at [1131, 321] on img "Next" at bounding box center [1128, 319] width 21 height 57
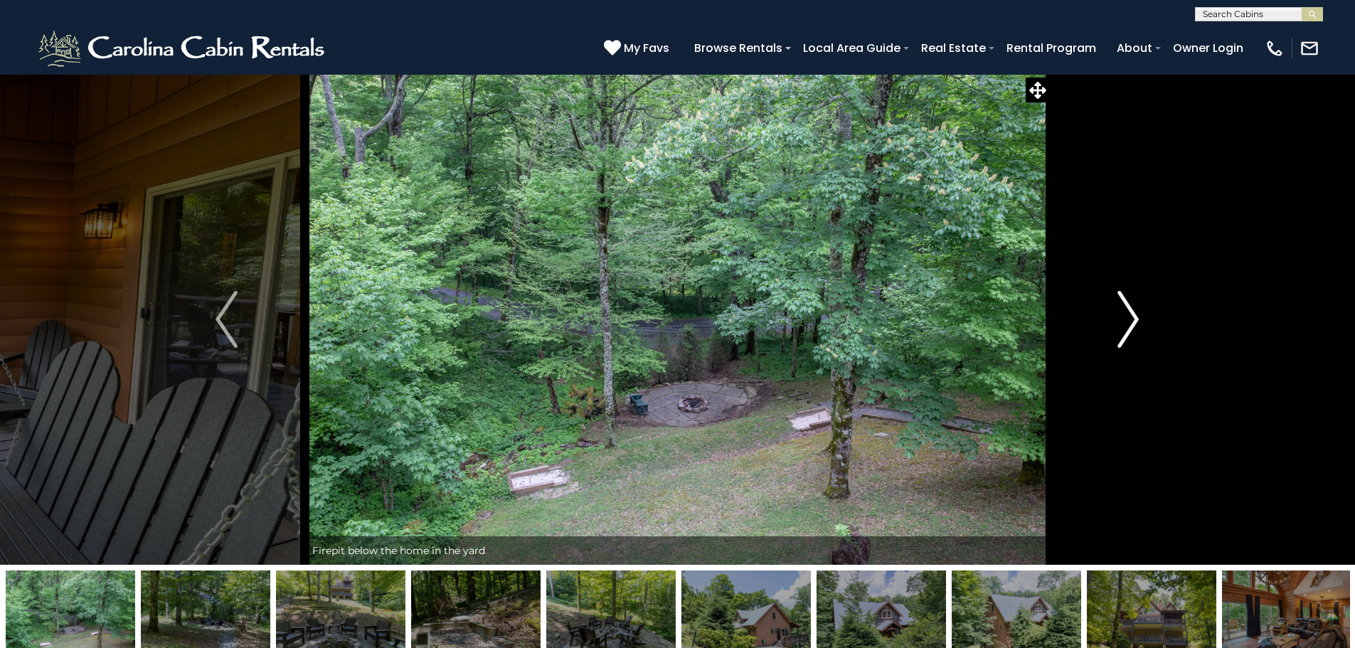
click at [1131, 321] on img "Next" at bounding box center [1128, 319] width 21 height 57
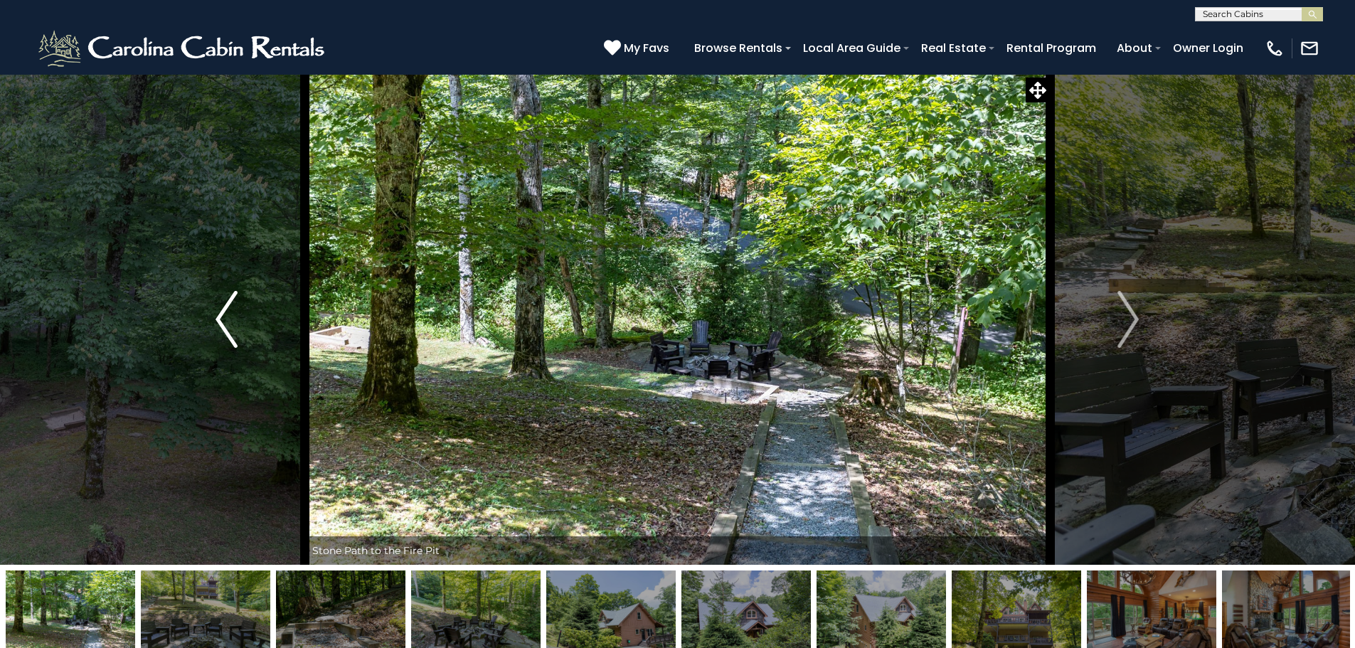
click at [224, 322] on img "Previous" at bounding box center [226, 319] width 21 height 57
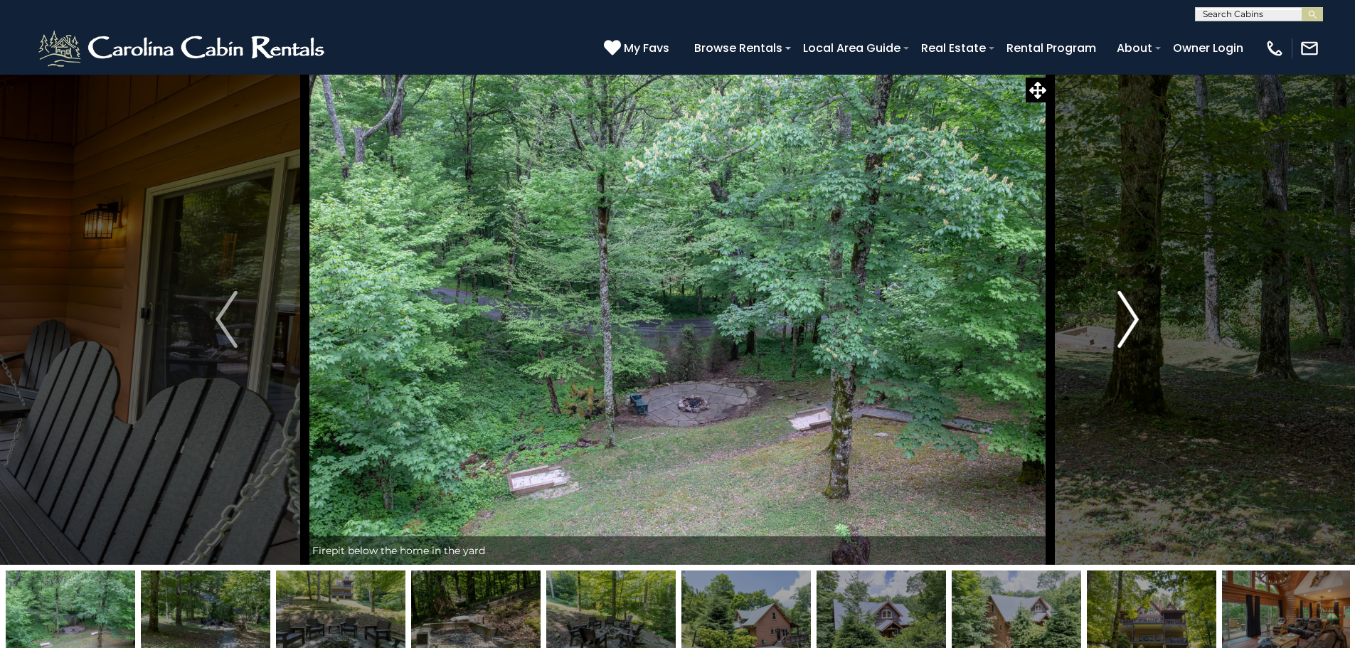
click at [1131, 323] on img "Next" at bounding box center [1128, 319] width 21 height 57
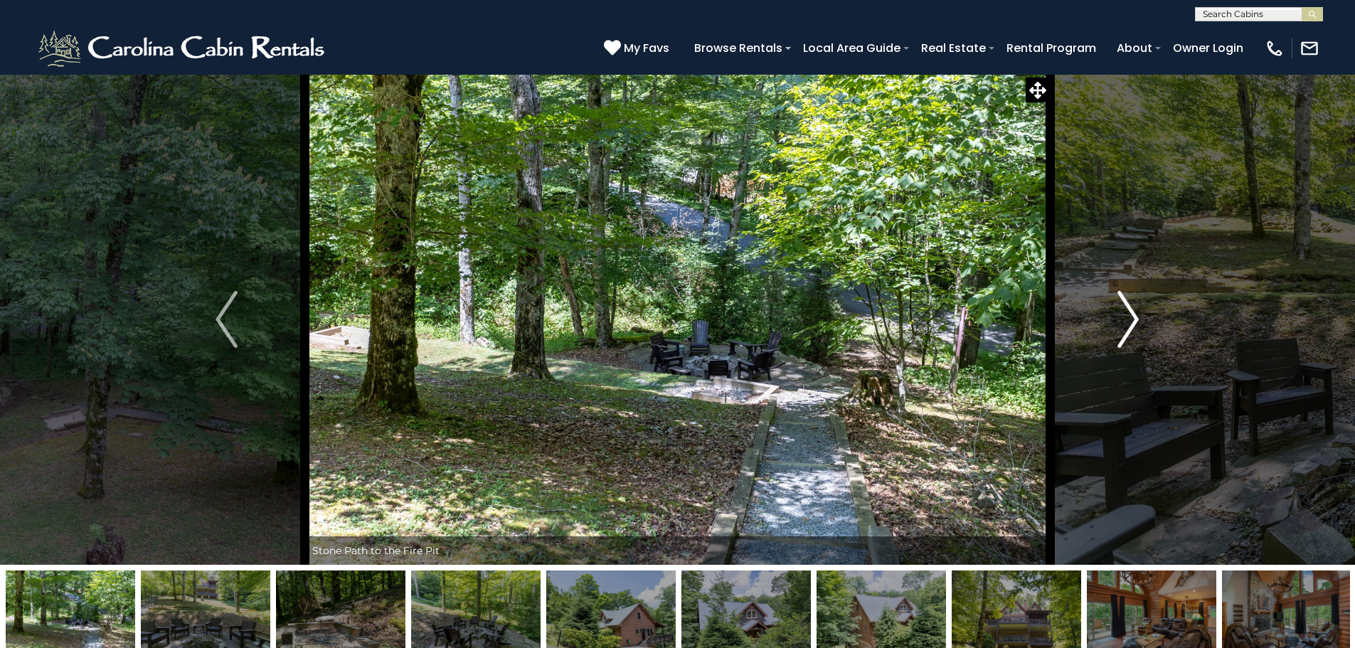
click at [1131, 323] on img "Next" at bounding box center [1128, 319] width 21 height 57
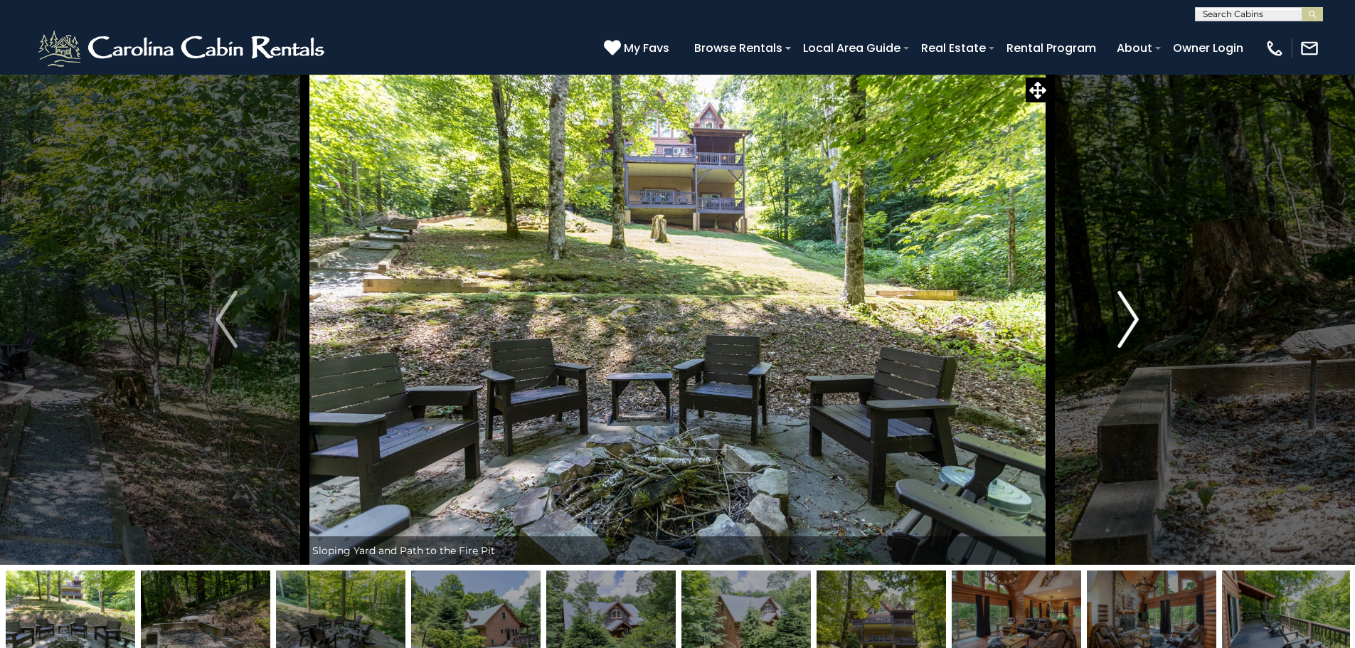
click at [1131, 323] on img "Next" at bounding box center [1128, 319] width 21 height 57
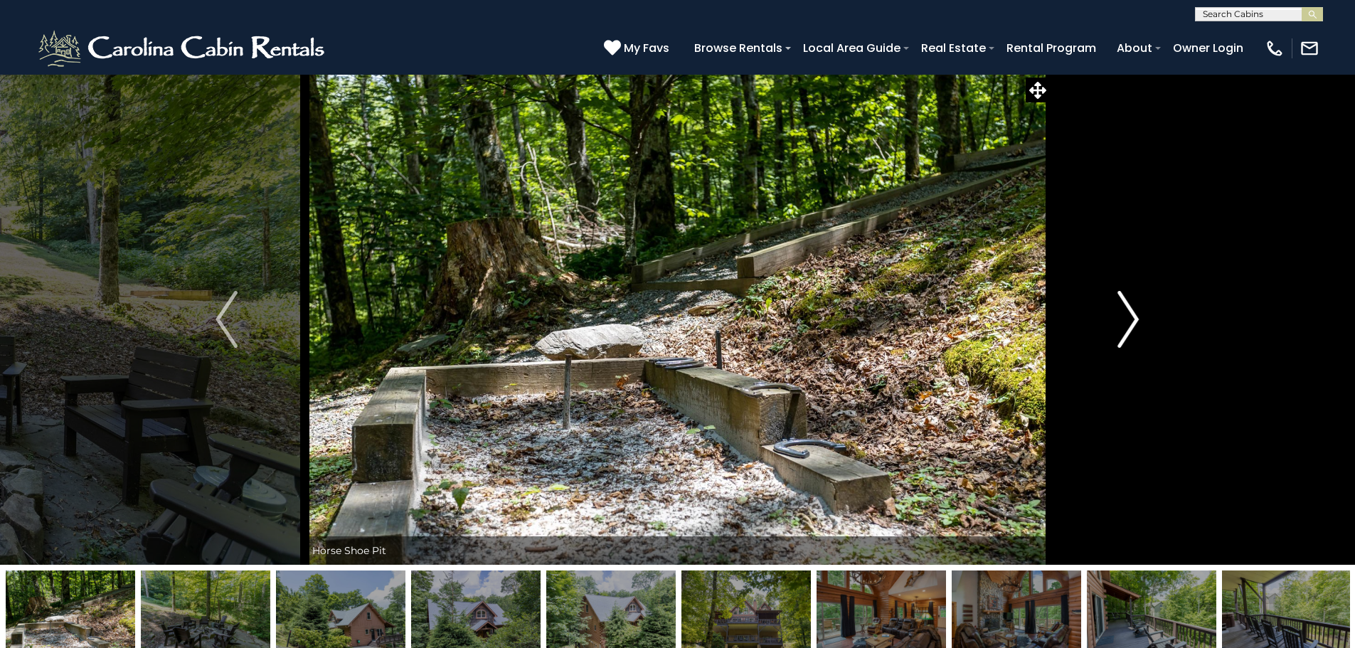
click at [1131, 323] on img "Next" at bounding box center [1128, 319] width 21 height 57
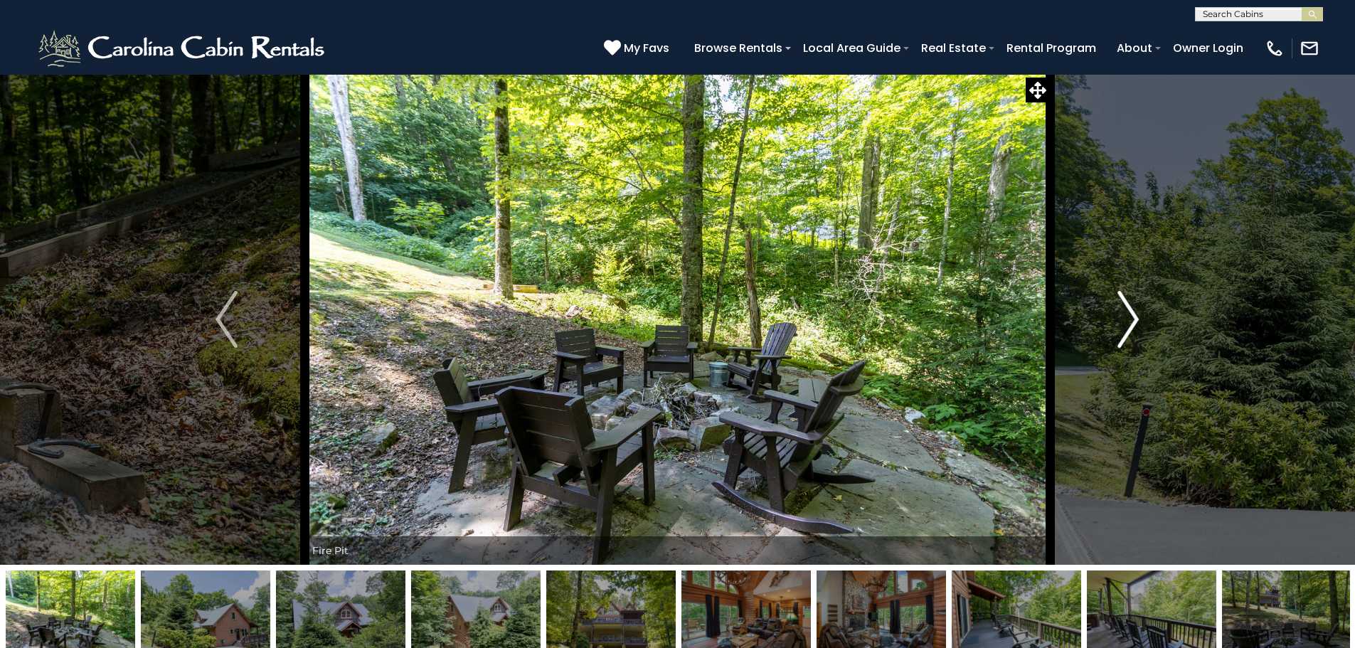
click at [1131, 323] on img "Next" at bounding box center [1128, 319] width 21 height 57
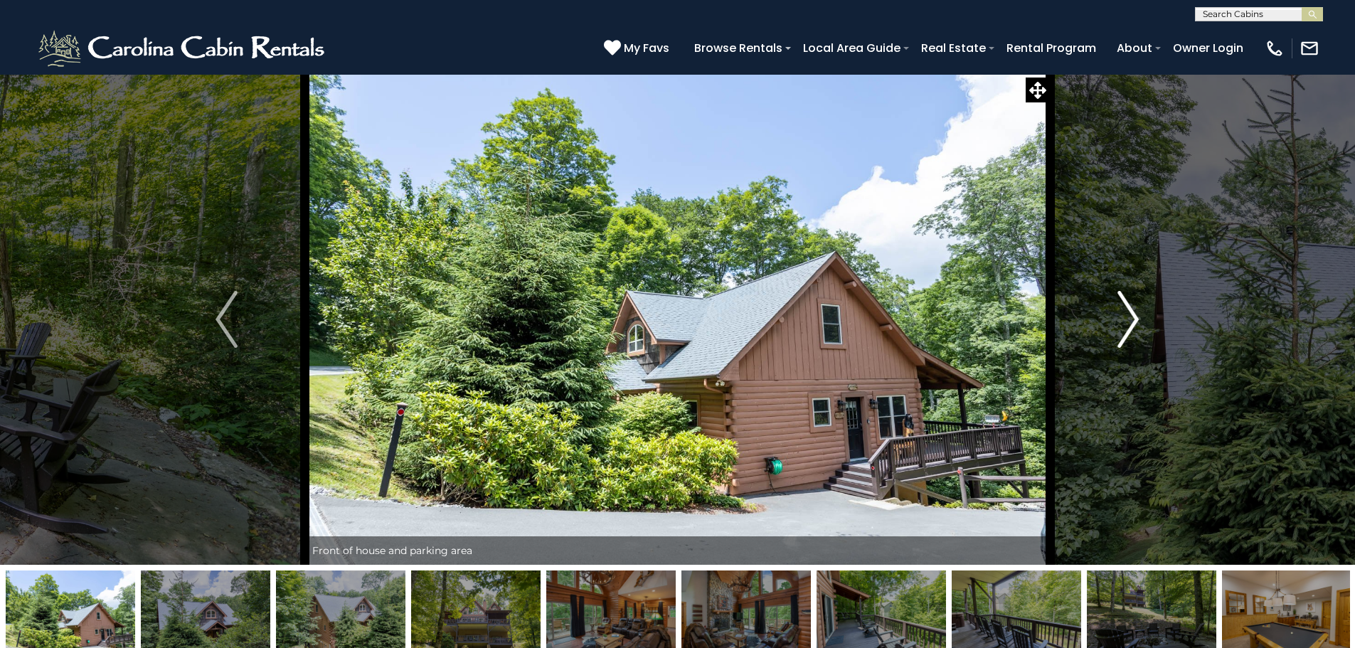
click at [1131, 323] on img "Next" at bounding box center [1128, 319] width 21 height 57
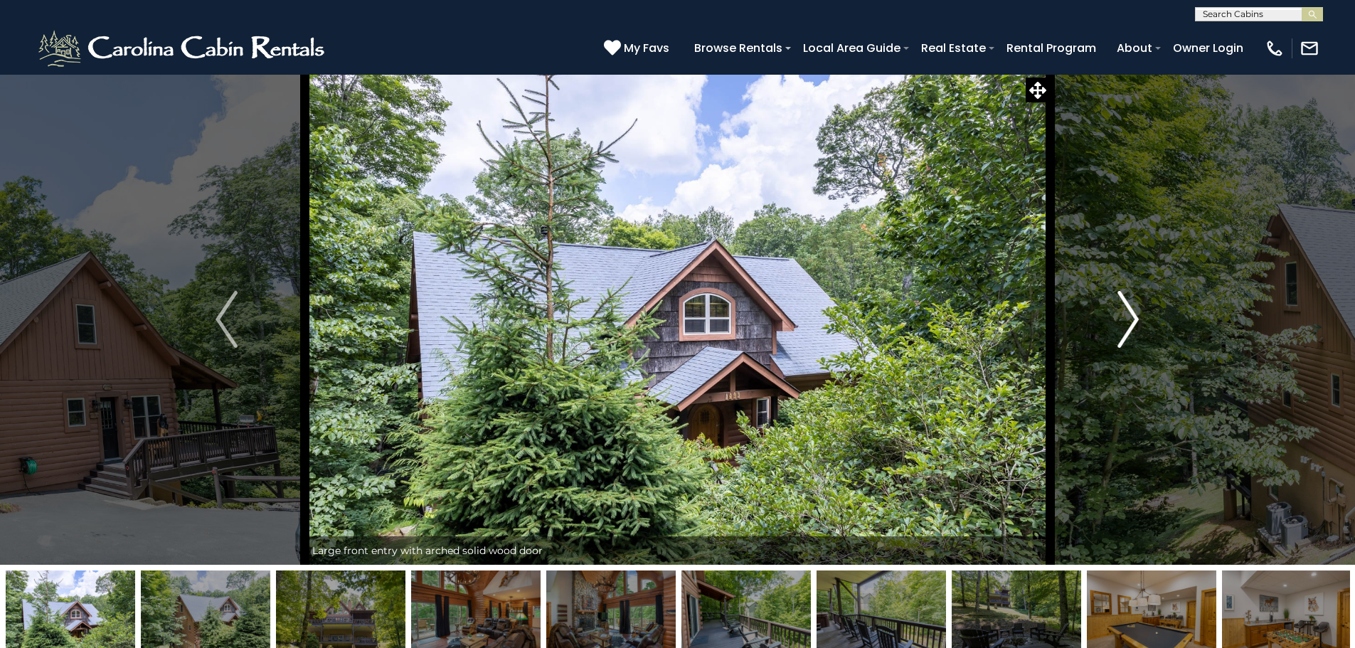
click at [1131, 323] on img "Next" at bounding box center [1128, 319] width 21 height 57
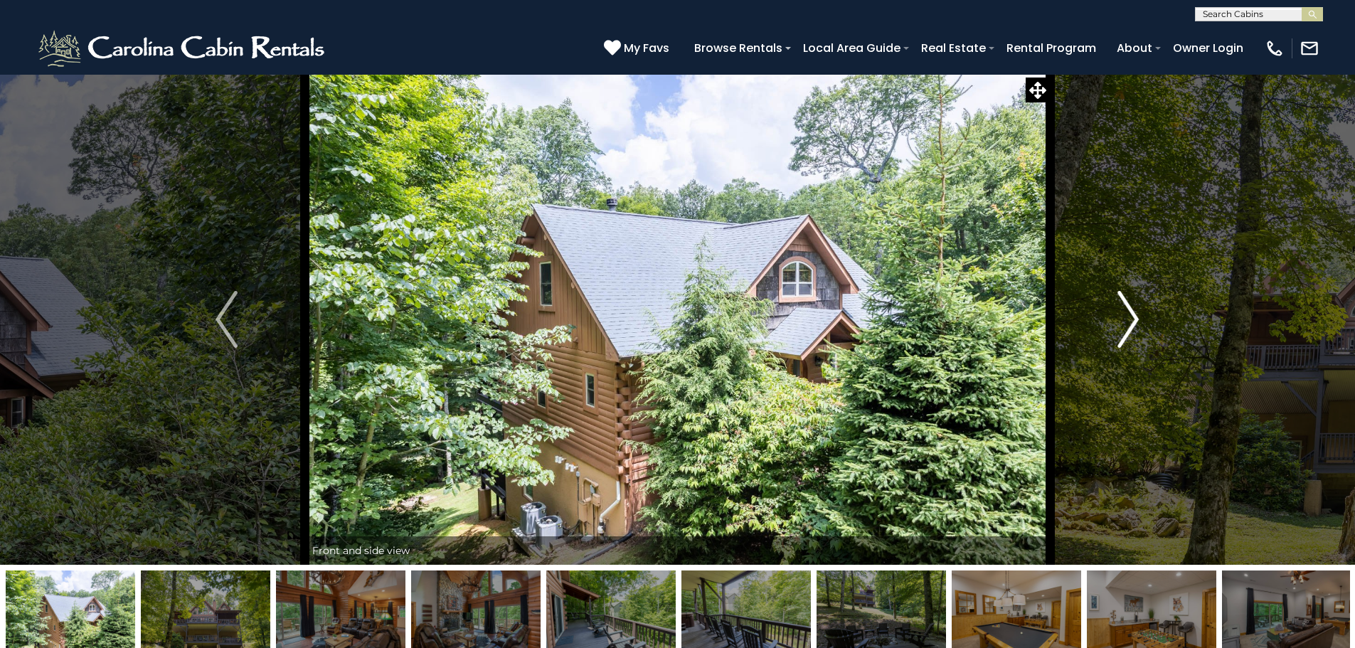
click at [1131, 323] on img "Next" at bounding box center [1128, 319] width 21 height 57
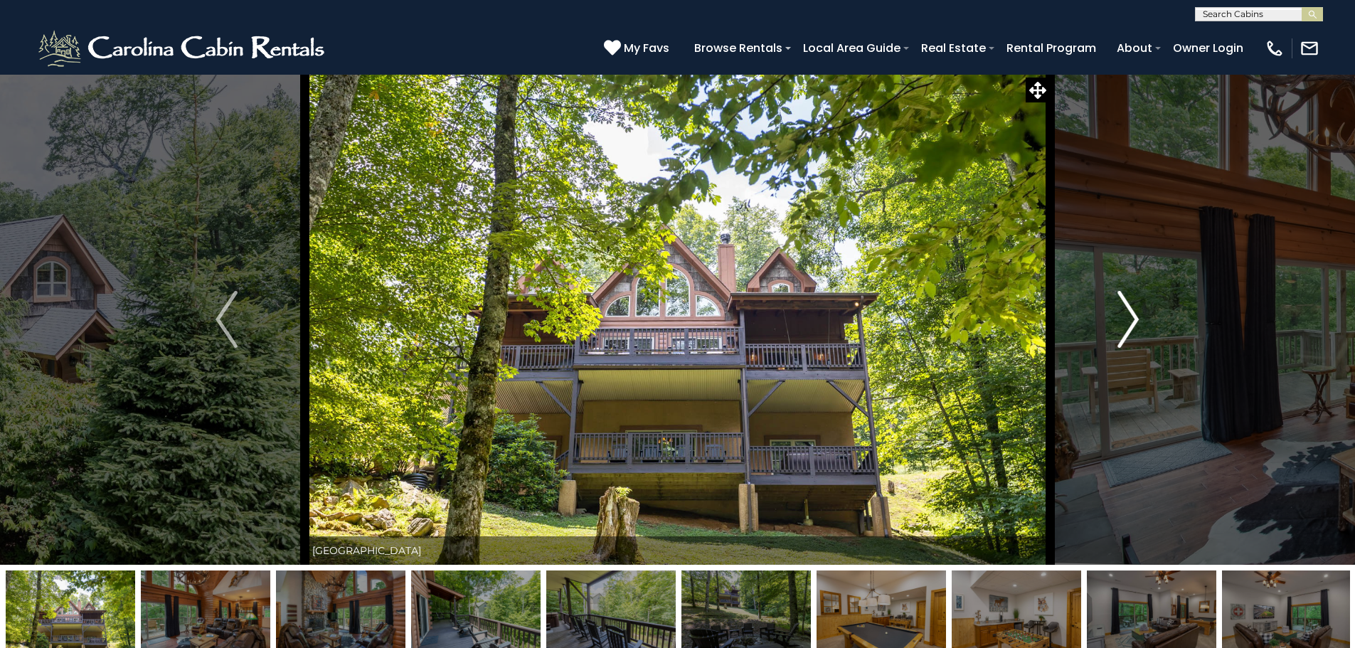
click at [1131, 323] on img "Next" at bounding box center [1128, 319] width 21 height 57
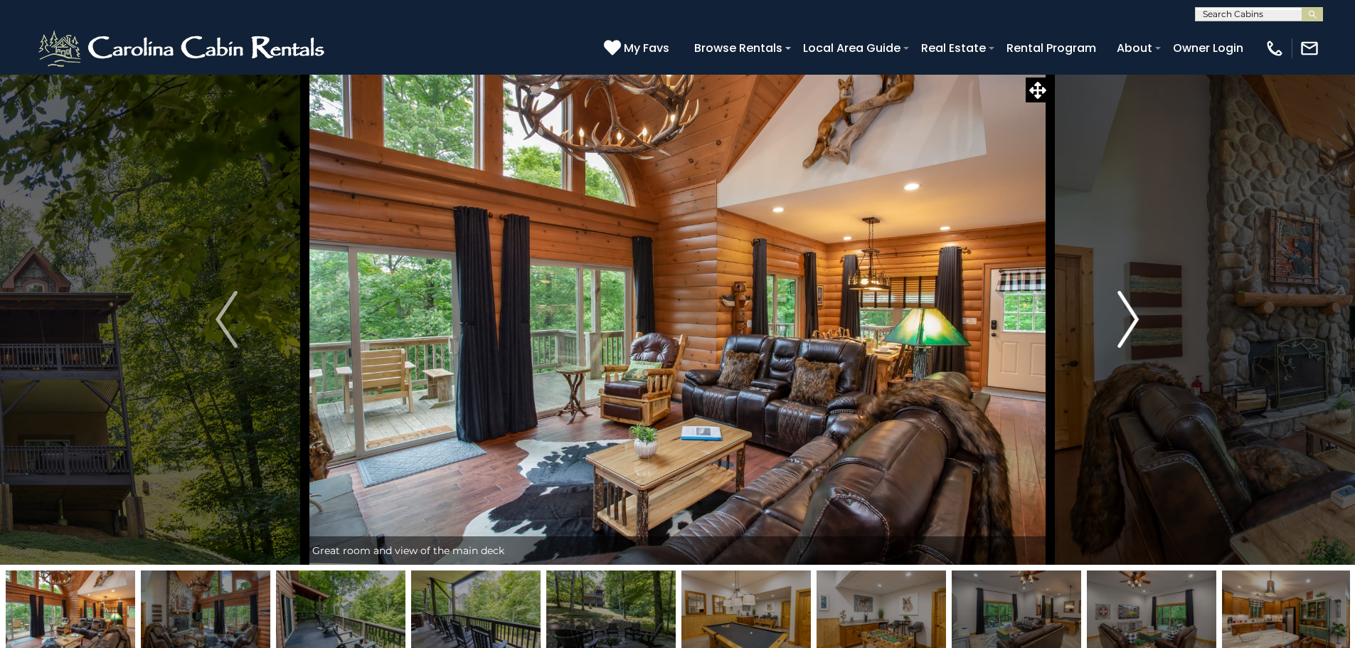
click at [1131, 323] on img "Next" at bounding box center [1128, 319] width 21 height 57
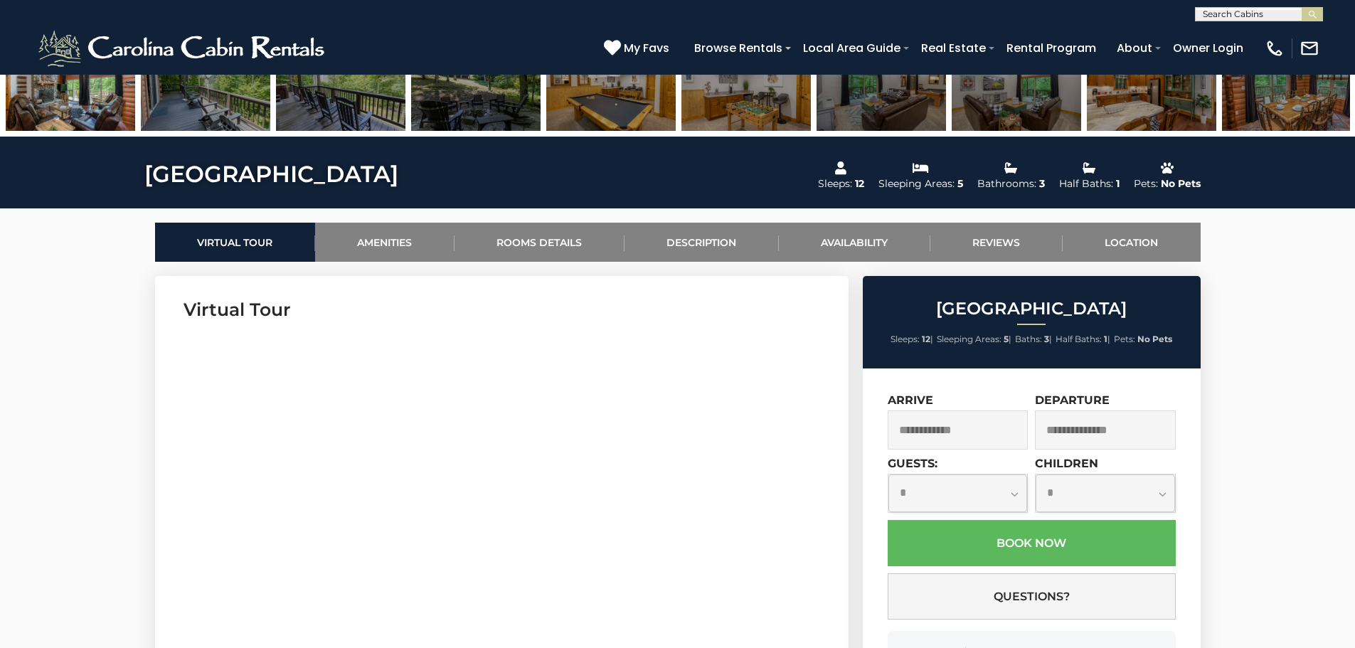
scroll to position [569, 0]
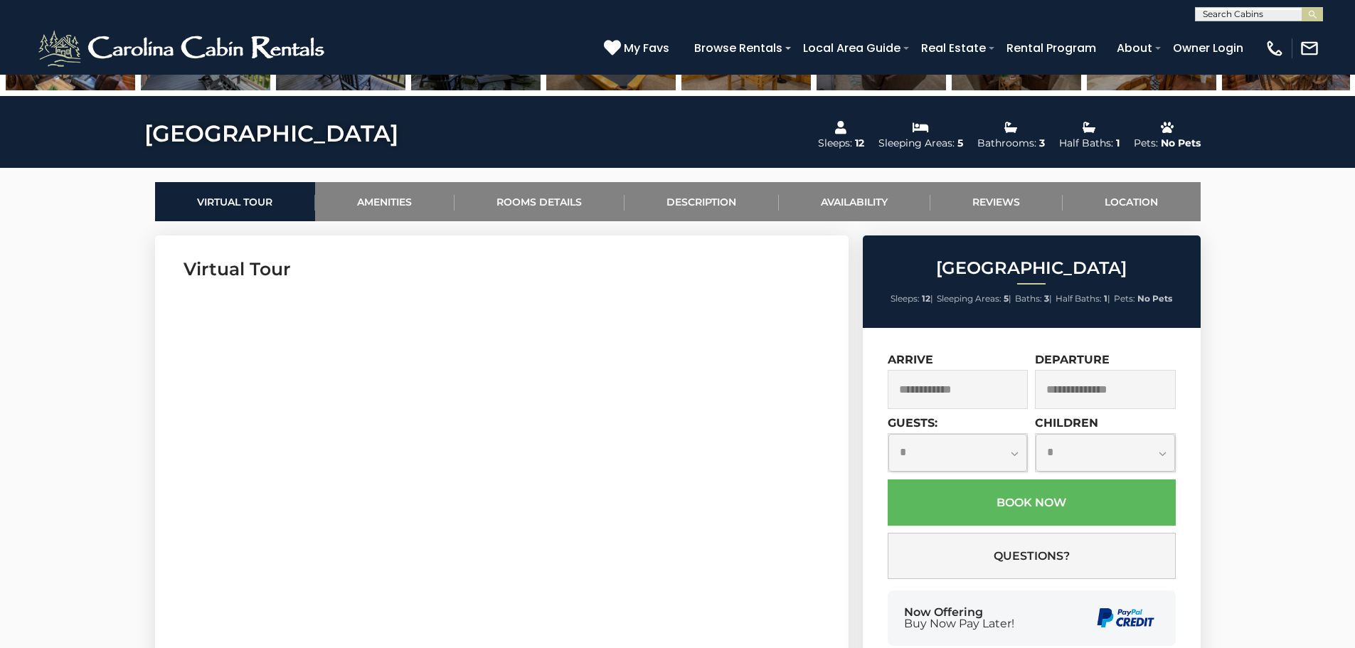
click at [983, 396] on input "text" at bounding box center [958, 389] width 141 height 39
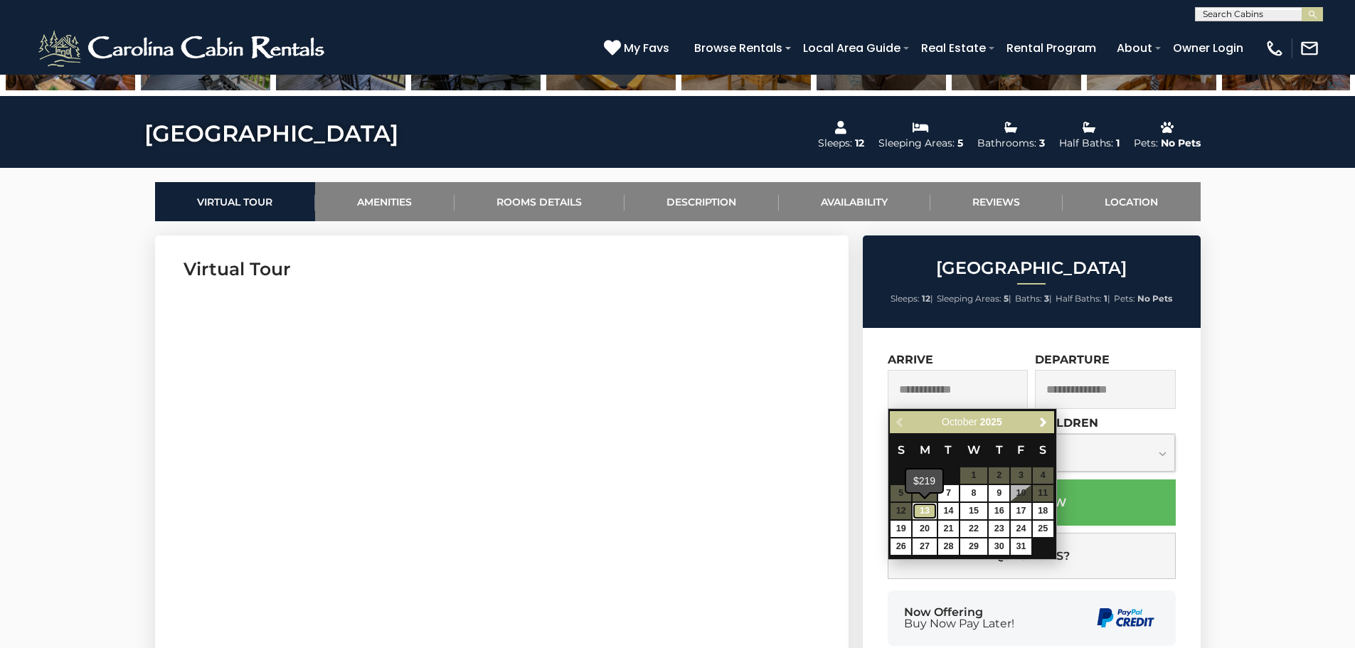
click at [919, 511] on link "13" at bounding box center [925, 511] width 24 height 16
type input "**********"
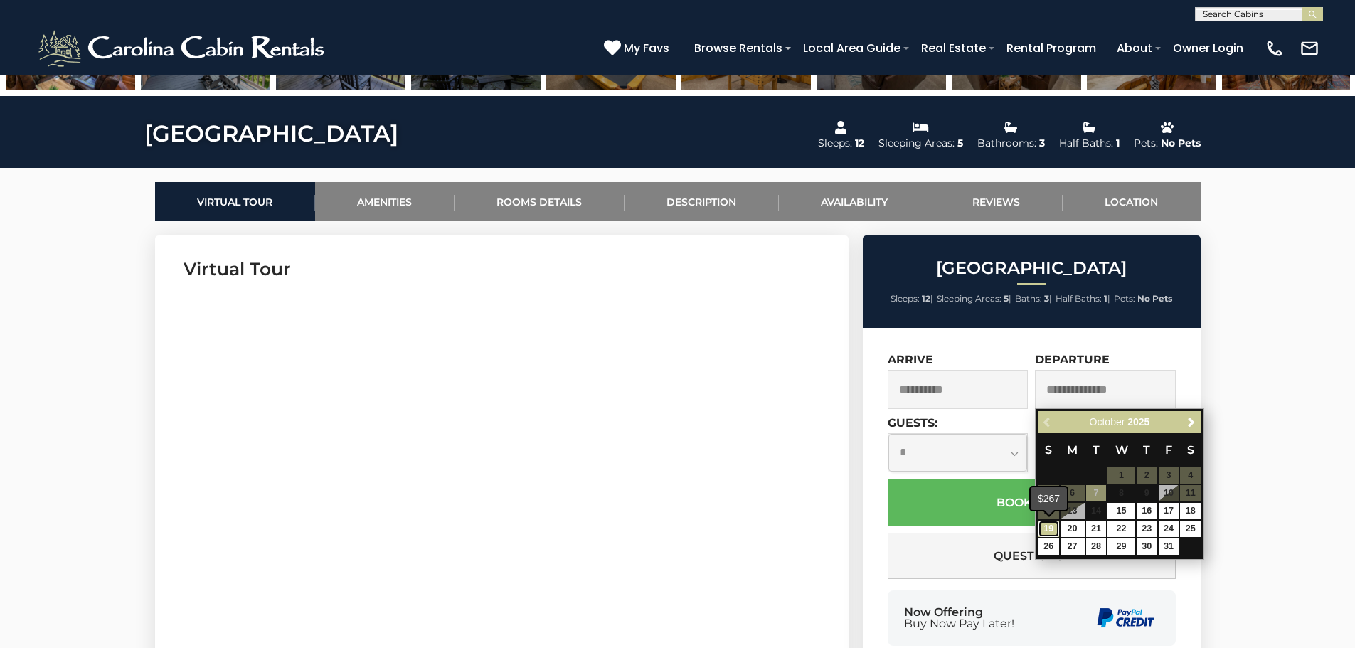
click at [1048, 531] on link "19" at bounding box center [1049, 529] width 21 height 16
type input "**********"
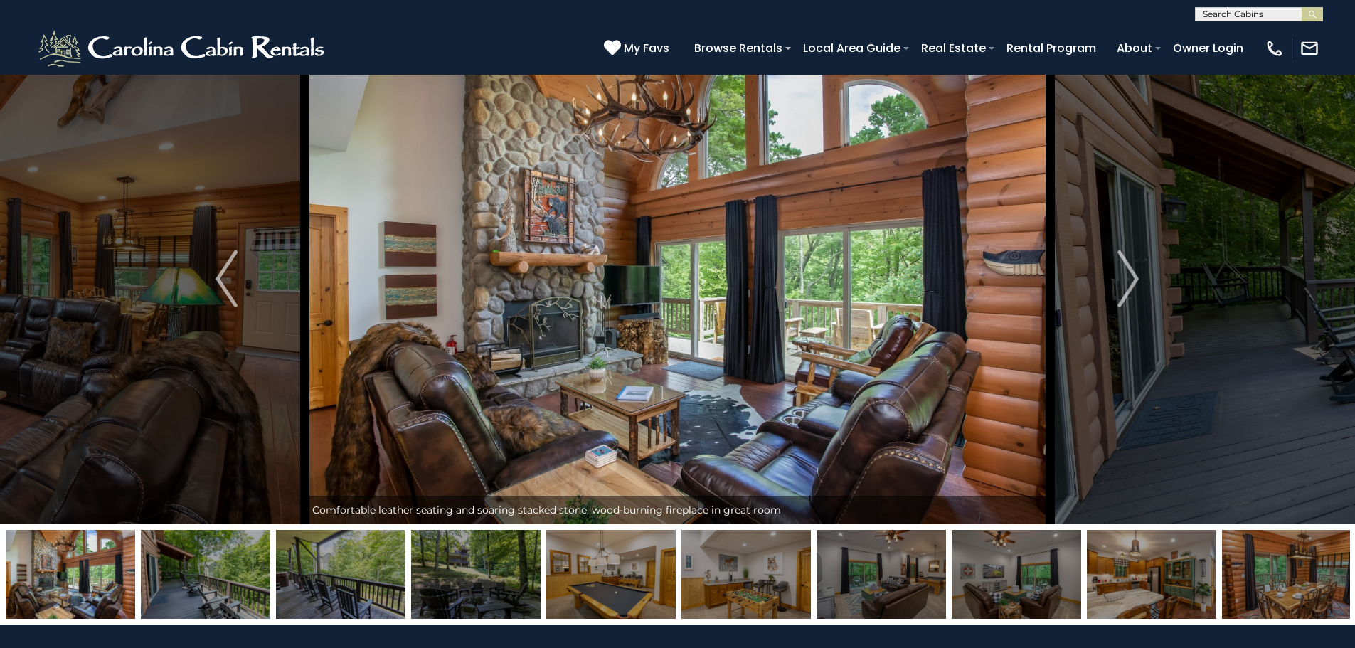
scroll to position [0, 0]
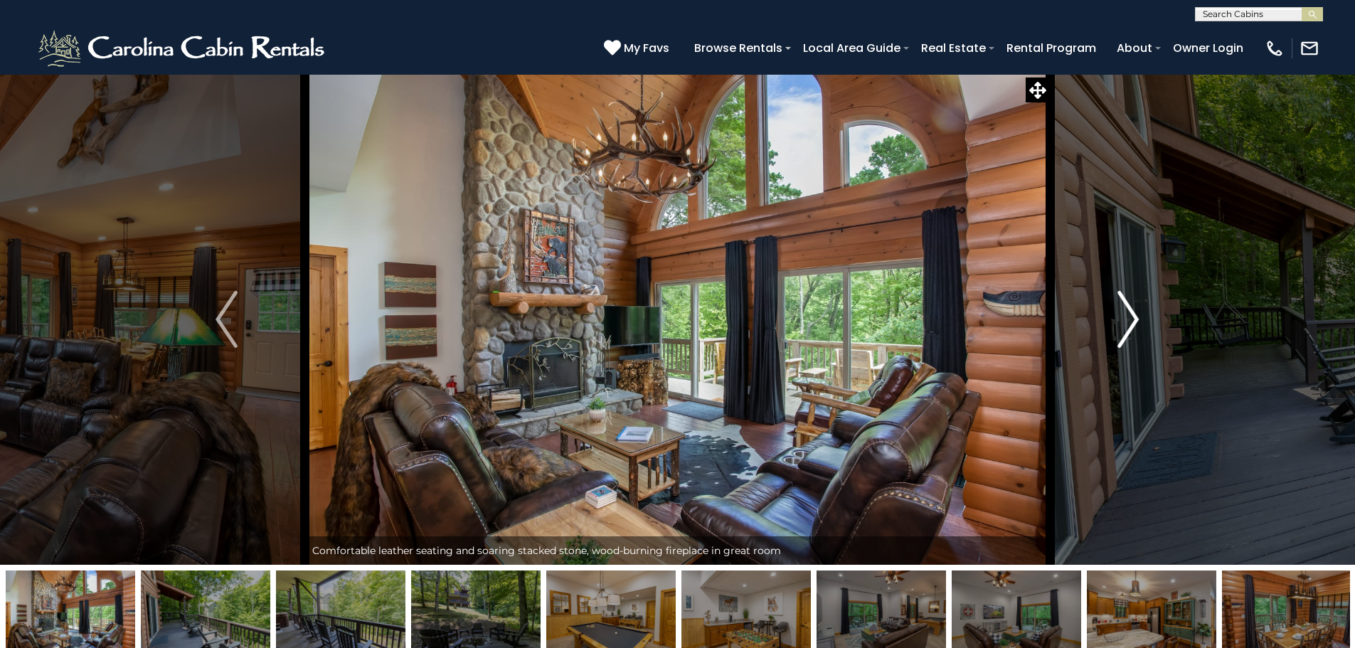
click at [1135, 312] on img "Next" at bounding box center [1128, 319] width 21 height 57
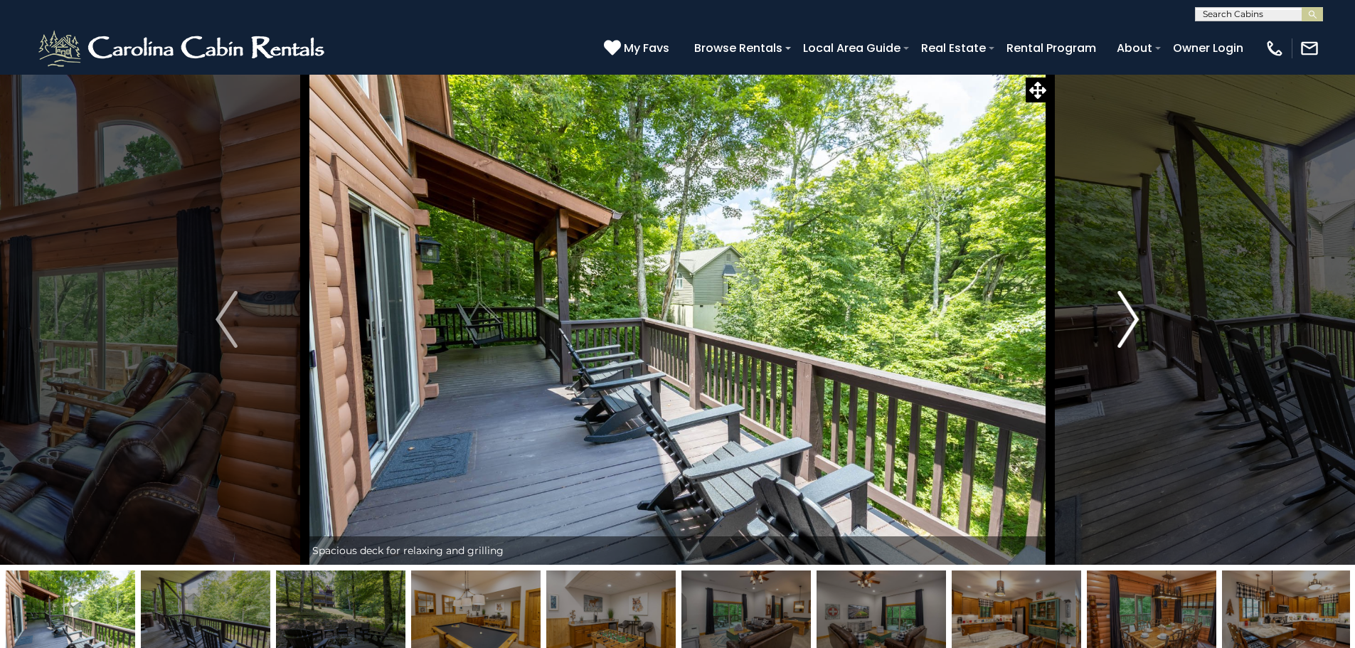
click at [1133, 312] on img "Next" at bounding box center [1128, 319] width 21 height 57
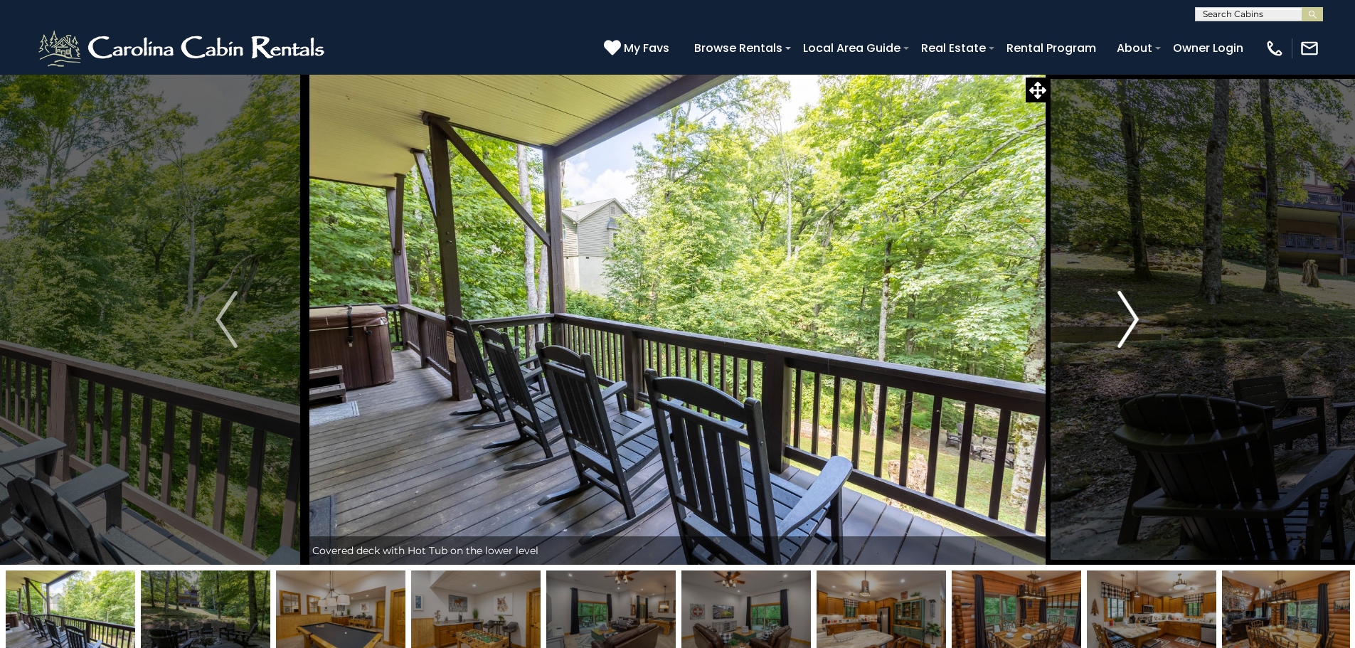
click at [1133, 312] on img "Next" at bounding box center [1128, 319] width 21 height 57
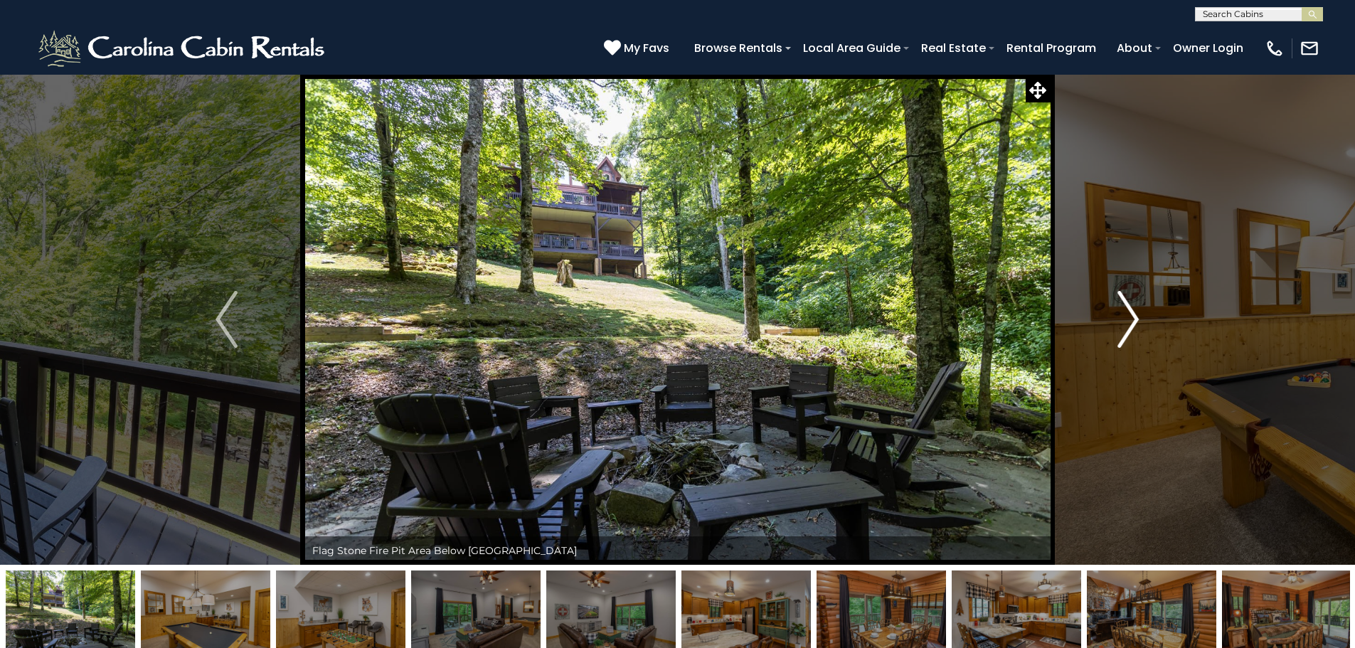
click at [1133, 312] on img "Next" at bounding box center [1128, 319] width 21 height 57
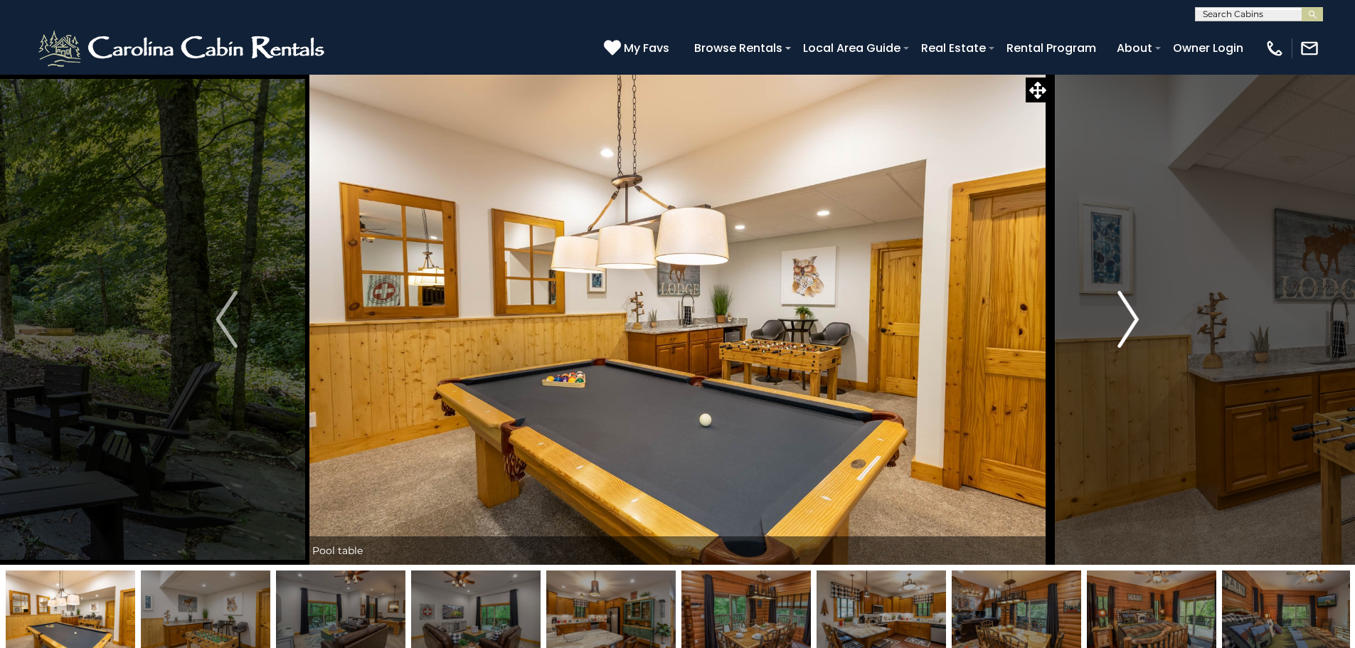
click at [1133, 312] on img "Next" at bounding box center [1128, 319] width 21 height 57
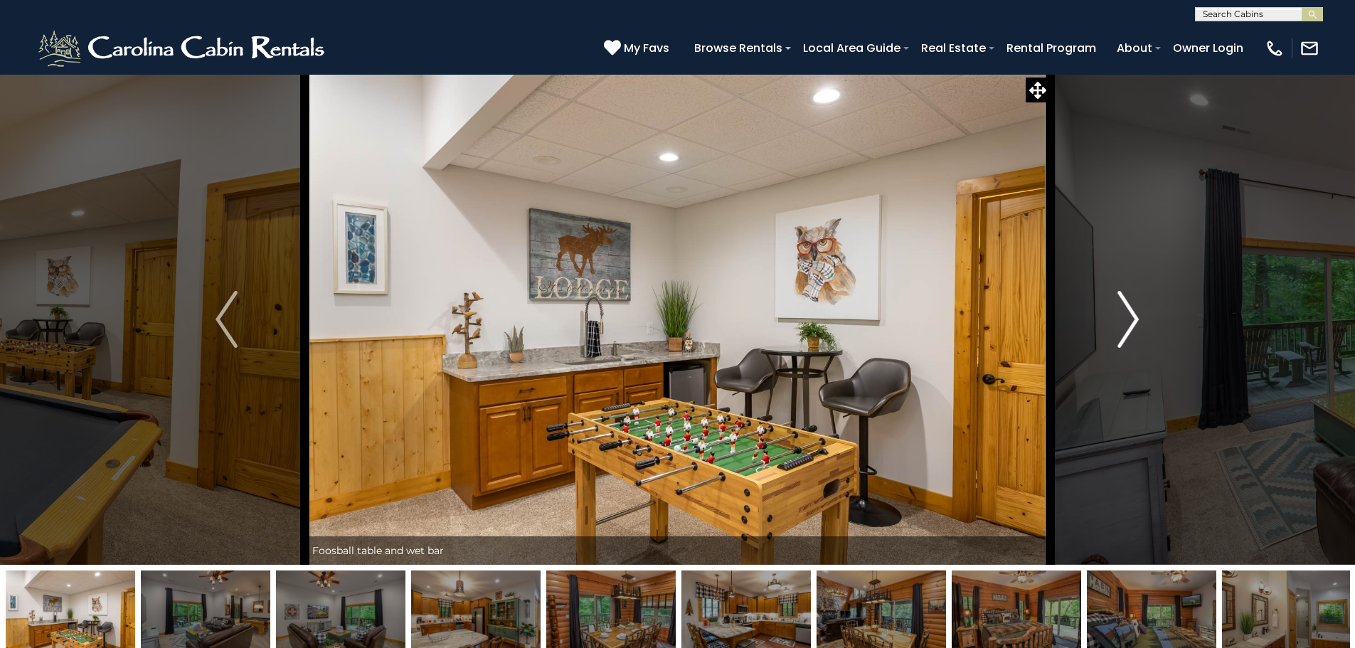
click at [1133, 312] on img "Next" at bounding box center [1128, 319] width 21 height 57
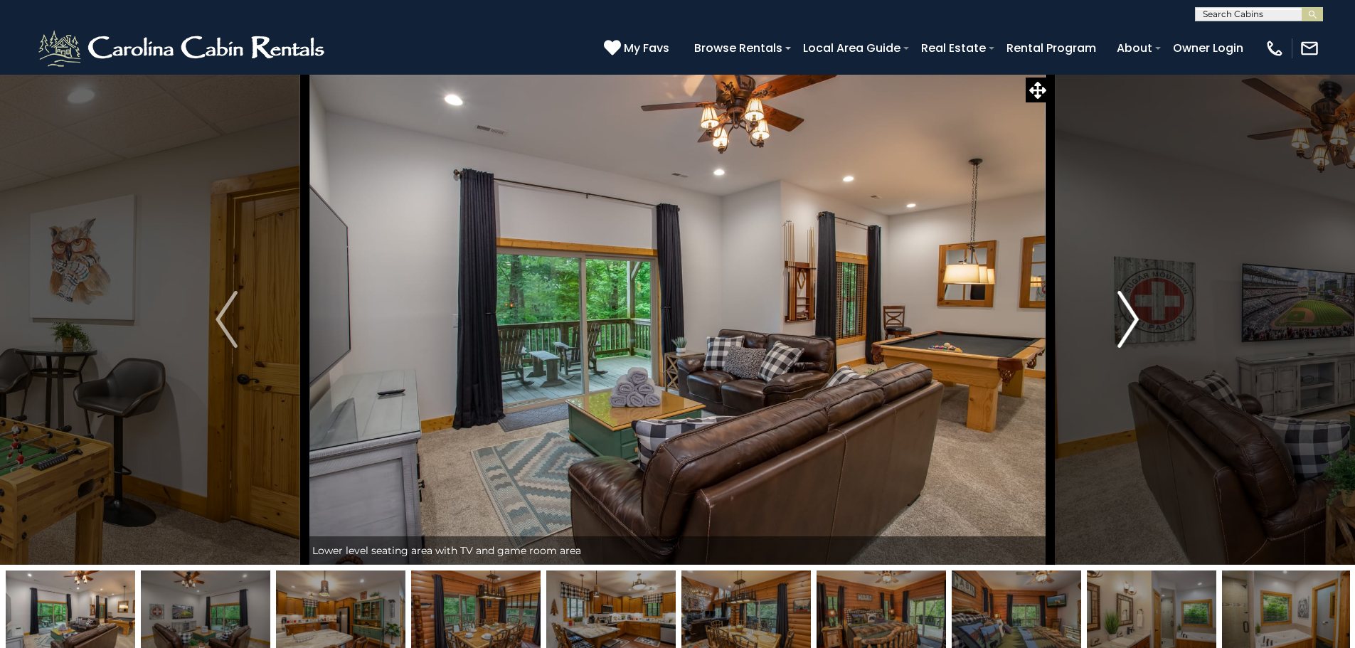
click at [1133, 312] on img "Next" at bounding box center [1128, 319] width 21 height 57
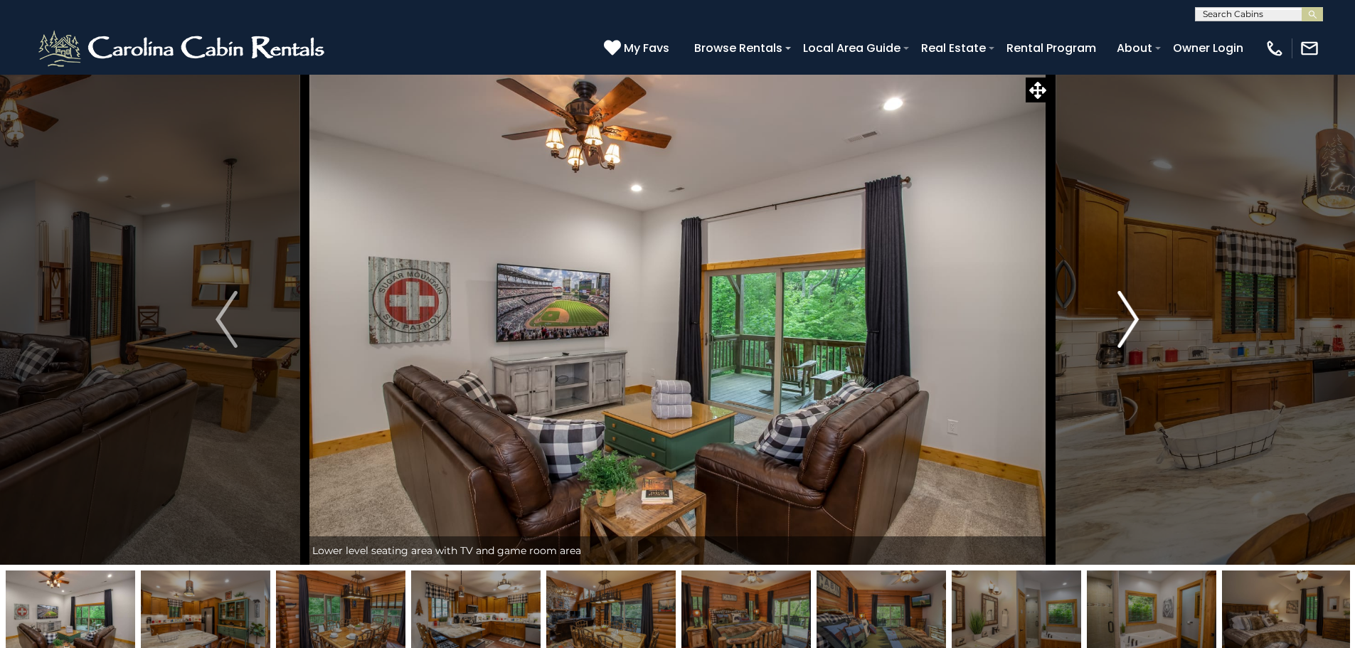
click at [1133, 312] on img "Next" at bounding box center [1128, 319] width 21 height 57
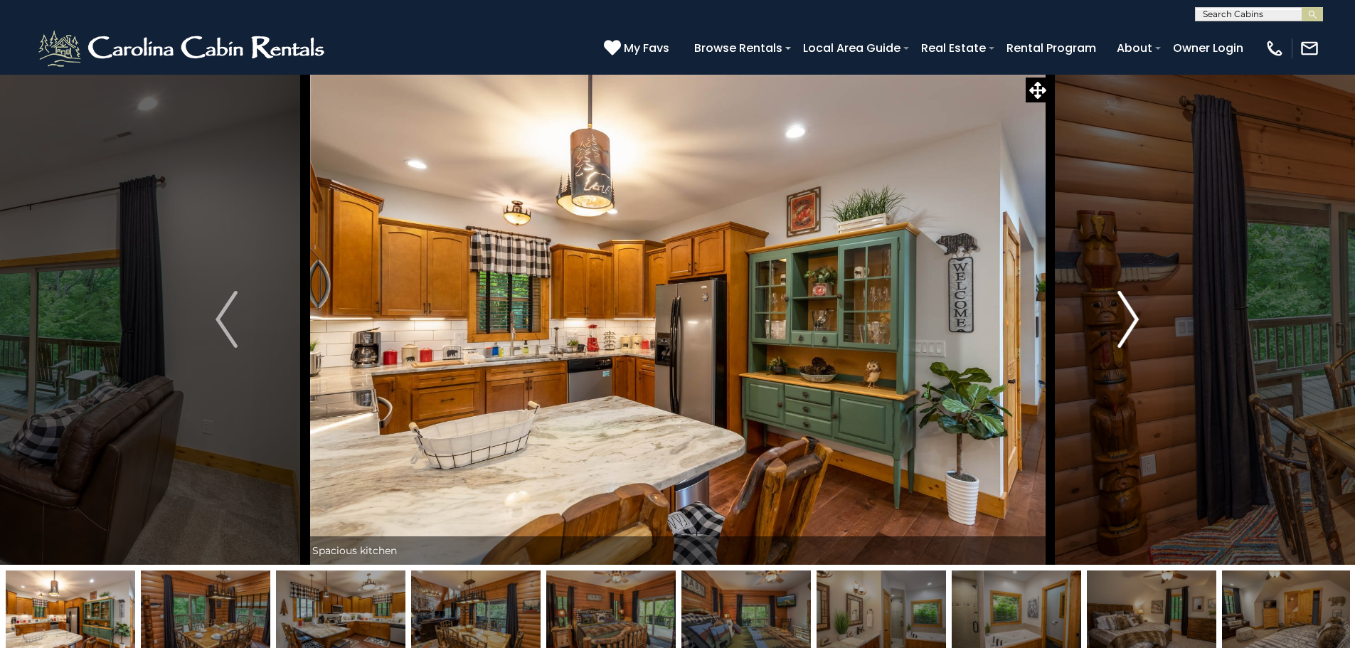
click at [1133, 312] on img "Next" at bounding box center [1128, 319] width 21 height 57
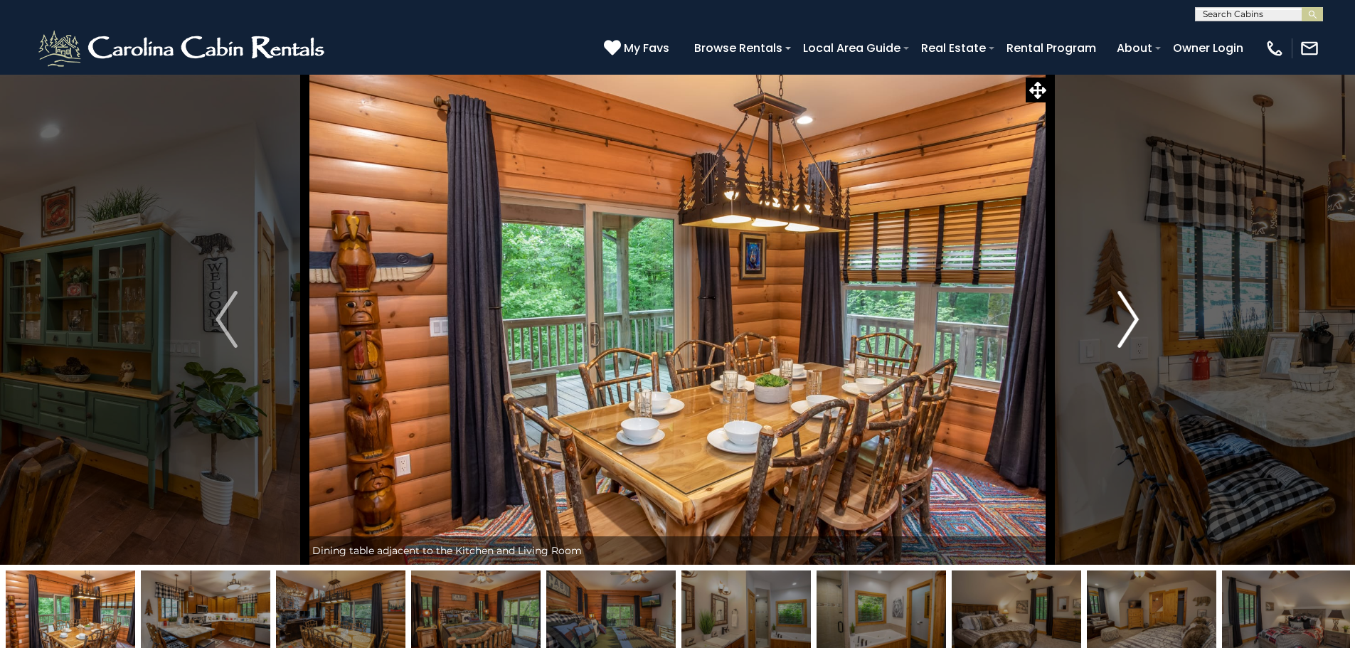
click at [1133, 312] on img "Next" at bounding box center [1128, 319] width 21 height 57
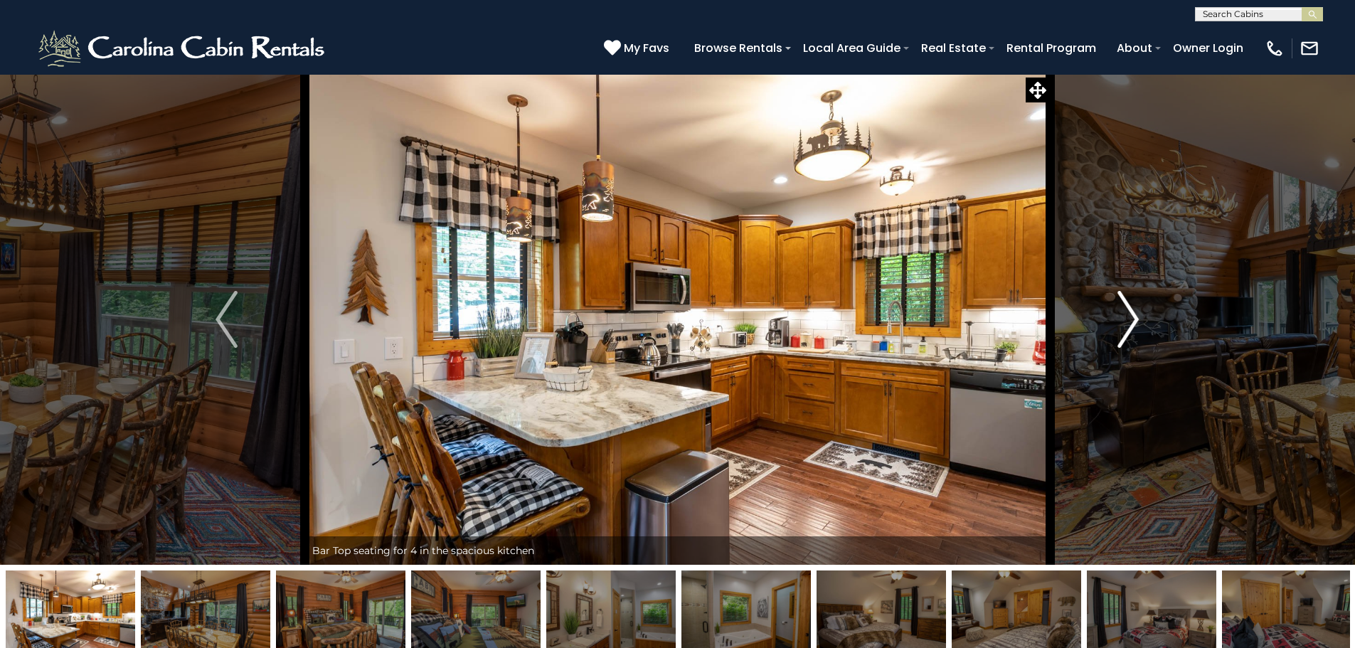
click at [1133, 312] on img "Next" at bounding box center [1128, 319] width 21 height 57
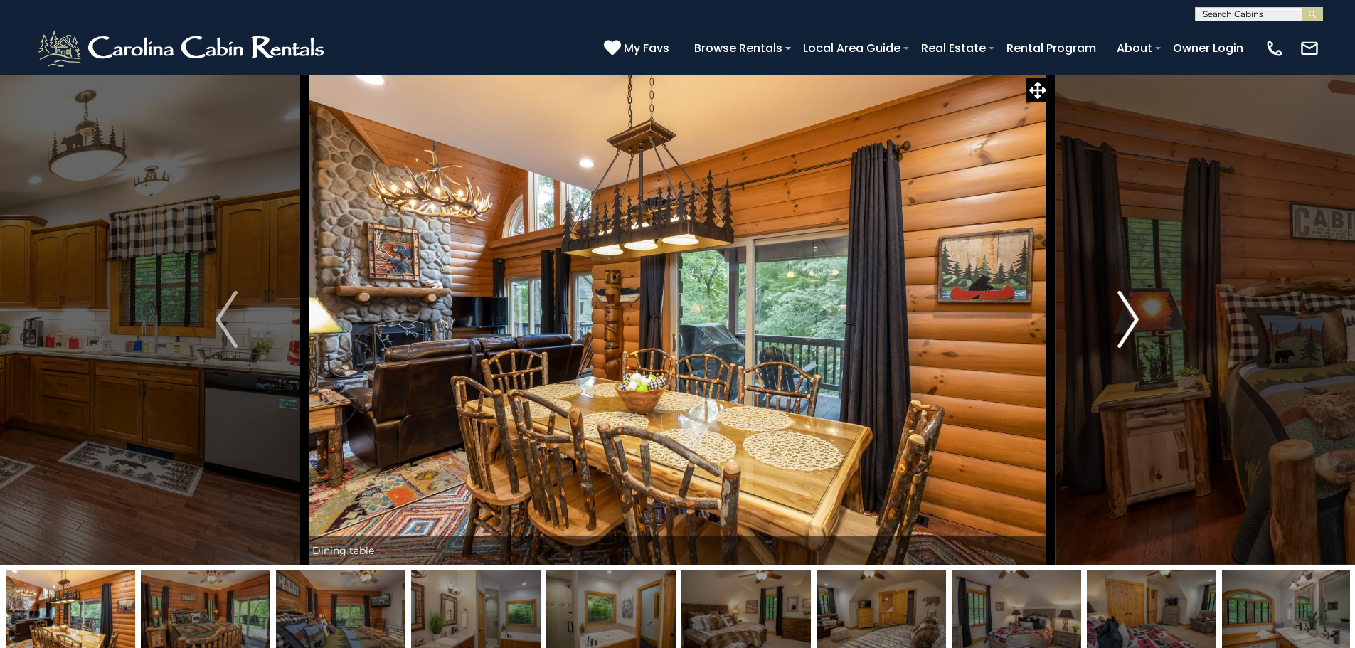
click at [1133, 312] on img "Next" at bounding box center [1128, 319] width 21 height 57
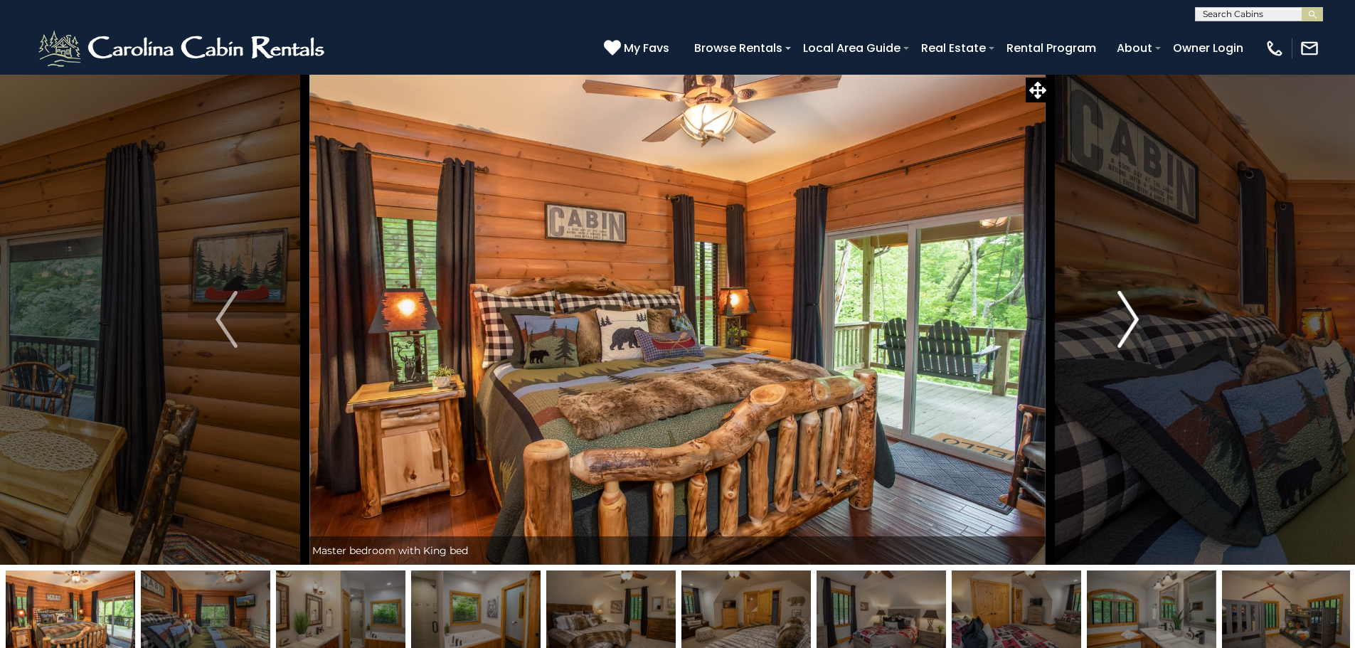
click at [1133, 312] on img "Next" at bounding box center [1128, 319] width 21 height 57
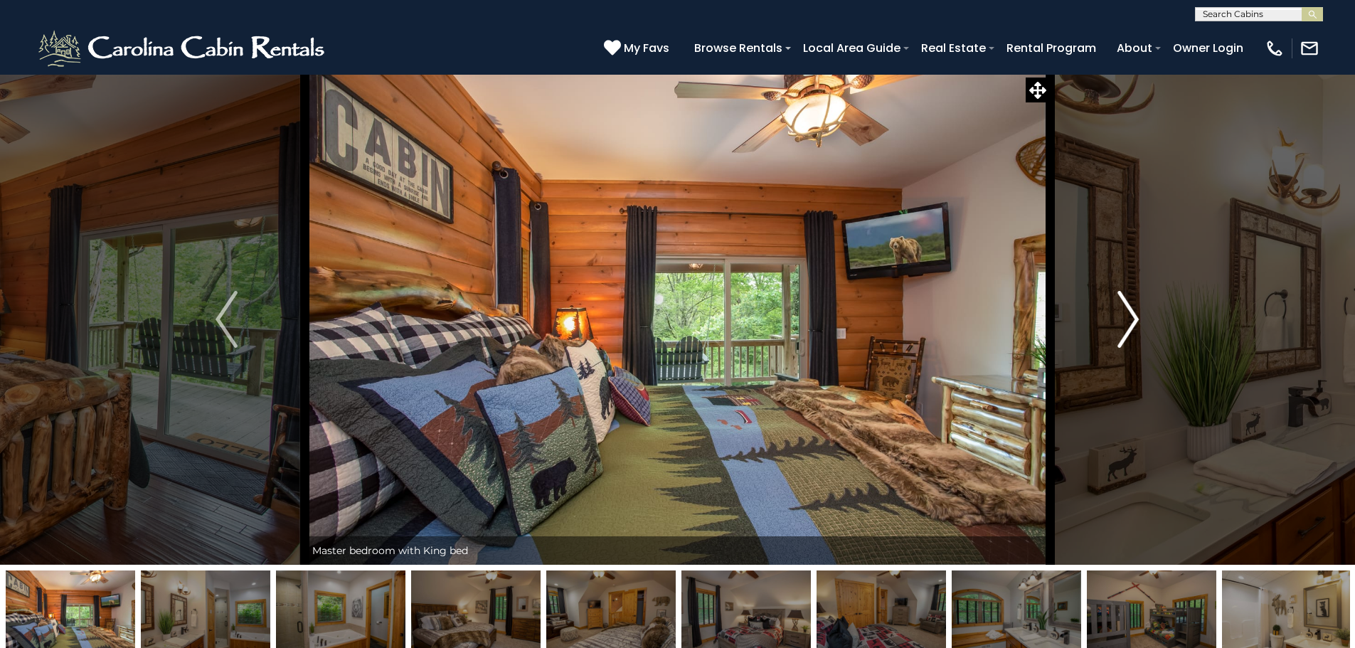
click at [1130, 312] on img "Next" at bounding box center [1128, 319] width 21 height 57
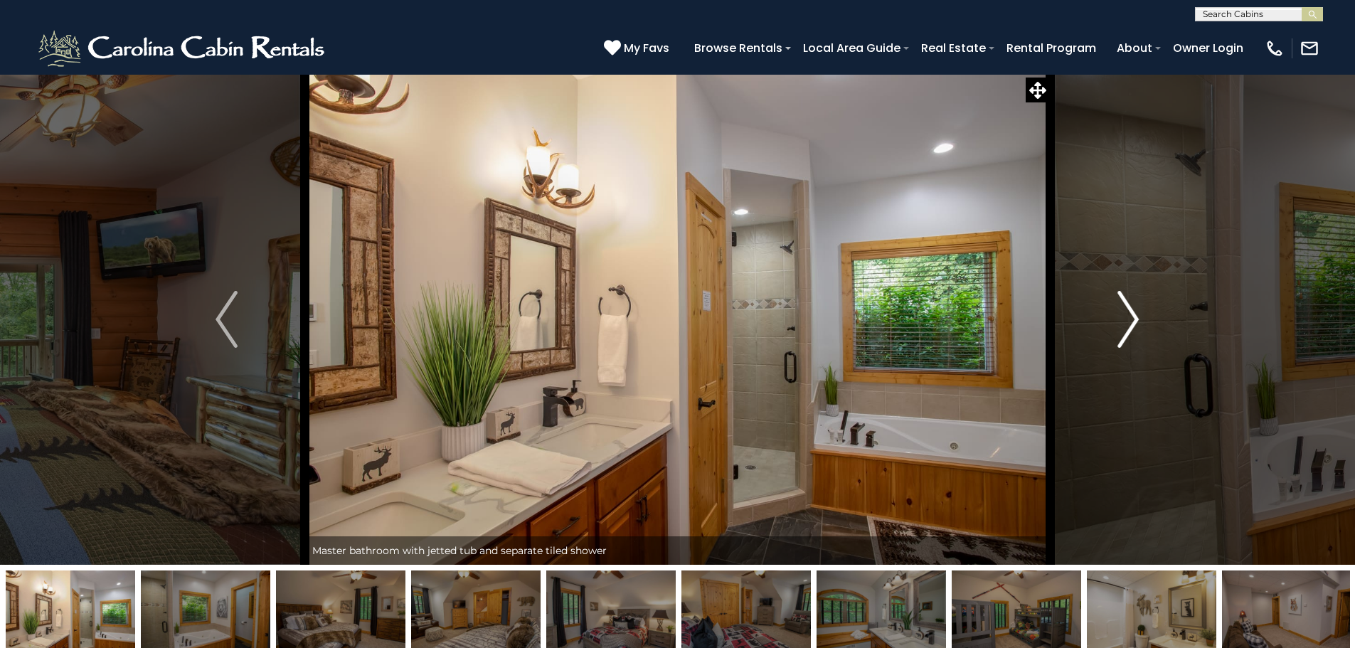
click at [1130, 312] on img "Next" at bounding box center [1128, 319] width 21 height 57
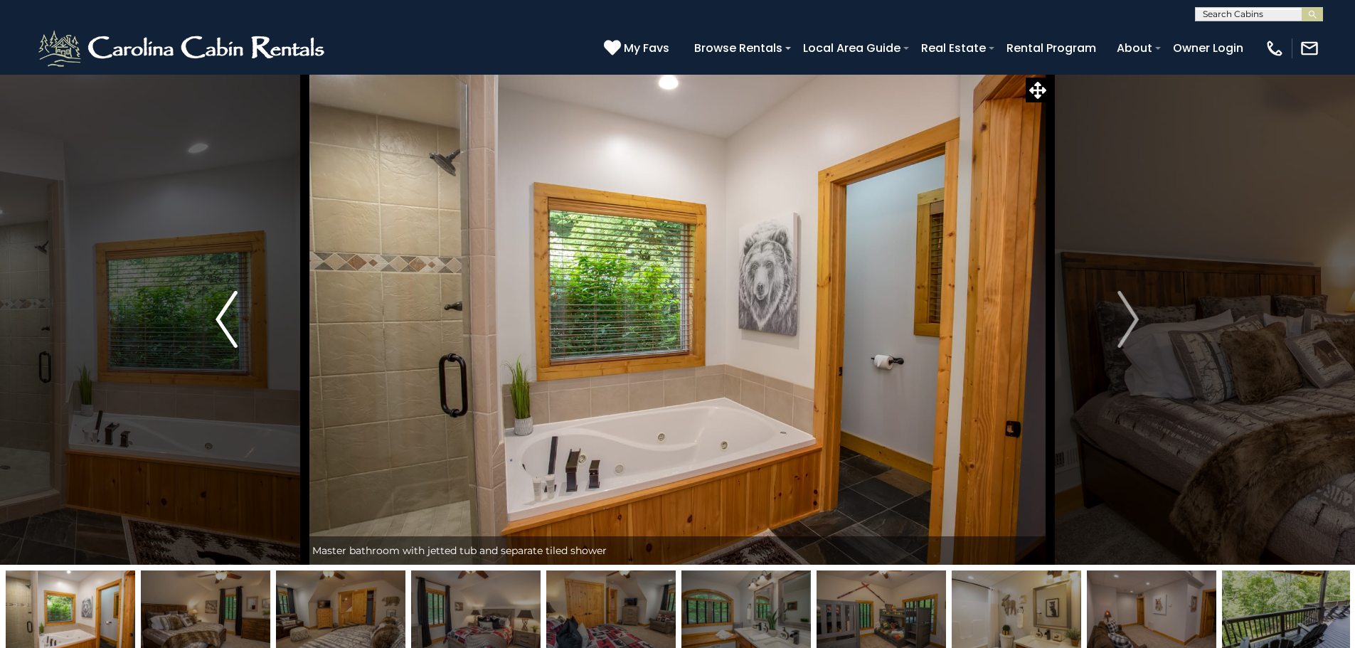
click at [217, 320] on img "Previous" at bounding box center [226, 319] width 21 height 57
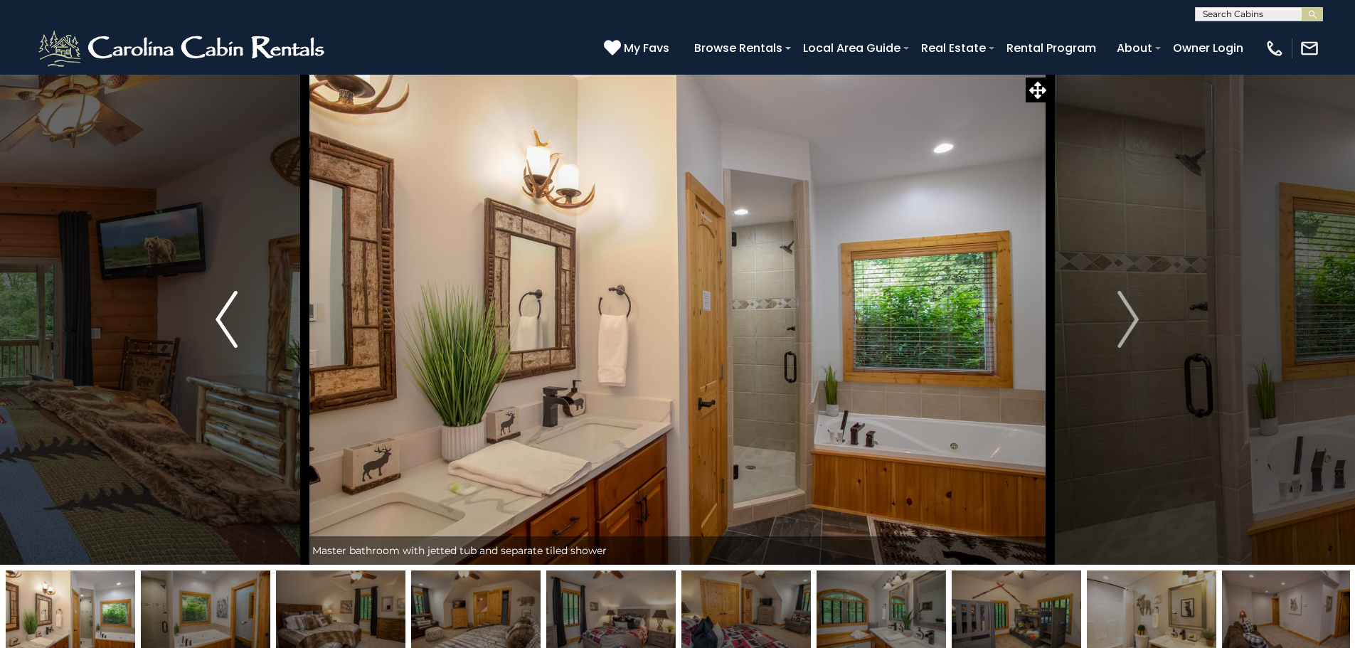
click at [218, 321] on img "Previous" at bounding box center [226, 319] width 21 height 57
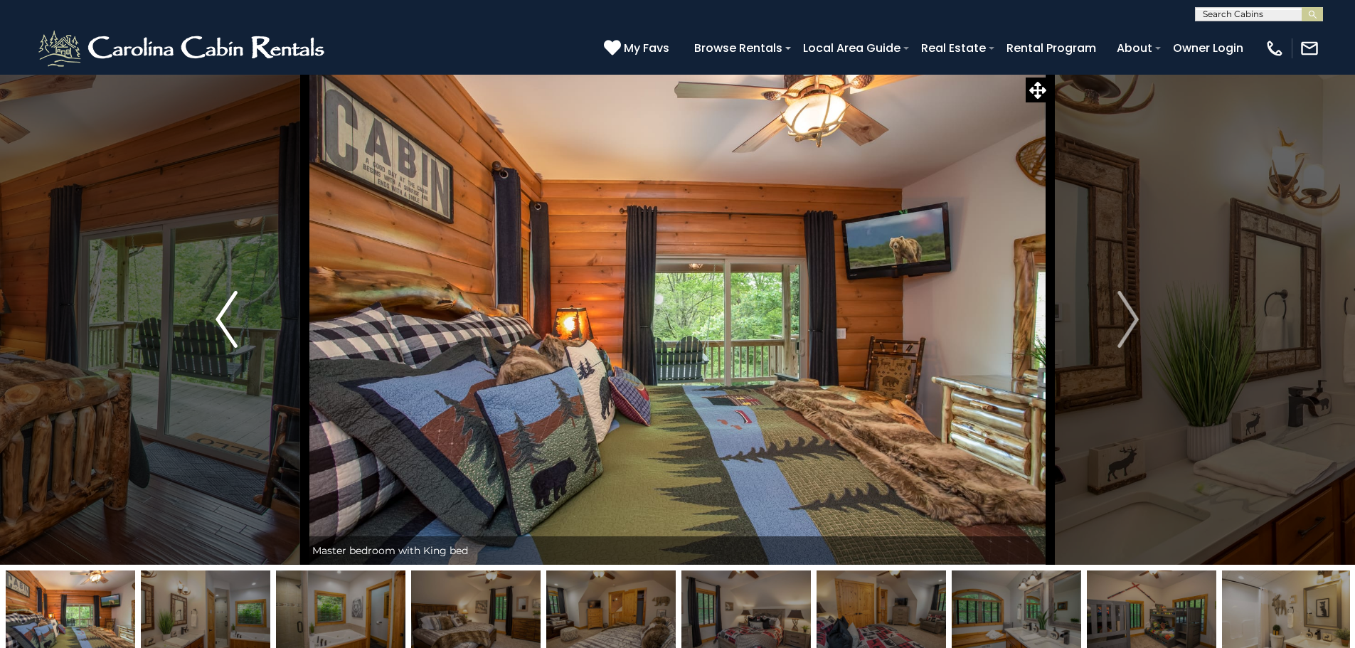
click at [218, 321] on img "Previous" at bounding box center [226, 319] width 21 height 57
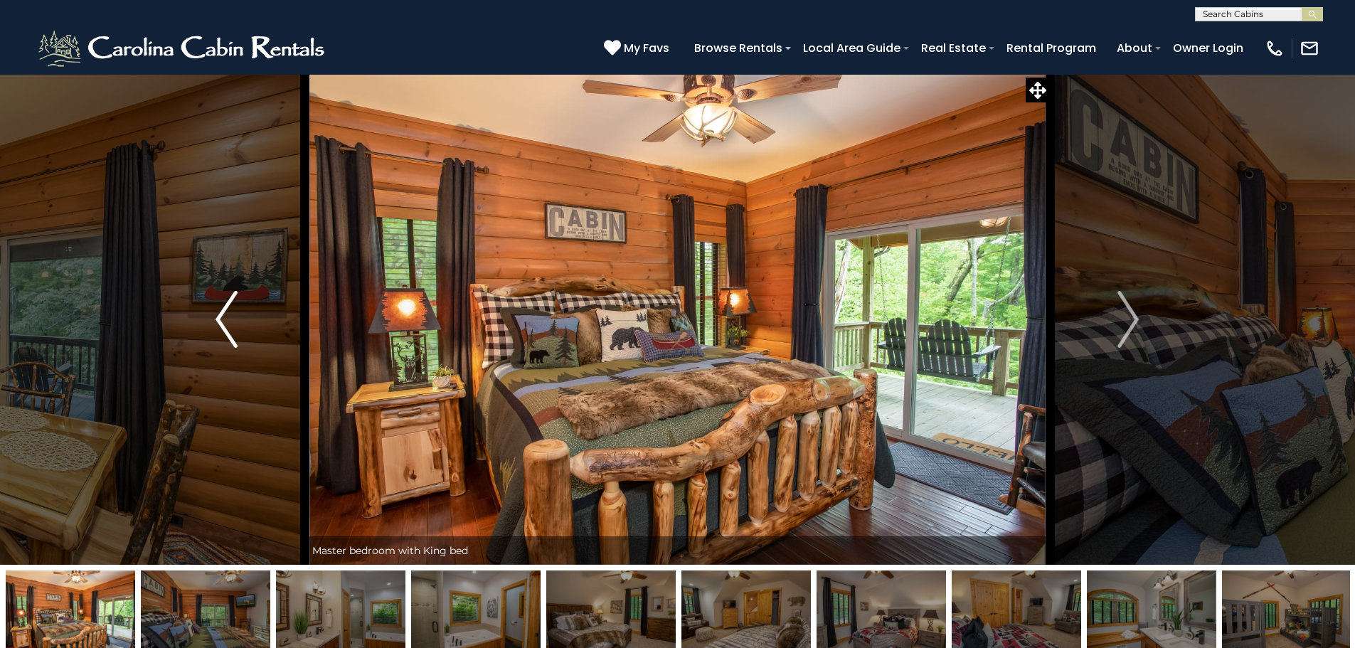
click at [218, 321] on img "Previous" at bounding box center [226, 319] width 21 height 57
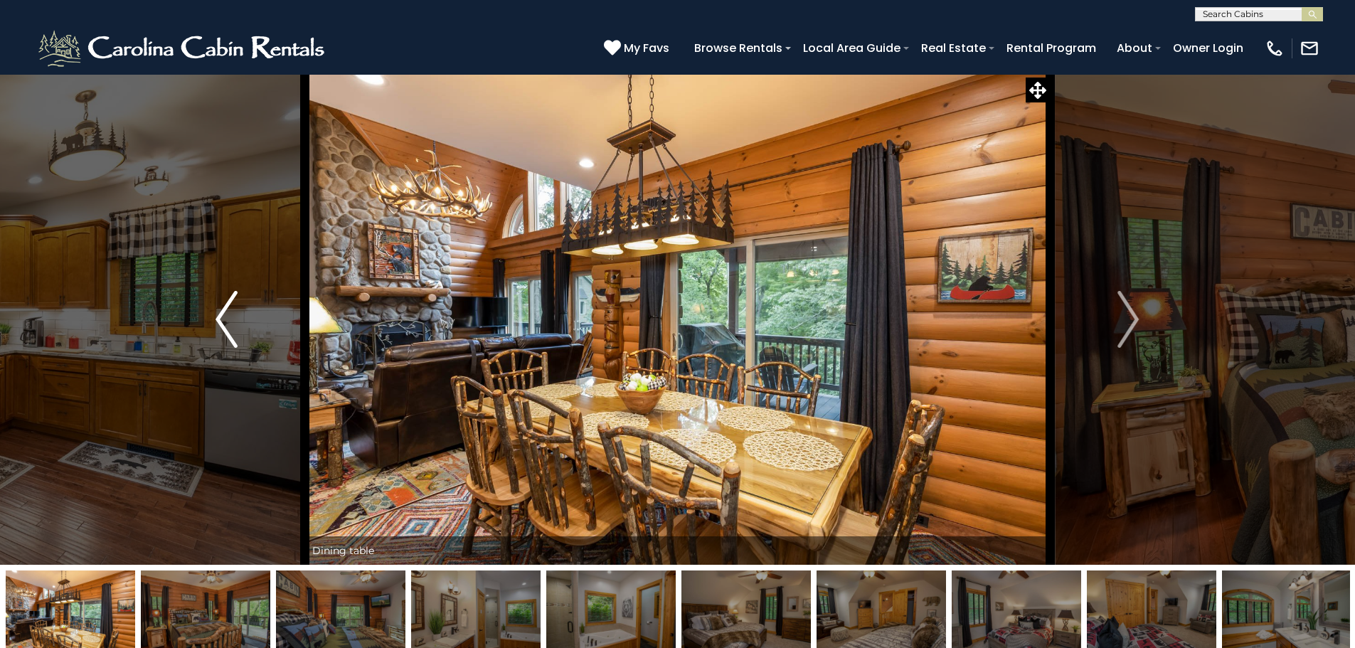
click at [218, 321] on img "Previous" at bounding box center [226, 319] width 21 height 57
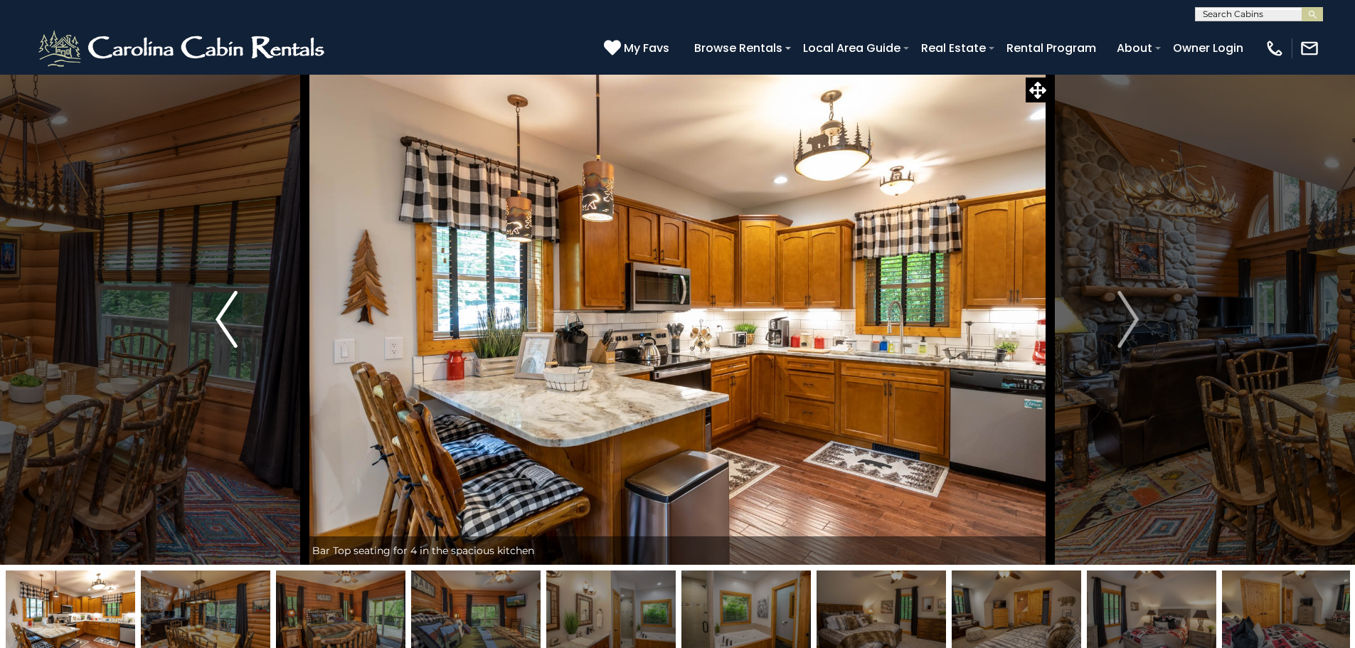
click at [218, 321] on img "Previous" at bounding box center [226, 319] width 21 height 57
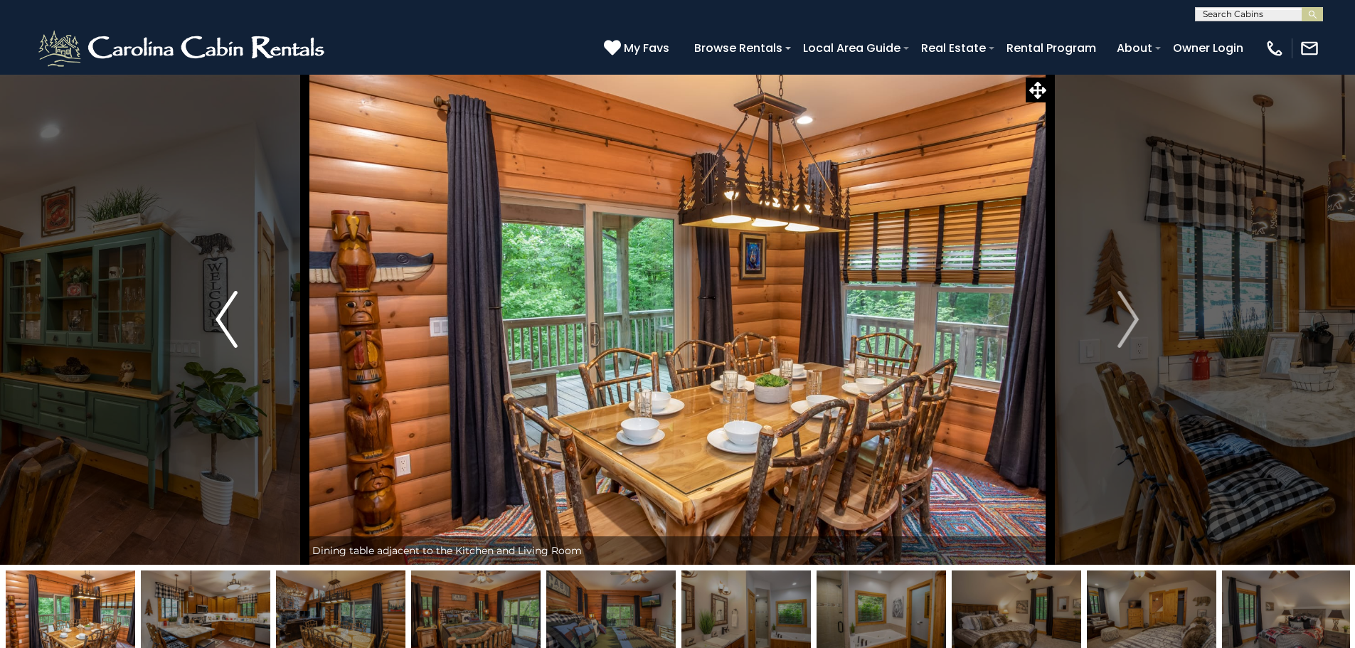
click at [218, 321] on img "Previous" at bounding box center [226, 319] width 21 height 57
